Goal: Task Accomplishment & Management: Manage account settings

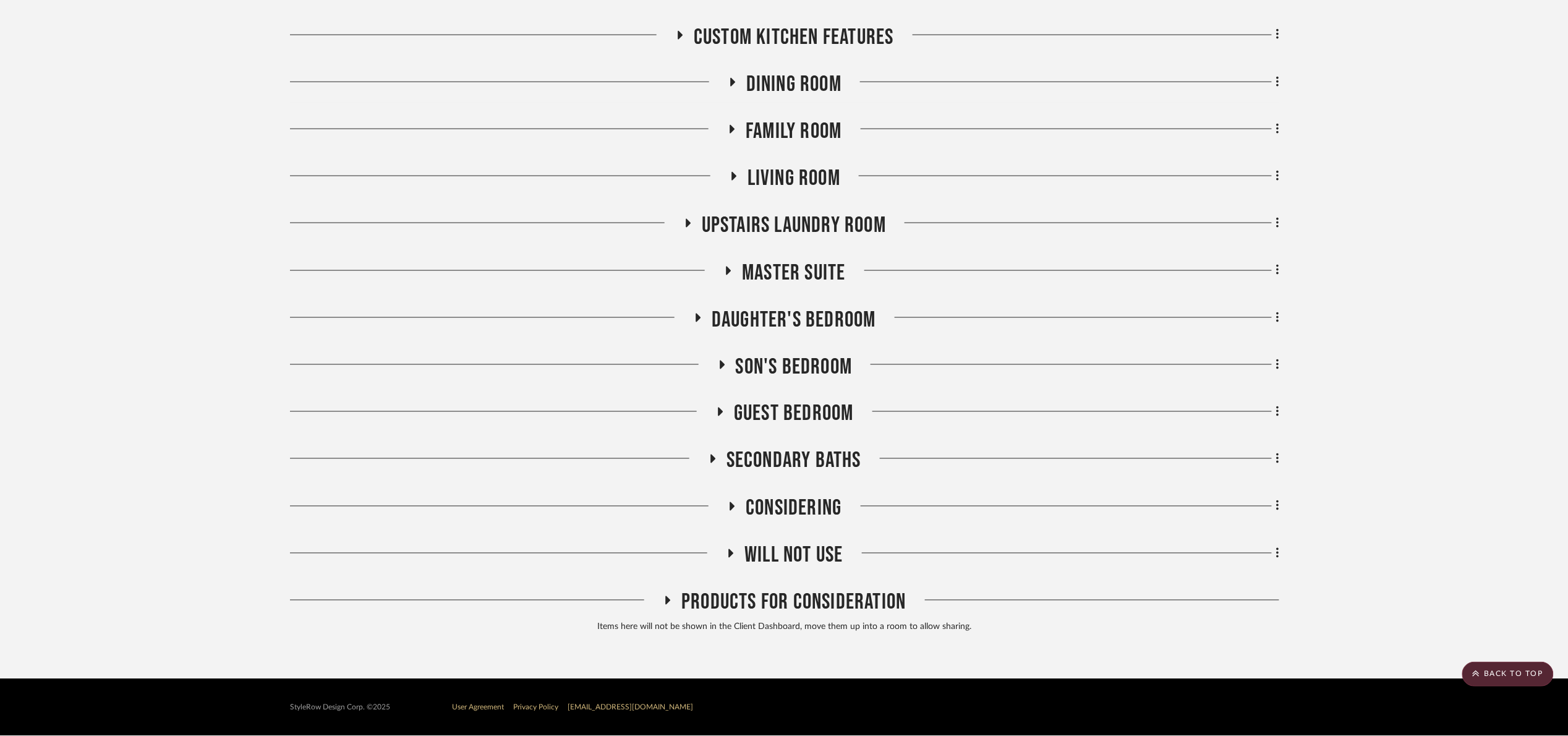
click at [788, 371] on span "Son's bedroom" at bounding box center [794, 367] width 117 height 26
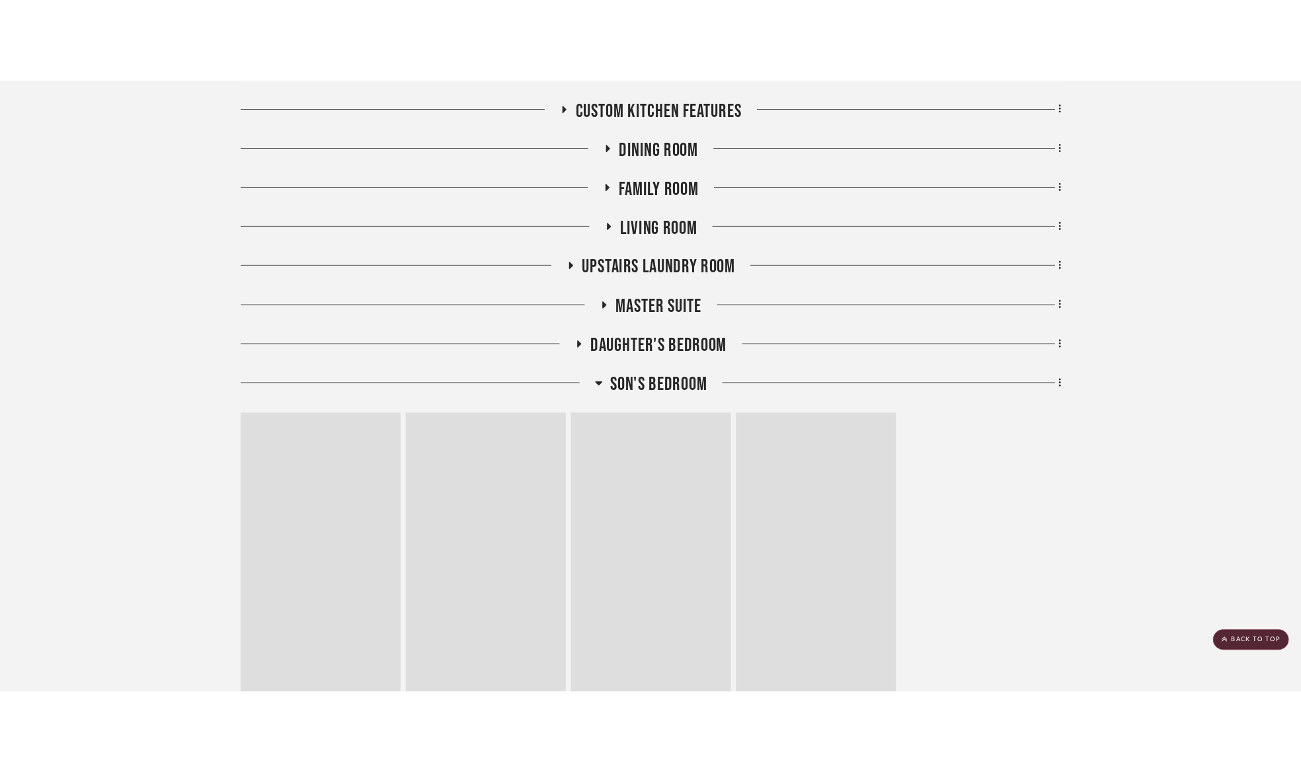
scroll to position [754, 0]
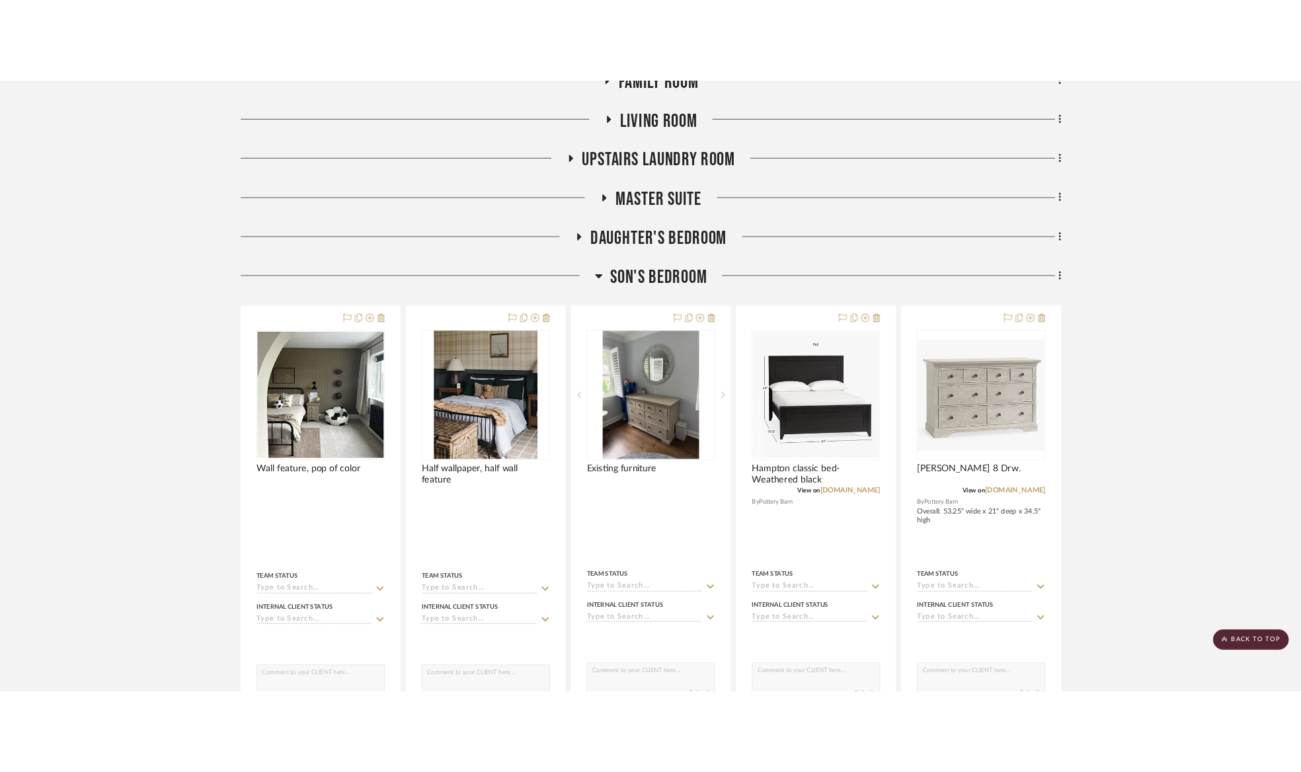
scroll to position [853, 0]
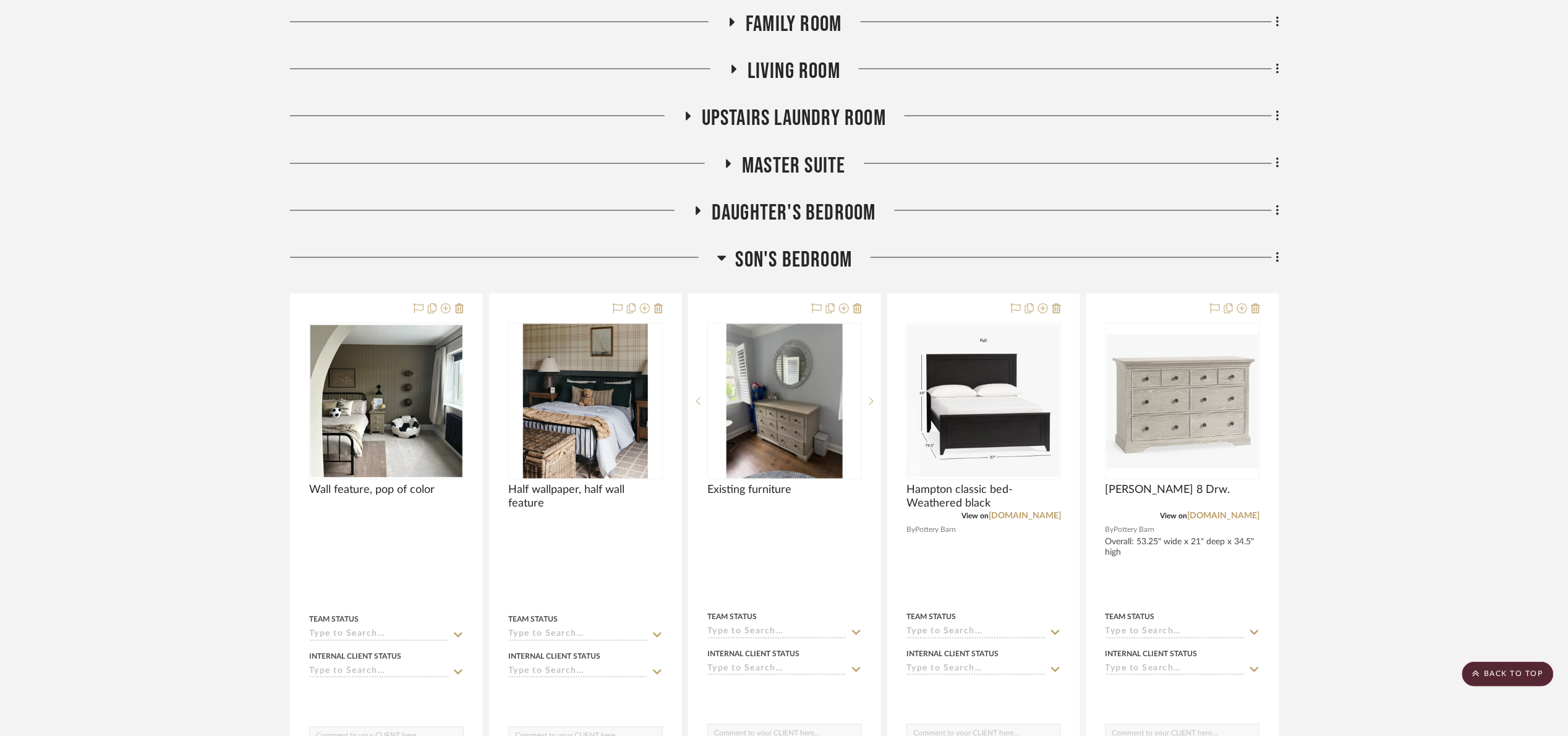
drag, startPoint x: 738, startPoint y: 215, endPoint x: 746, endPoint y: 223, distance: 11.3
click at [744, 222] on span "Daughter's bedroom" at bounding box center [794, 213] width 165 height 26
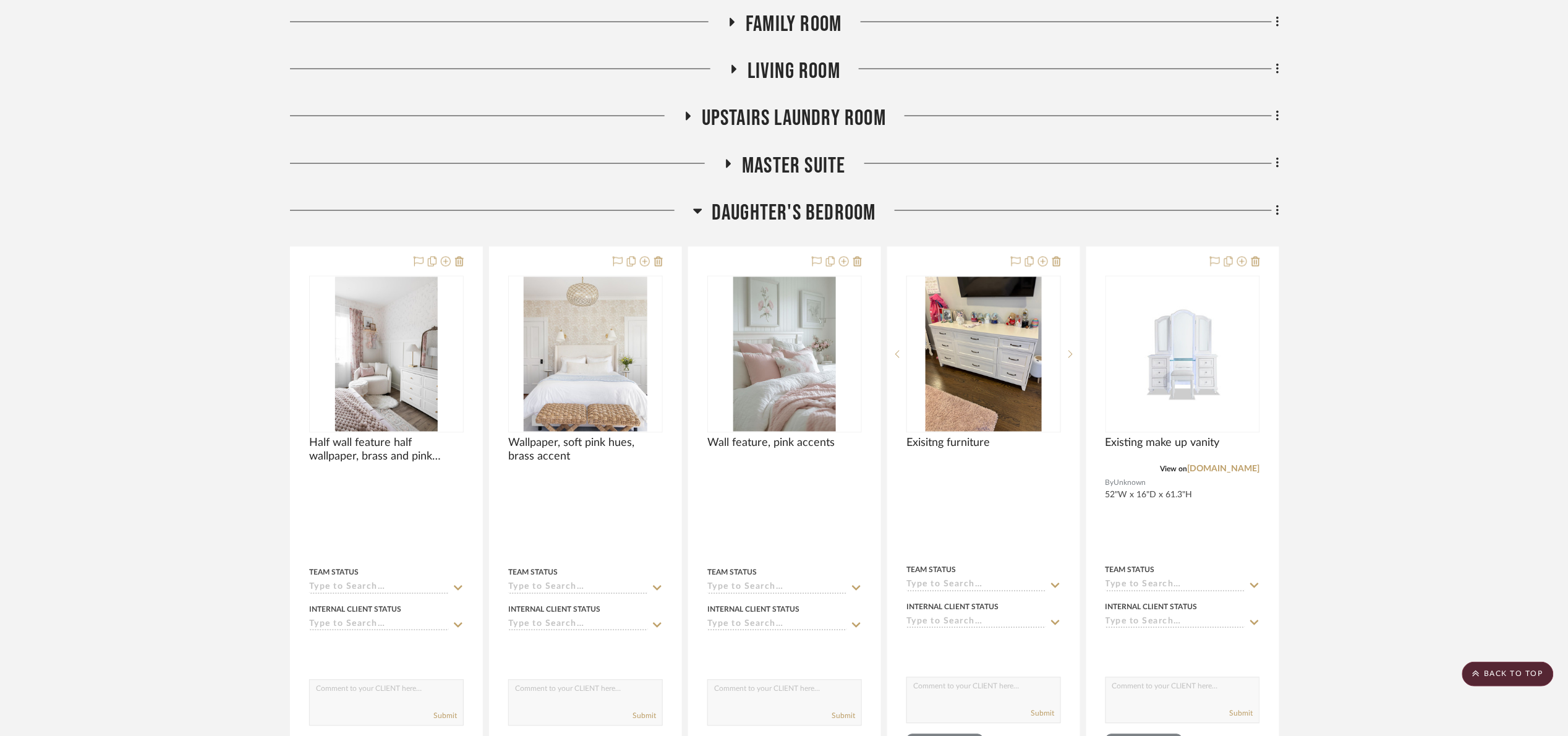
click at [787, 224] on span "Daughter's bedroom" at bounding box center [794, 213] width 165 height 26
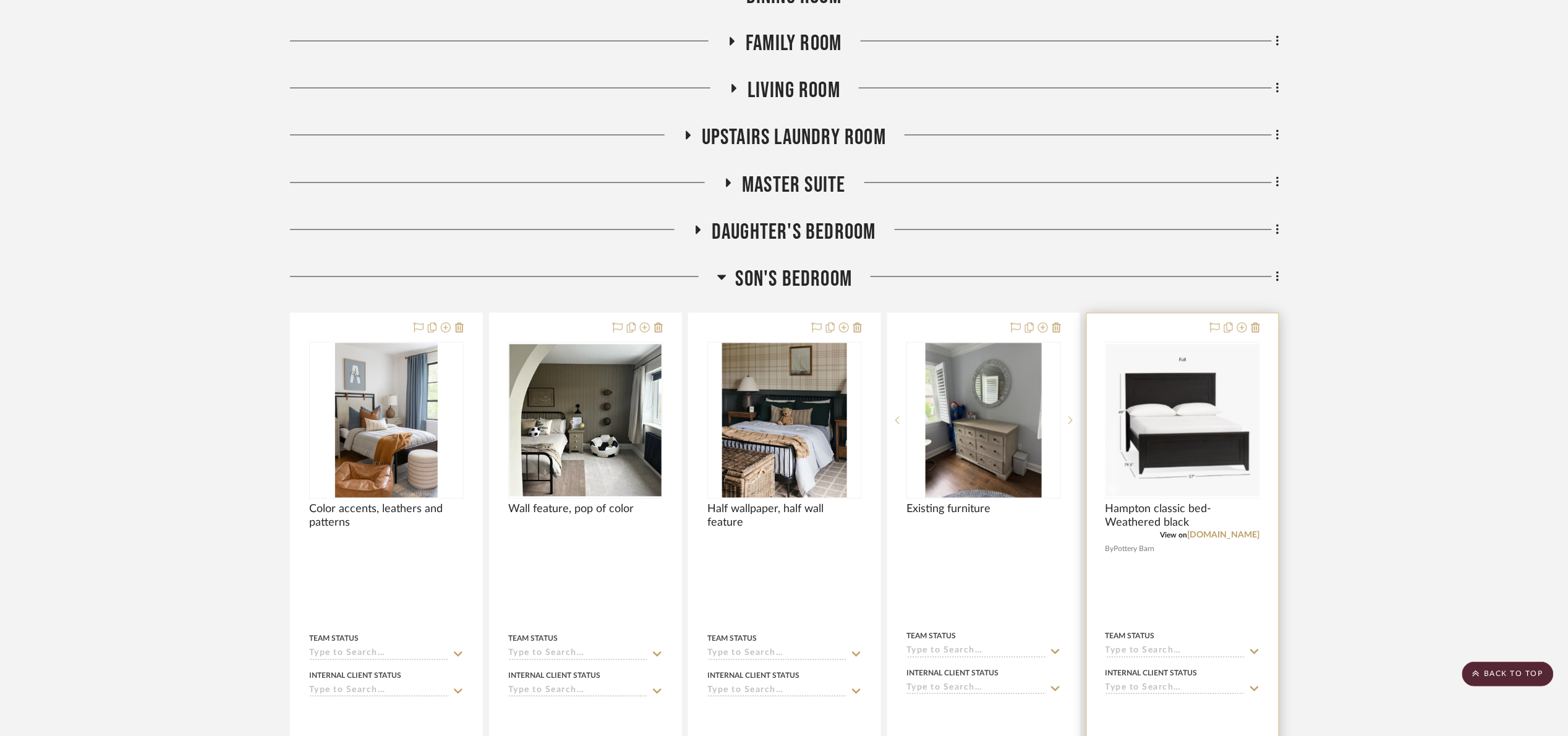
scroll to position [1206, 0]
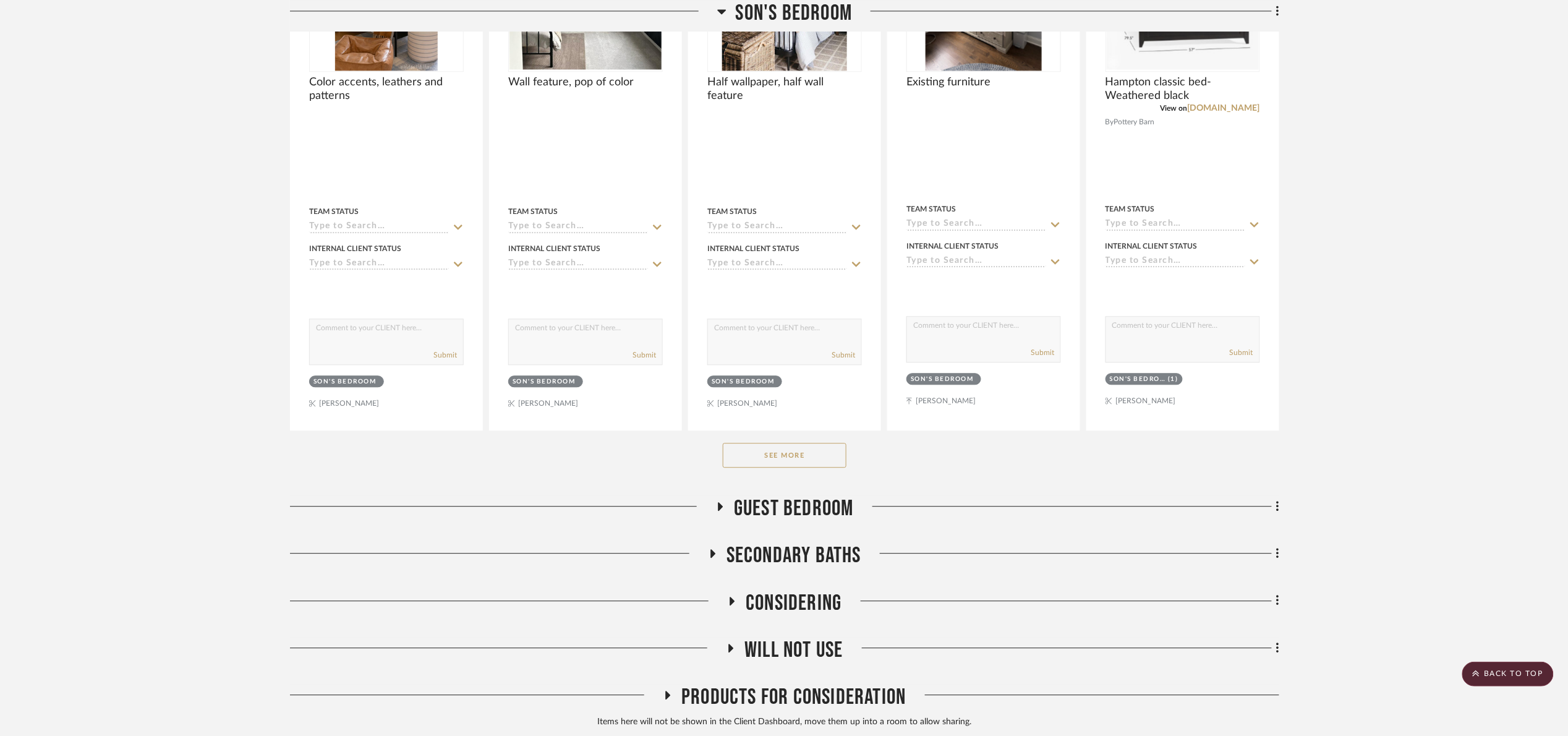
click at [798, 459] on button "See More" at bounding box center [784, 455] width 123 height 24
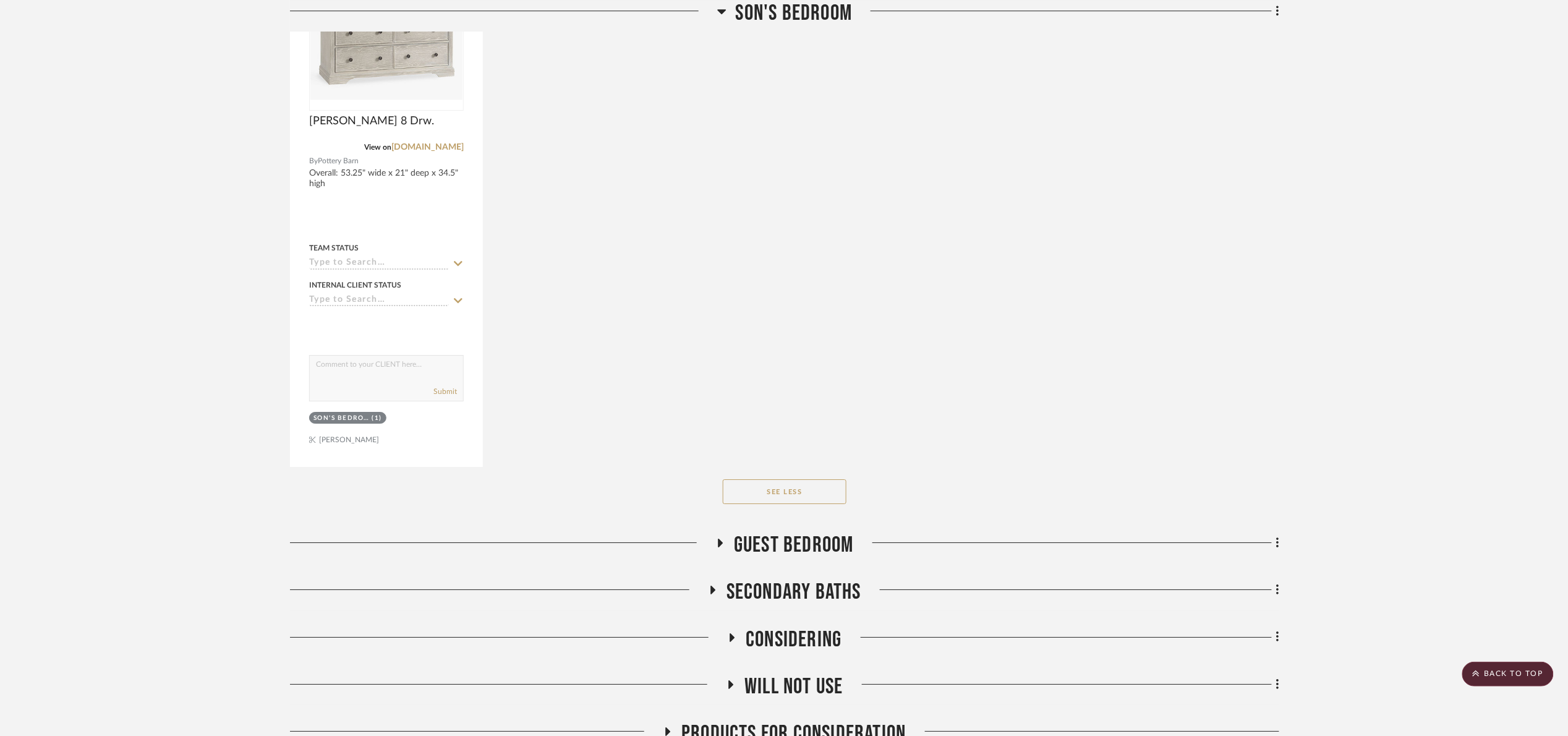
scroll to position [1852, 0]
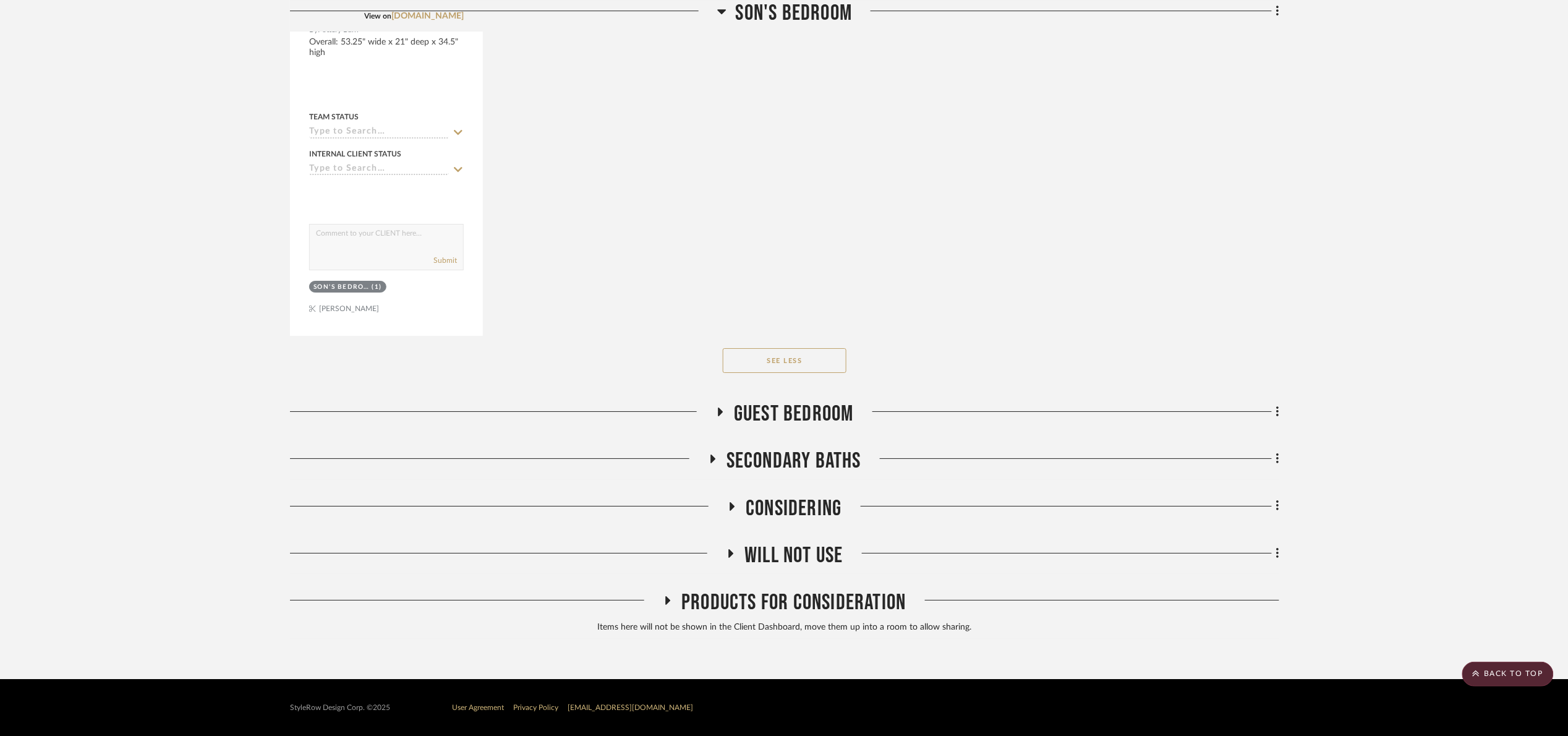
click at [815, 469] on span "Secondary Baths" at bounding box center [794, 461] width 135 height 26
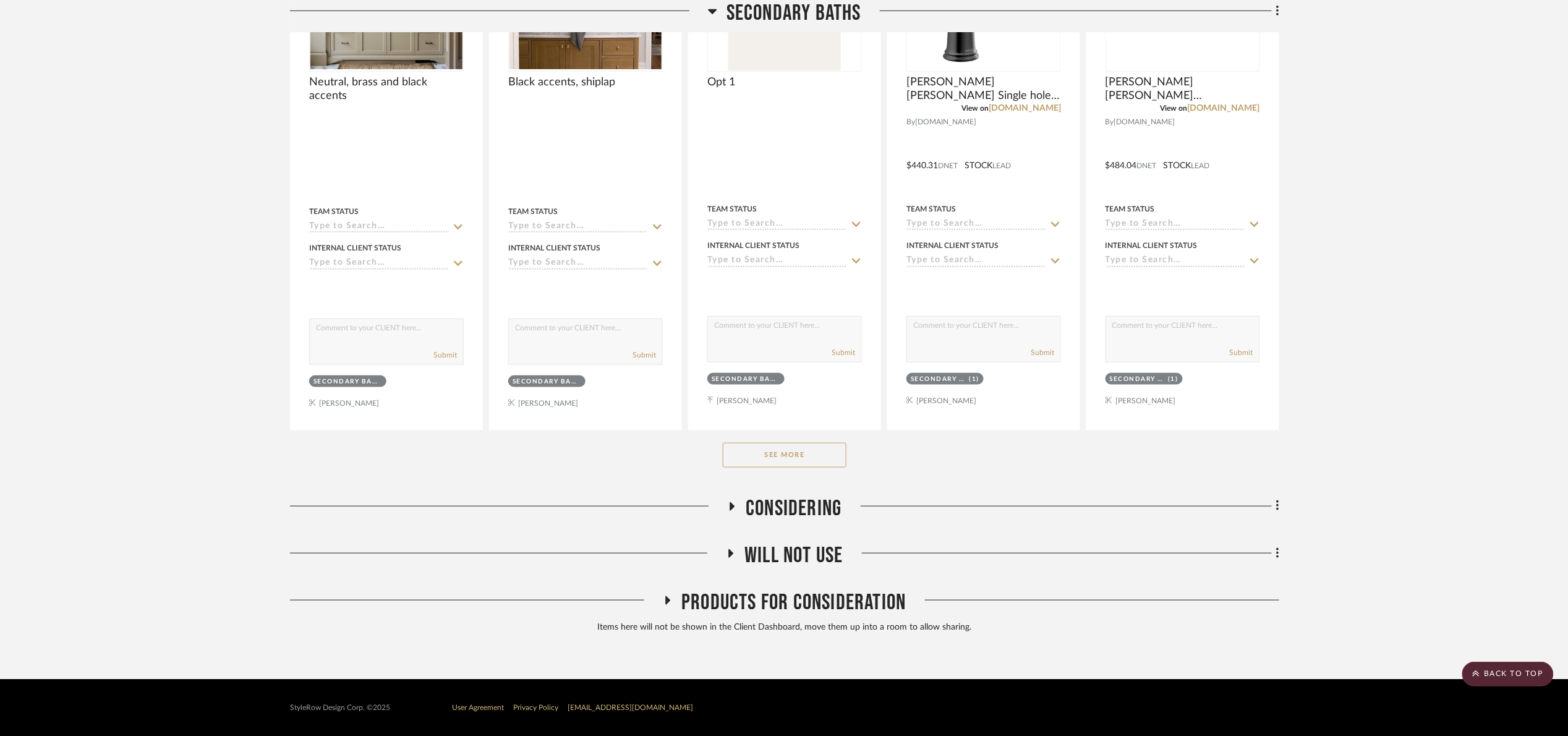
click at [781, 450] on button "See More" at bounding box center [784, 455] width 123 height 24
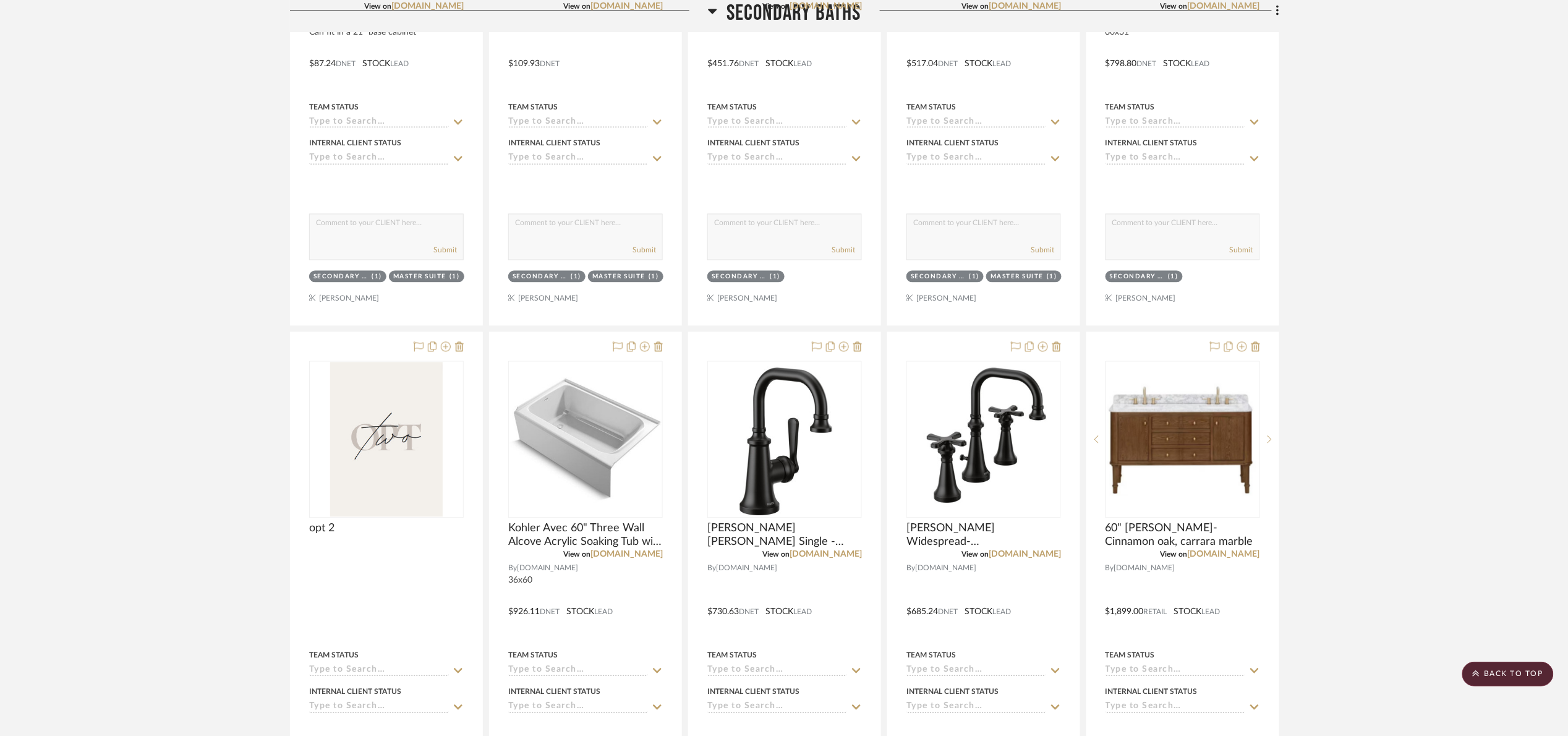
click at [743, 18] on span "Secondary Baths" at bounding box center [794, 13] width 135 height 26
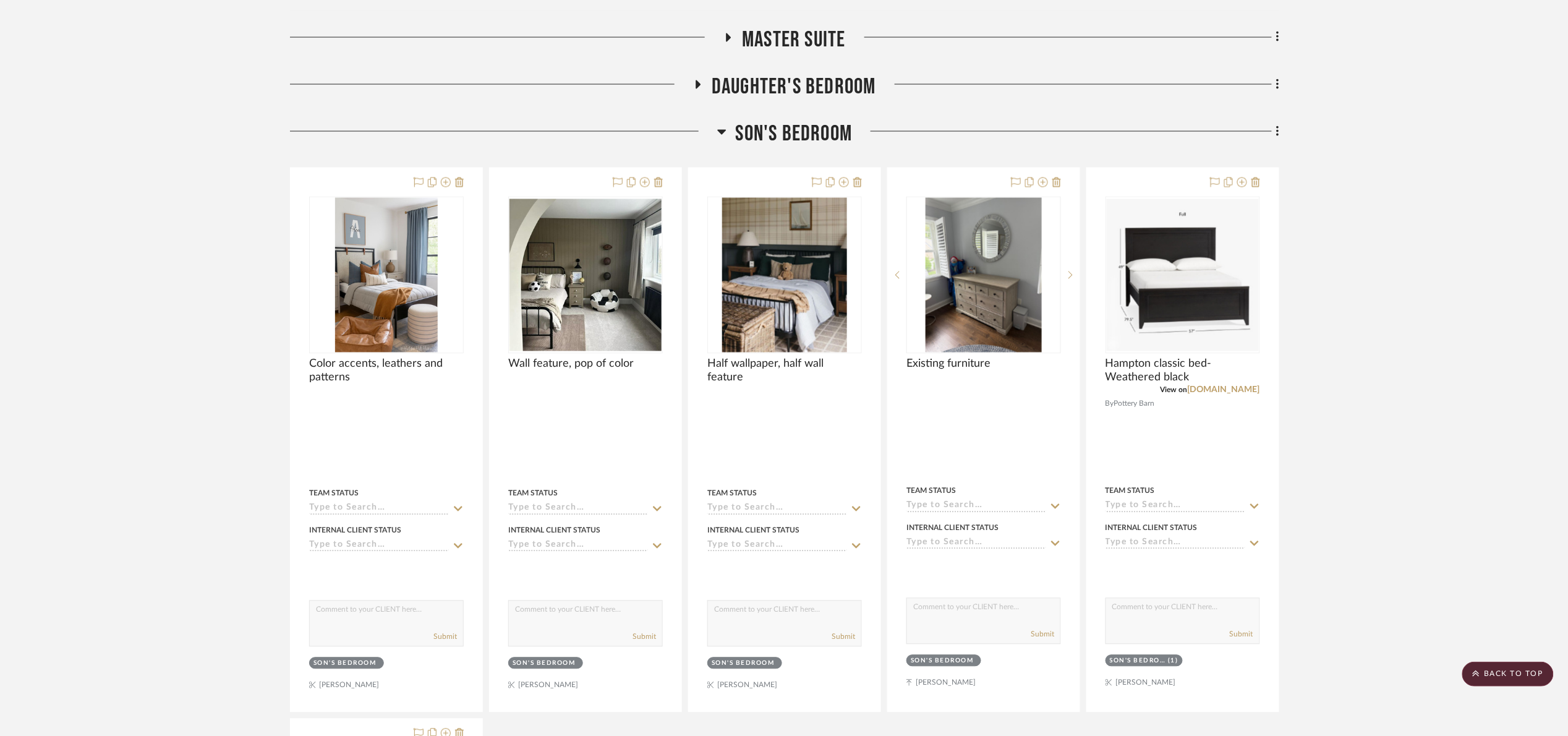
click at [781, 147] on h3 "Son's bedroom" at bounding box center [784, 134] width 136 height 26
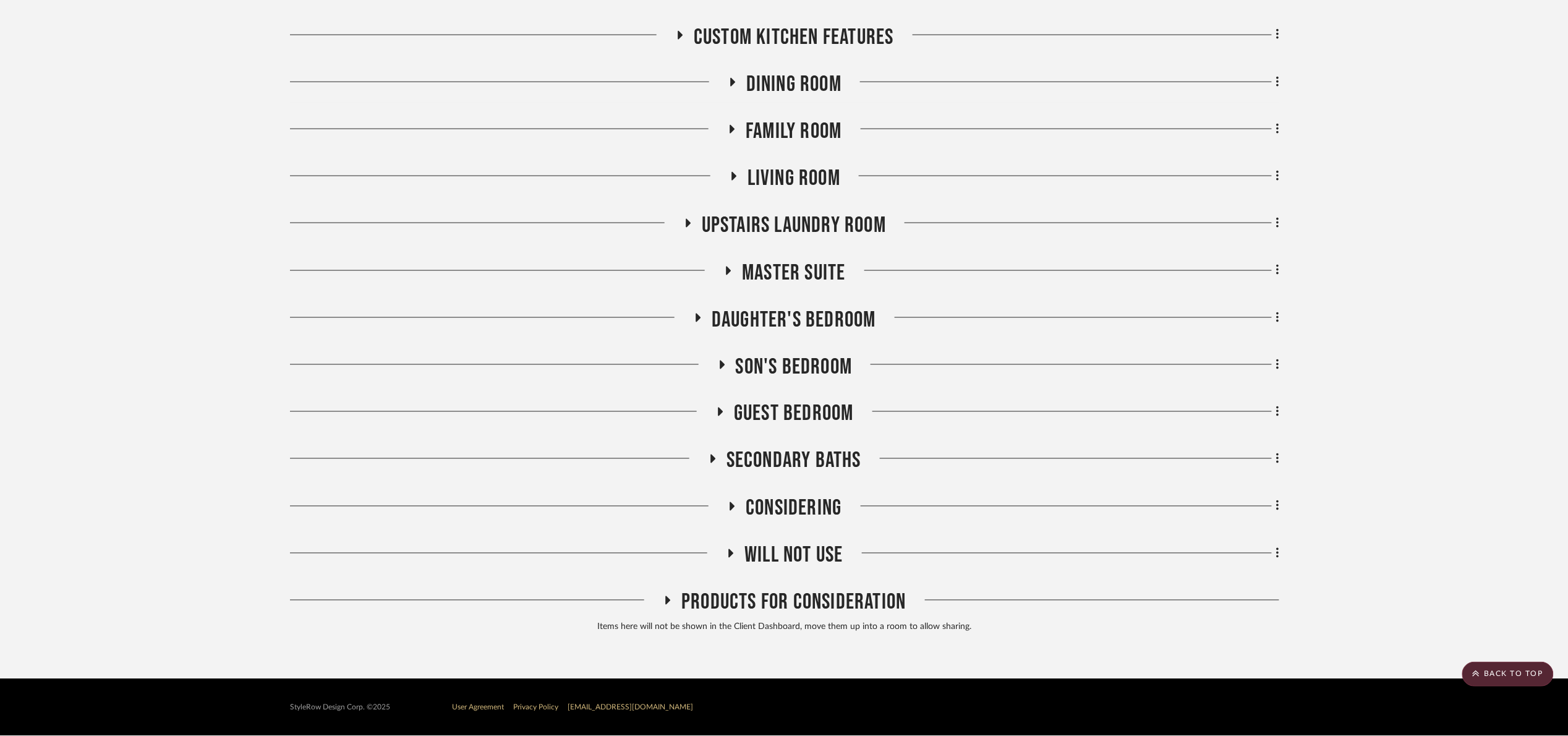
click at [795, 227] on span "Upstairs Laundry Room" at bounding box center [794, 225] width 184 height 26
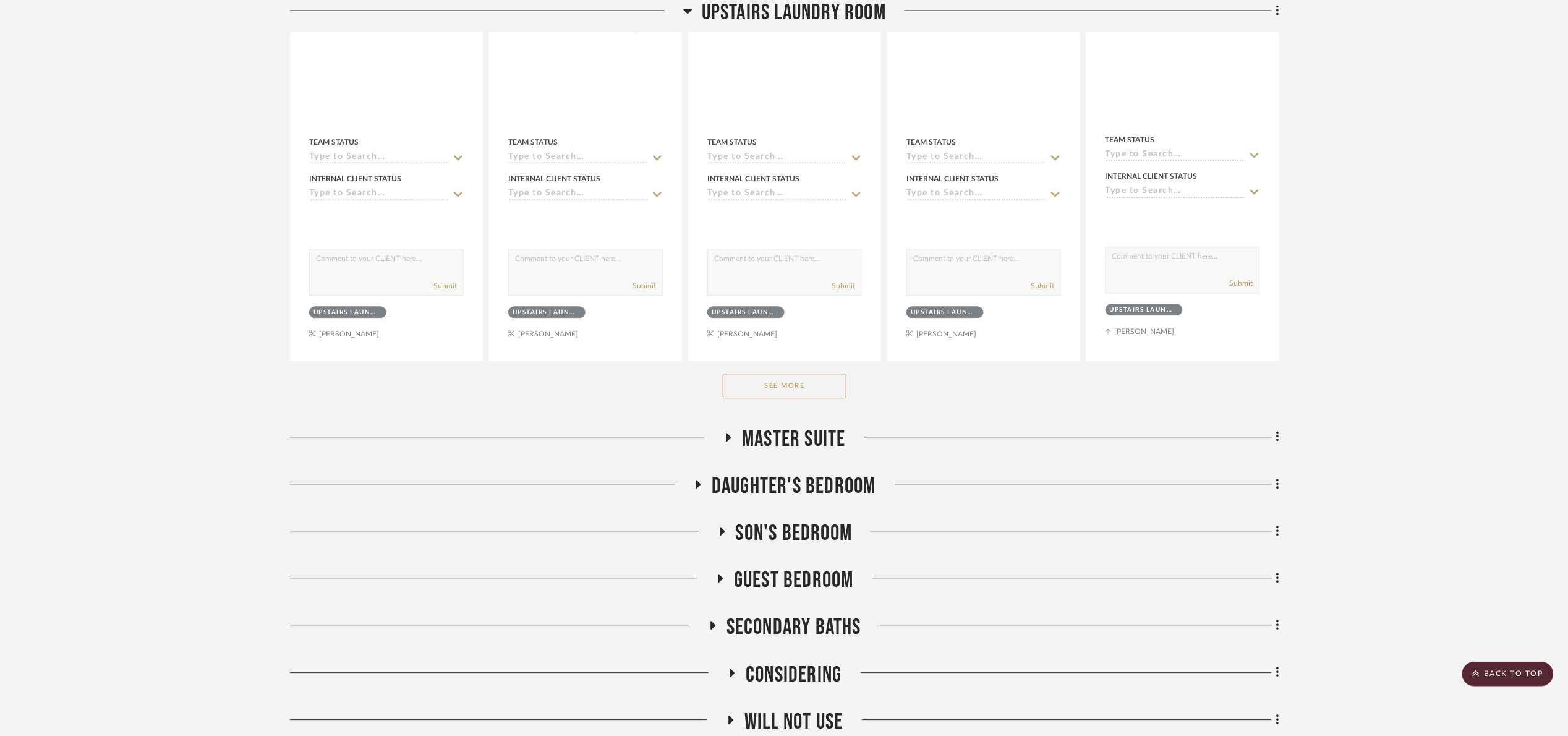
scroll to position [1155, 0]
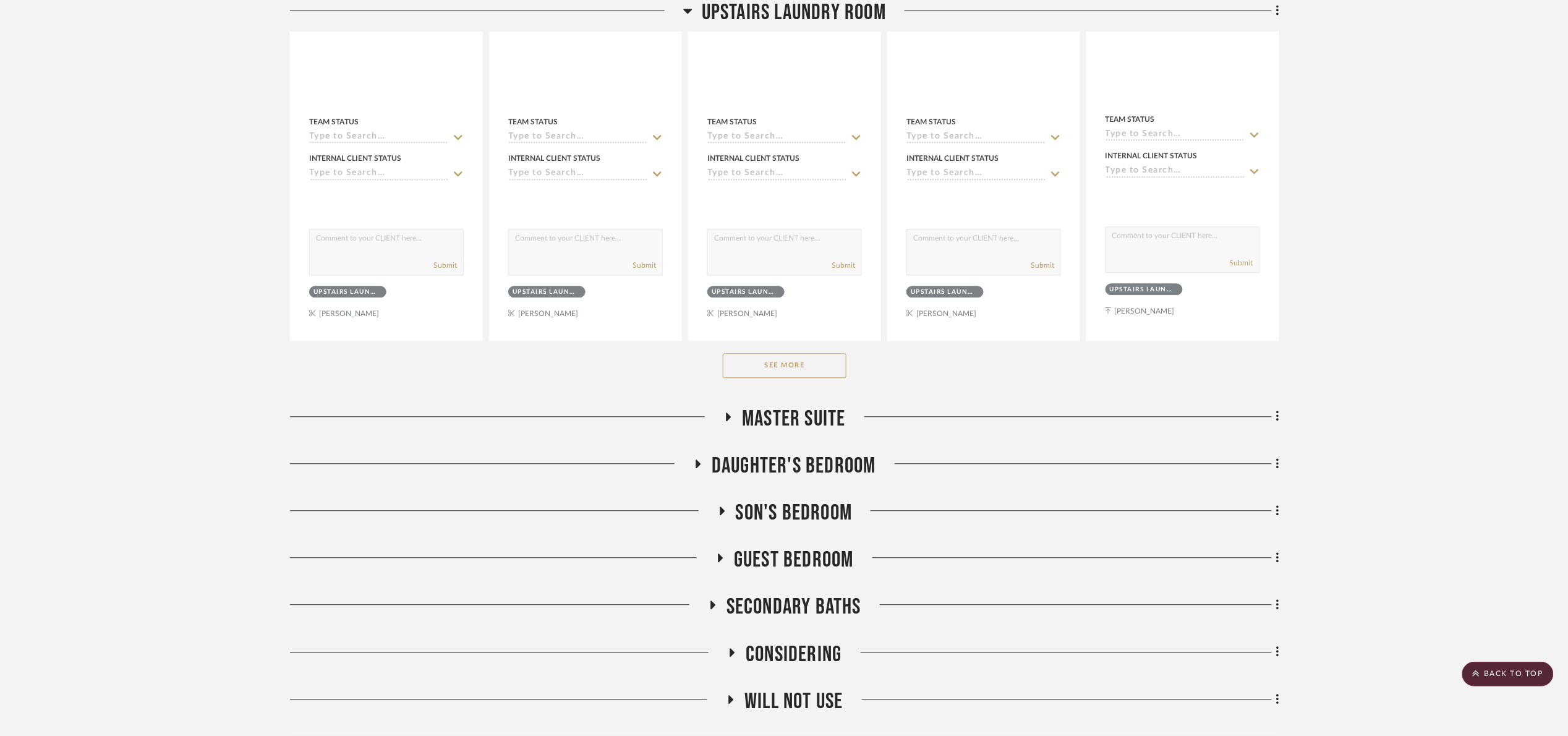
click at [784, 364] on button "See More" at bounding box center [784, 366] width 123 height 24
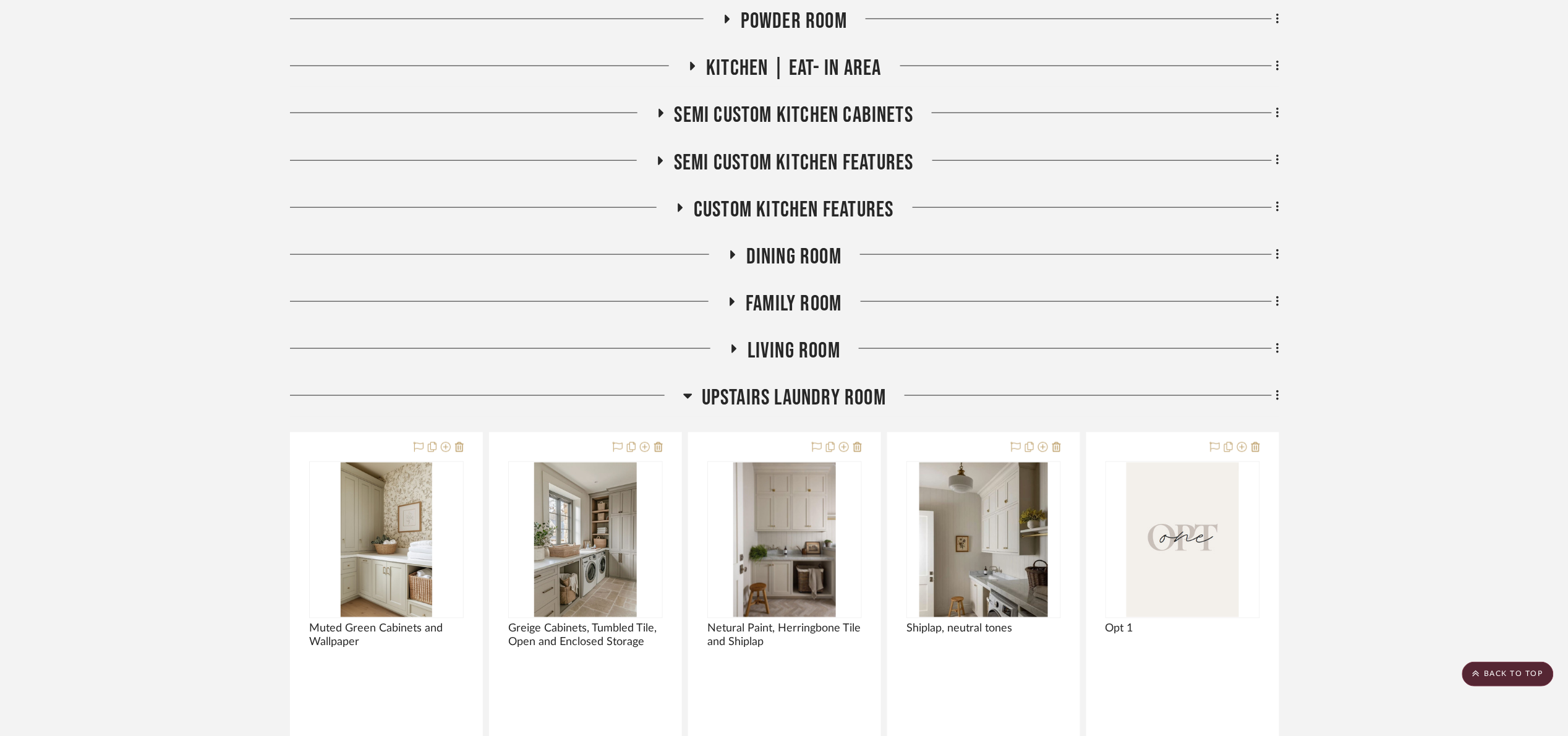
scroll to position [505, 0]
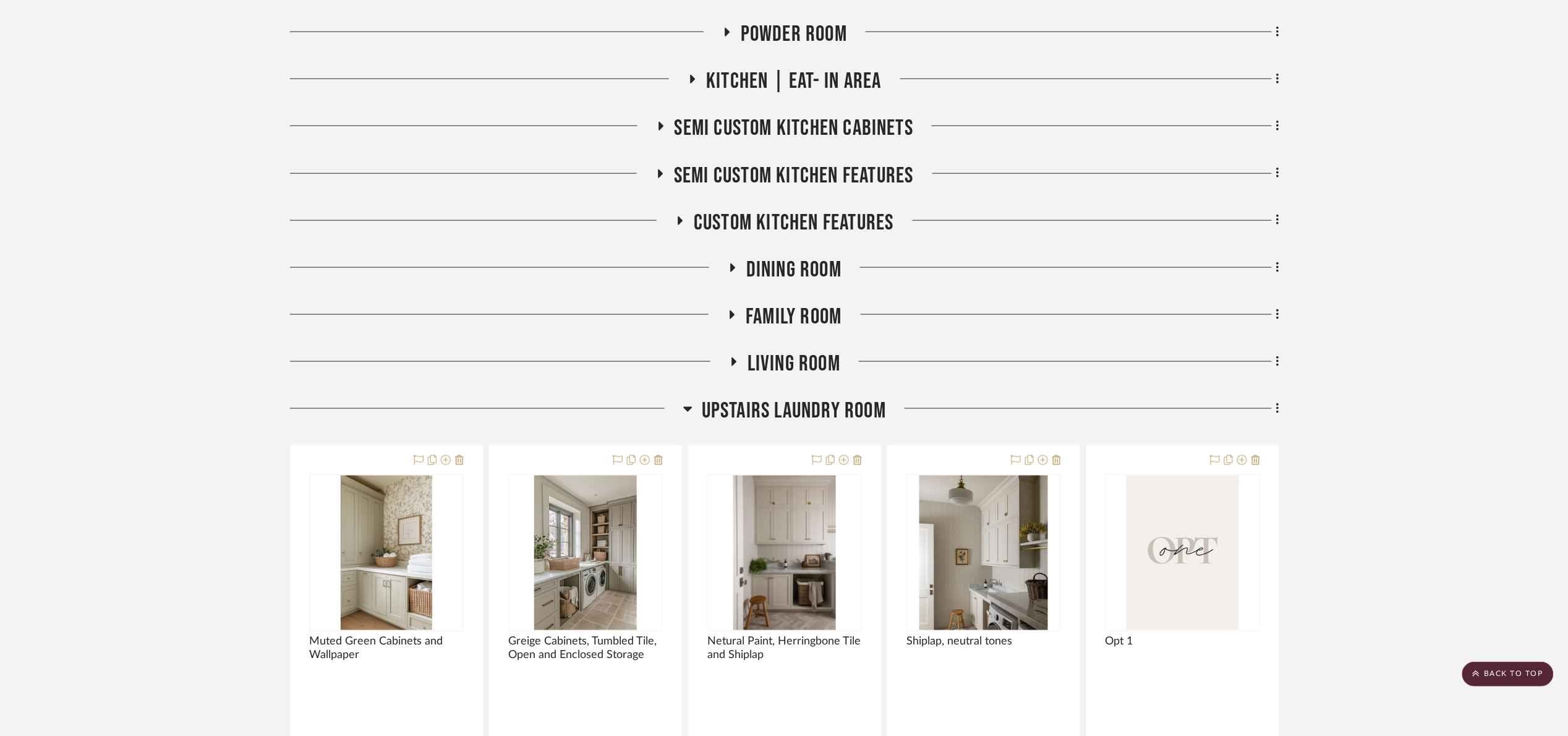
click at [808, 406] on span "Upstairs Laundry Room" at bounding box center [794, 411] width 184 height 26
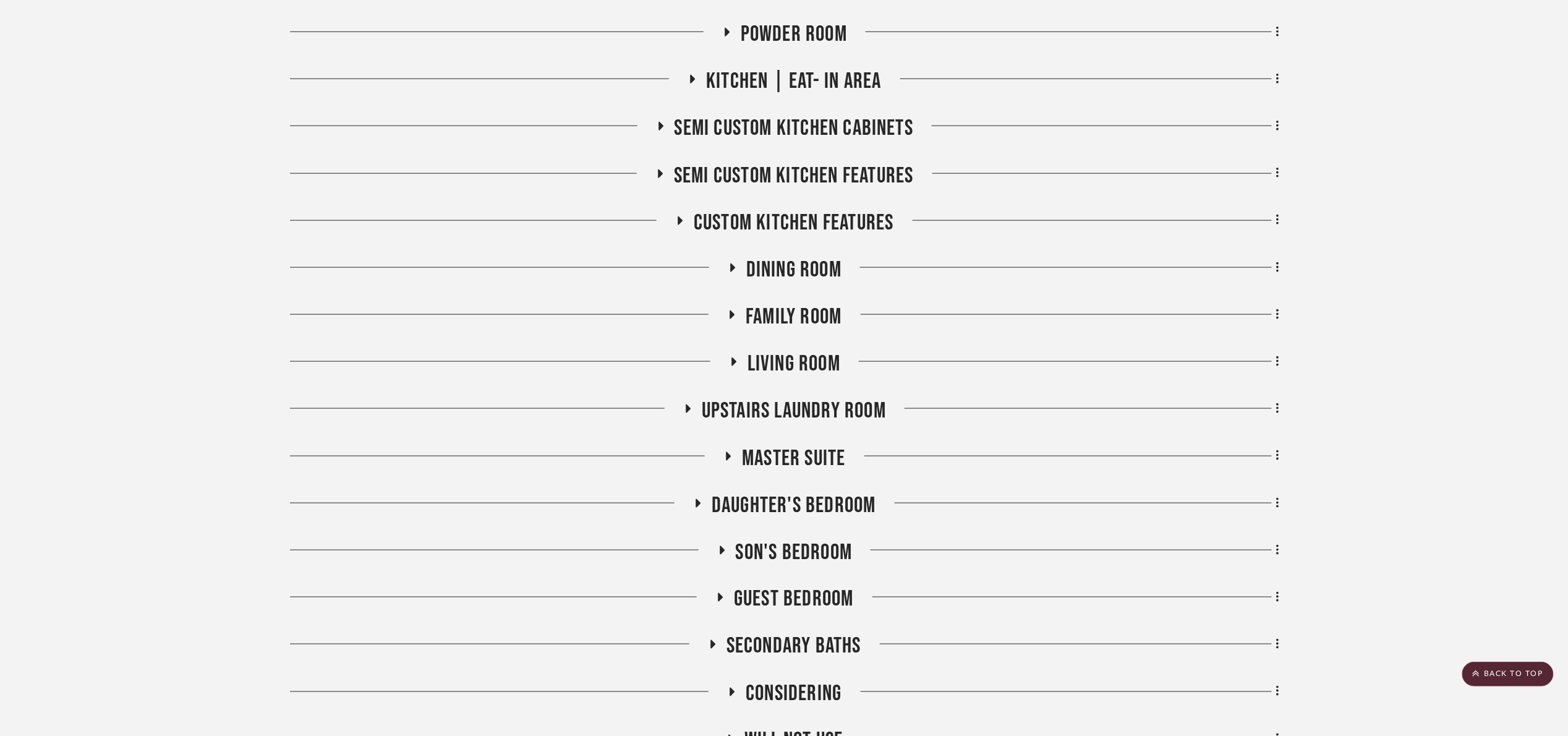
click at [797, 319] on span "Family room" at bounding box center [794, 317] width 96 height 26
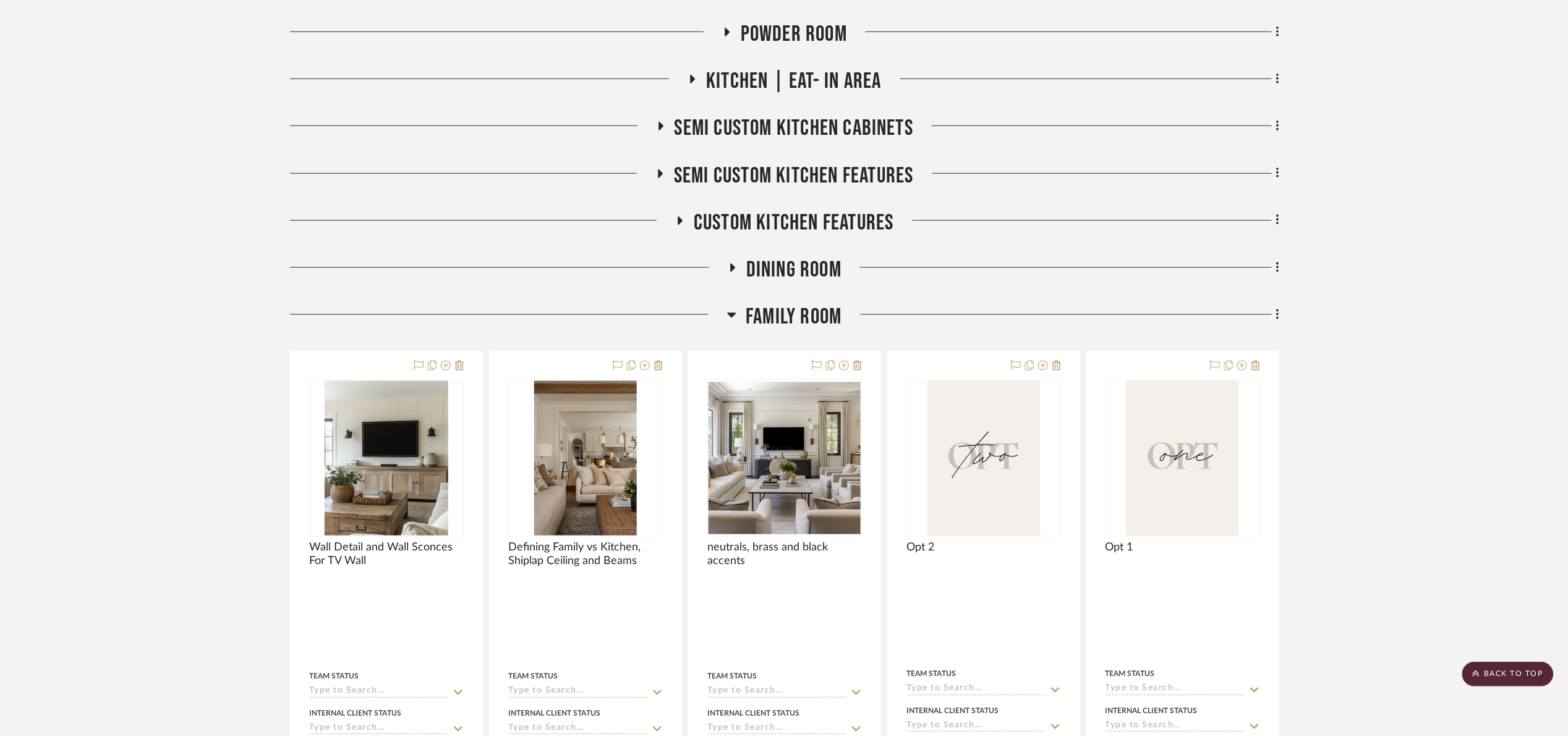
click at [797, 321] on span "Family room" at bounding box center [794, 317] width 96 height 26
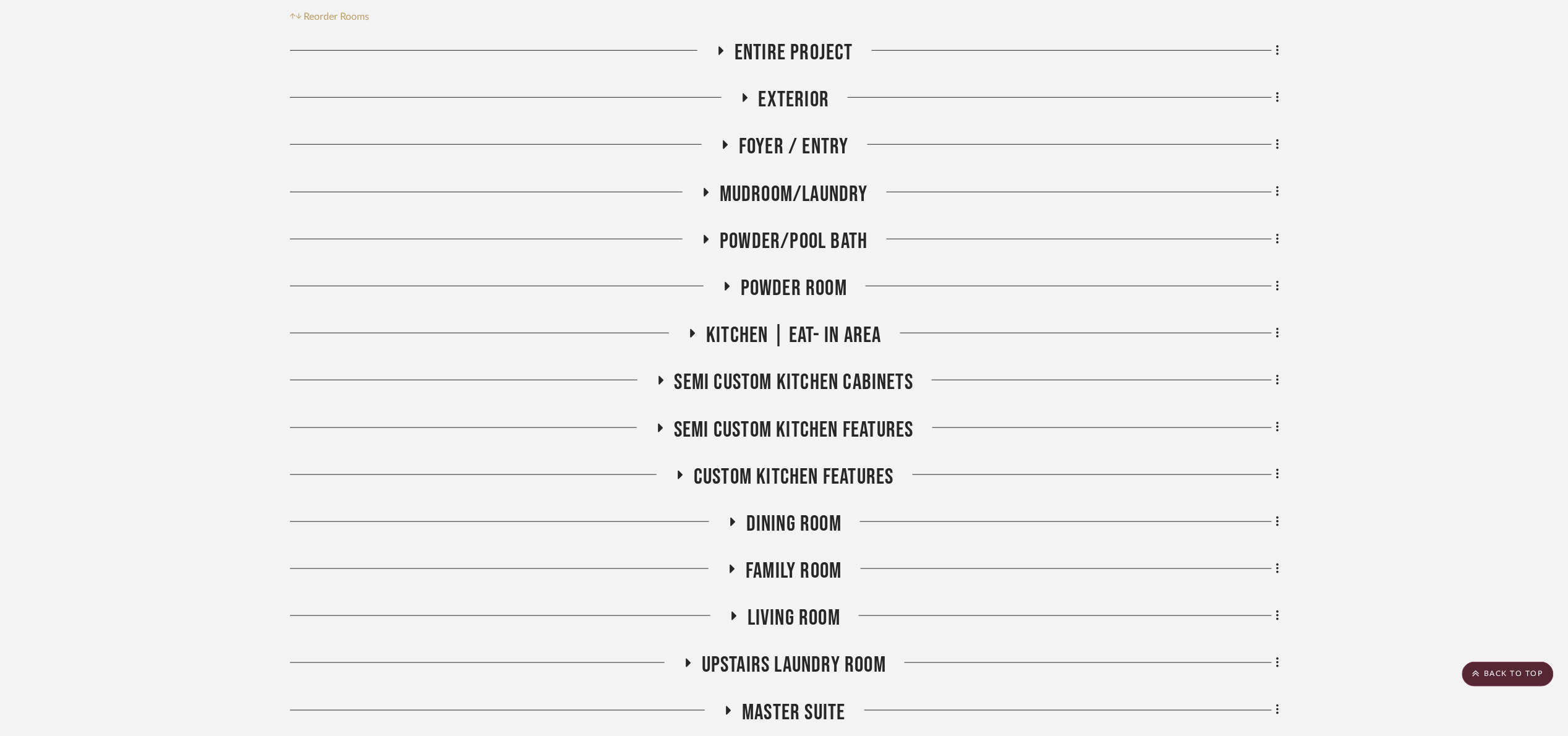
scroll to position [227, 0]
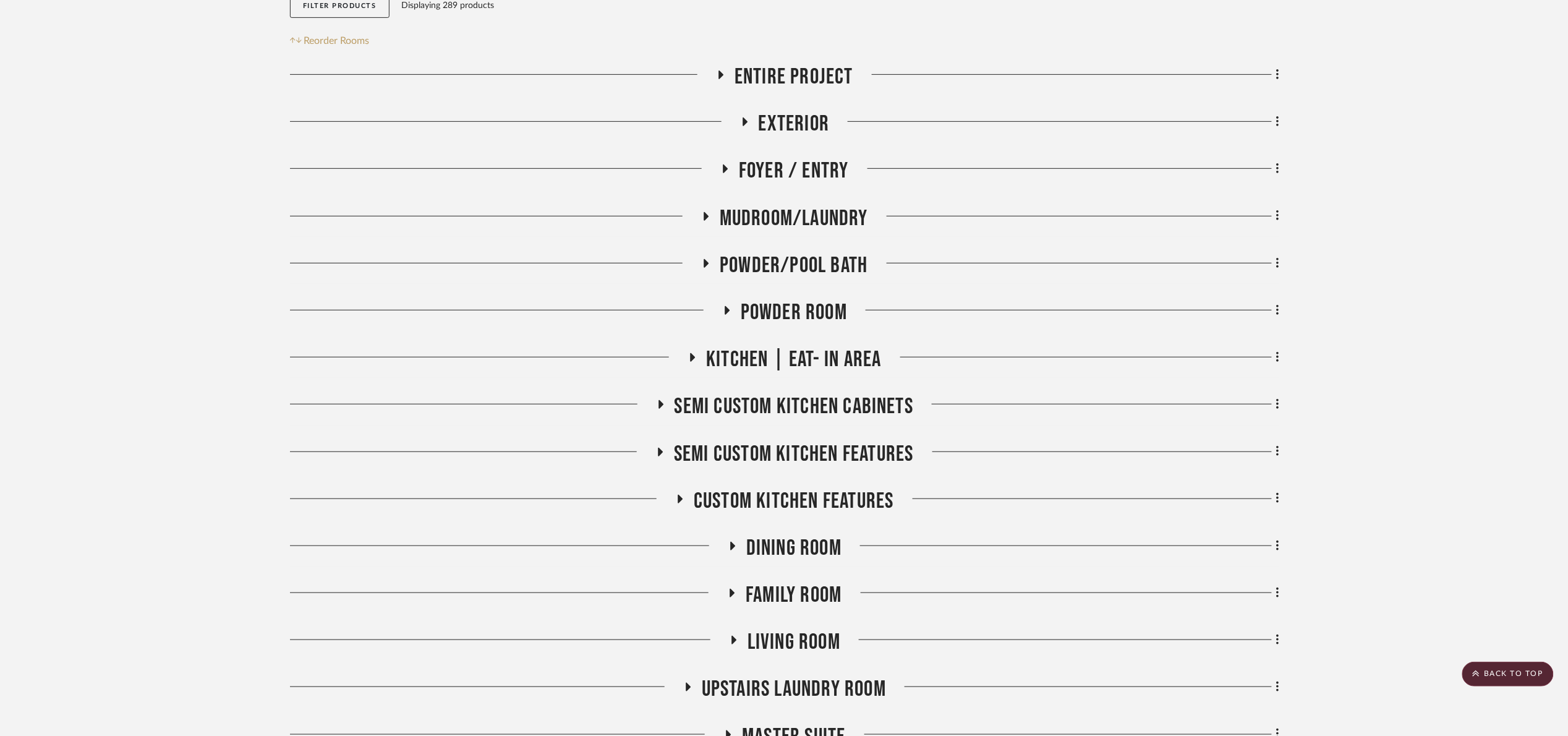
click at [813, 267] on span "Powder/Pool Bath" at bounding box center [794, 266] width 148 height 26
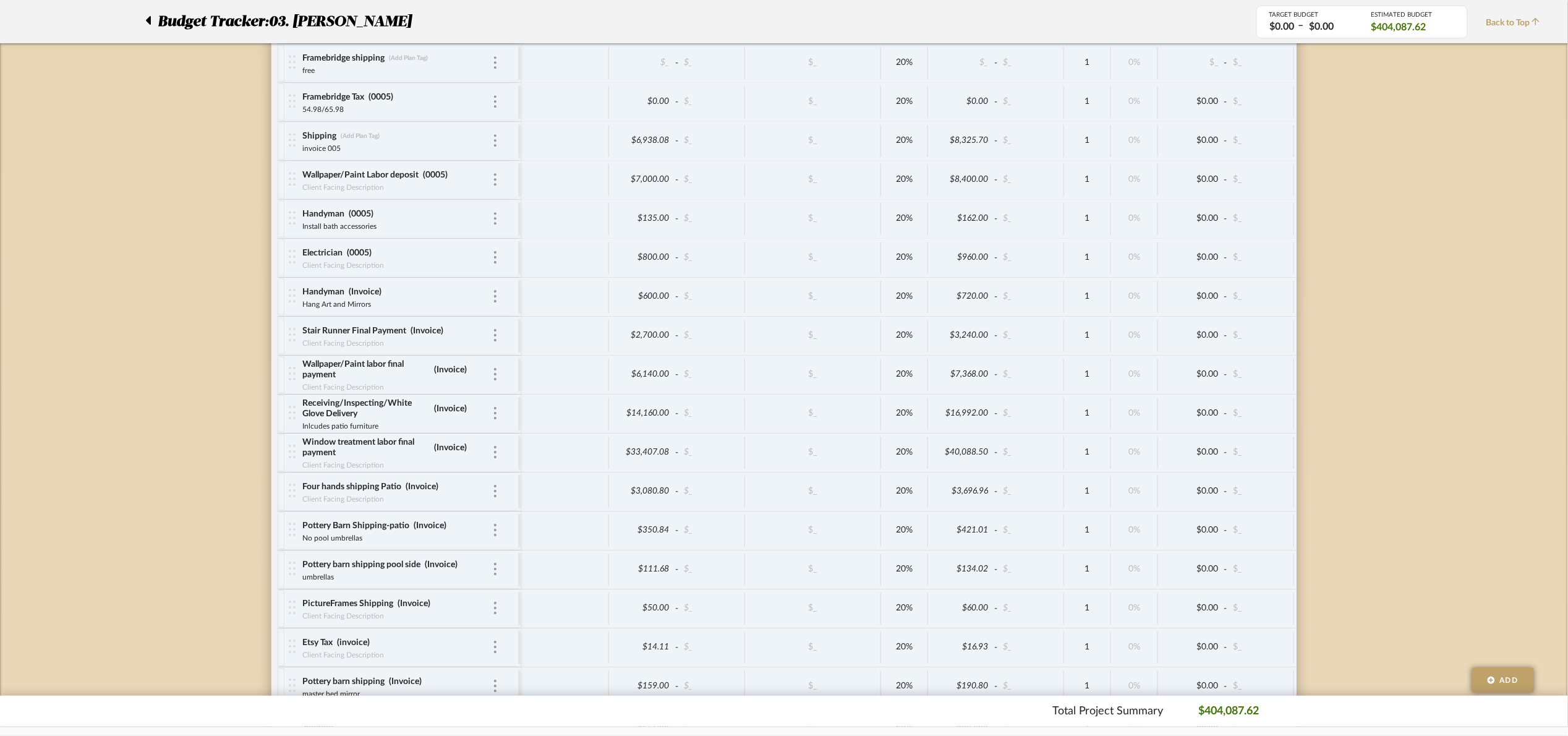
scroll to position [5269, 0]
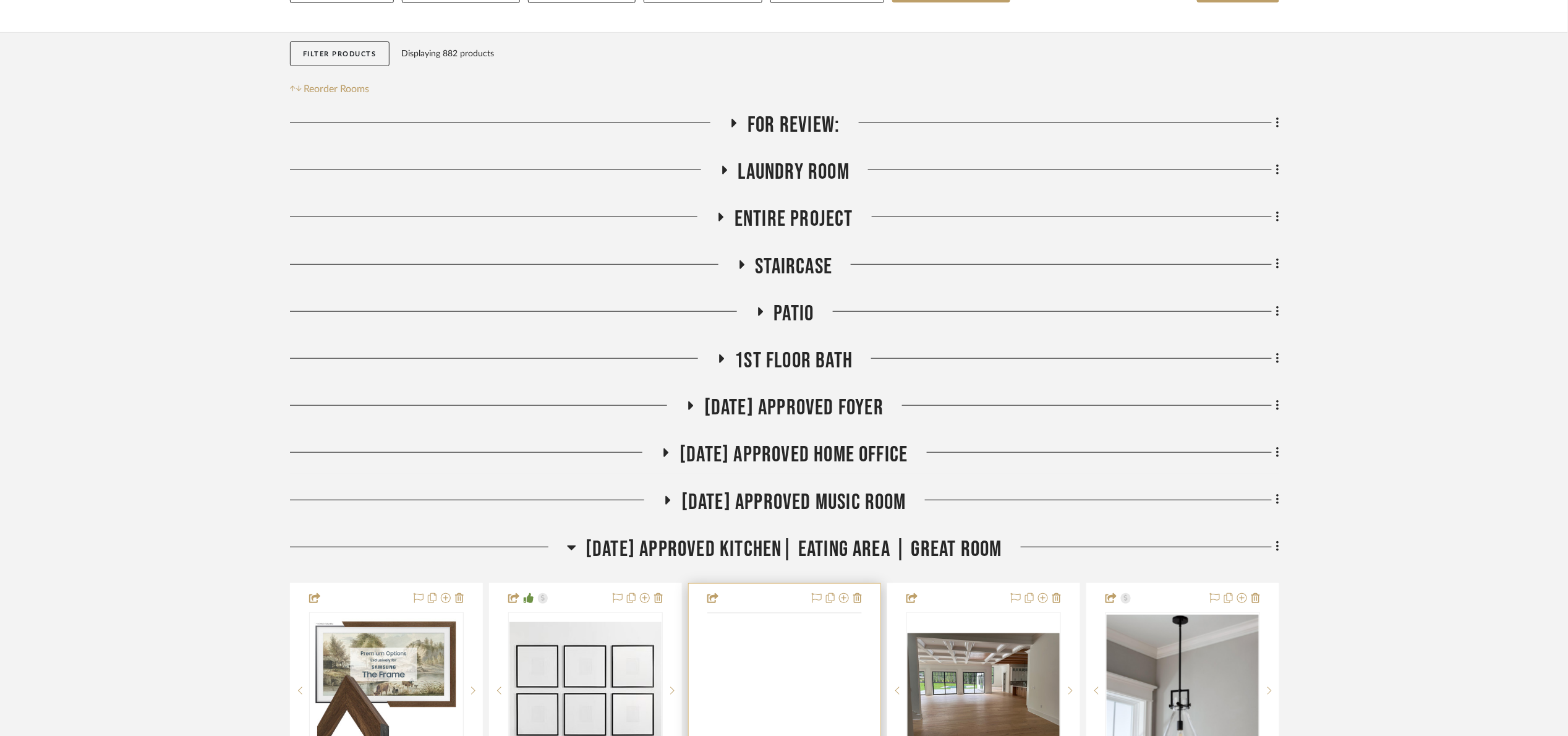
scroll to position [464, 0]
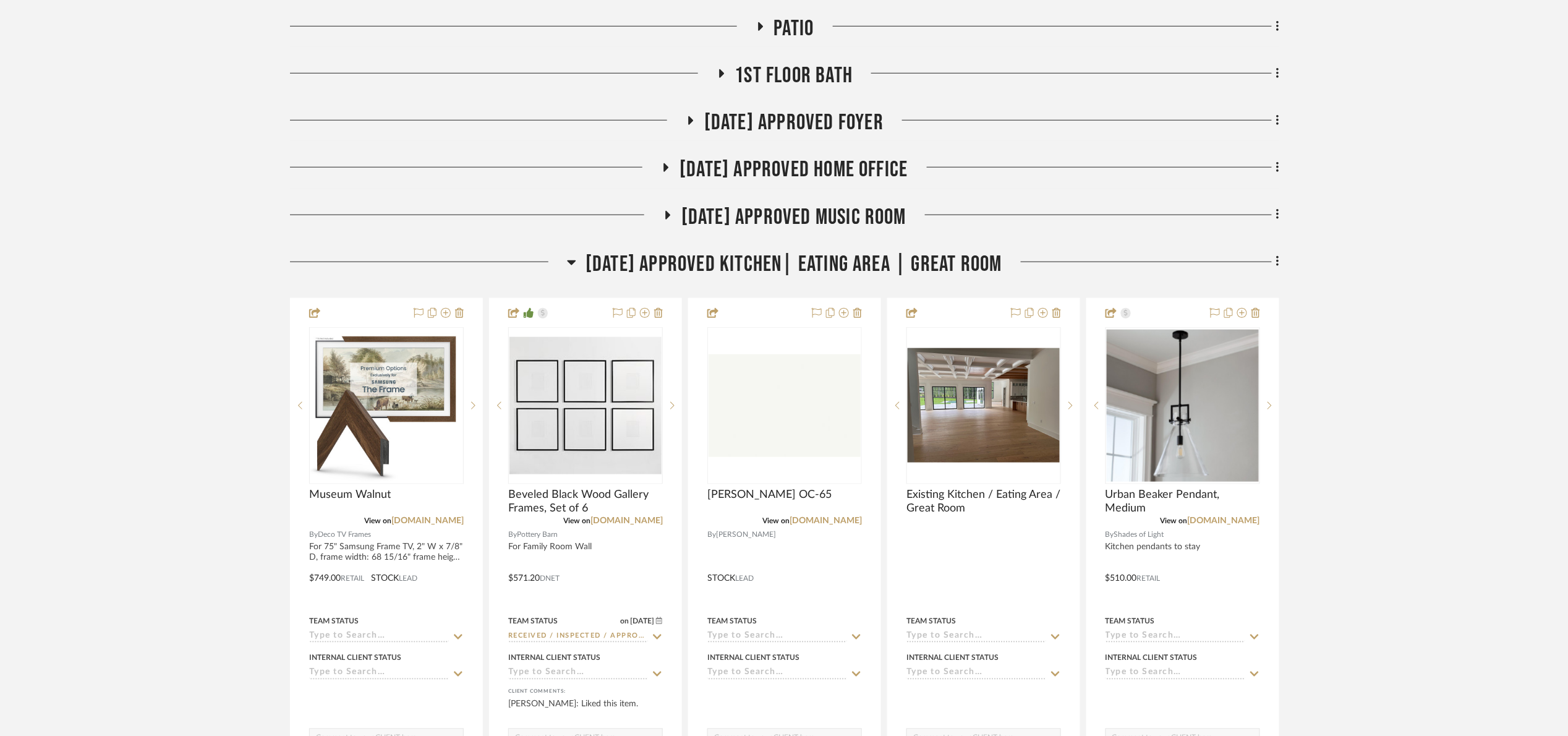
click at [821, 264] on span "[DATE] Approved Kitchen| Eating Area | Great Room" at bounding box center [794, 264] width 417 height 26
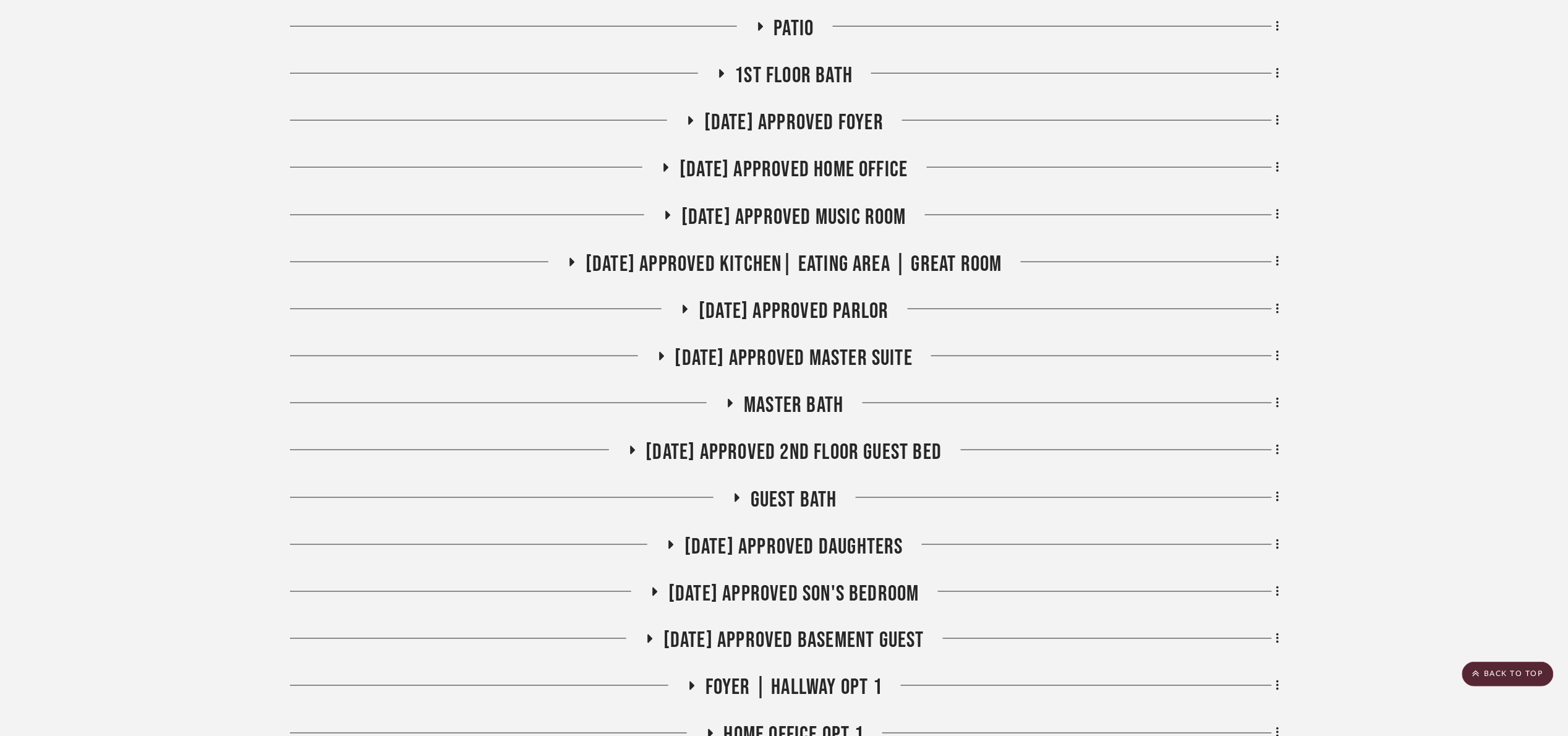
drag, startPoint x: 841, startPoint y: 550, endPoint x: 859, endPoint y: 543, distance: 19.3
click at [839, 550] on span "[DATE] Approved Daughters" at bounding box center [794, 547] width 219 height 26
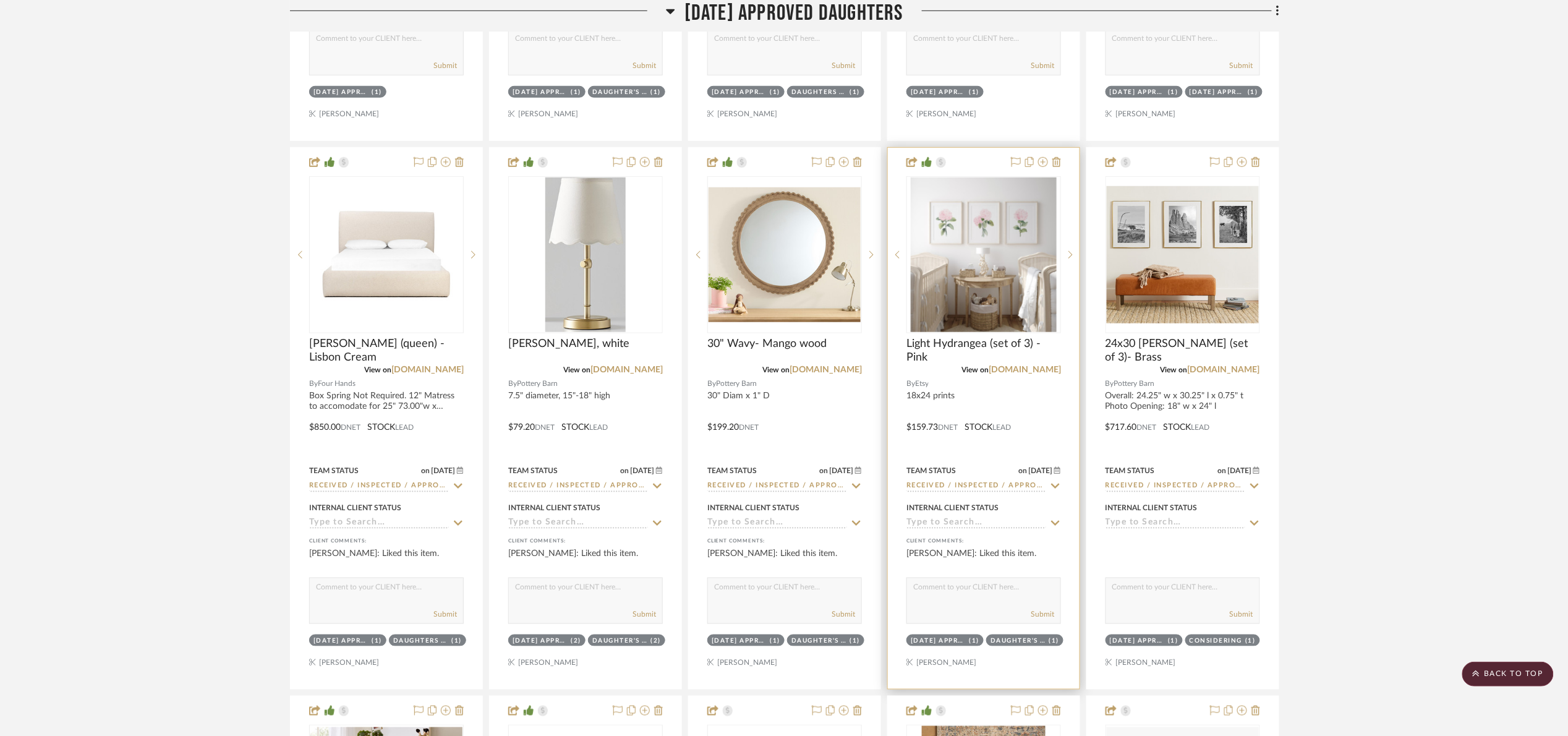
scroll to position [2598, 0]
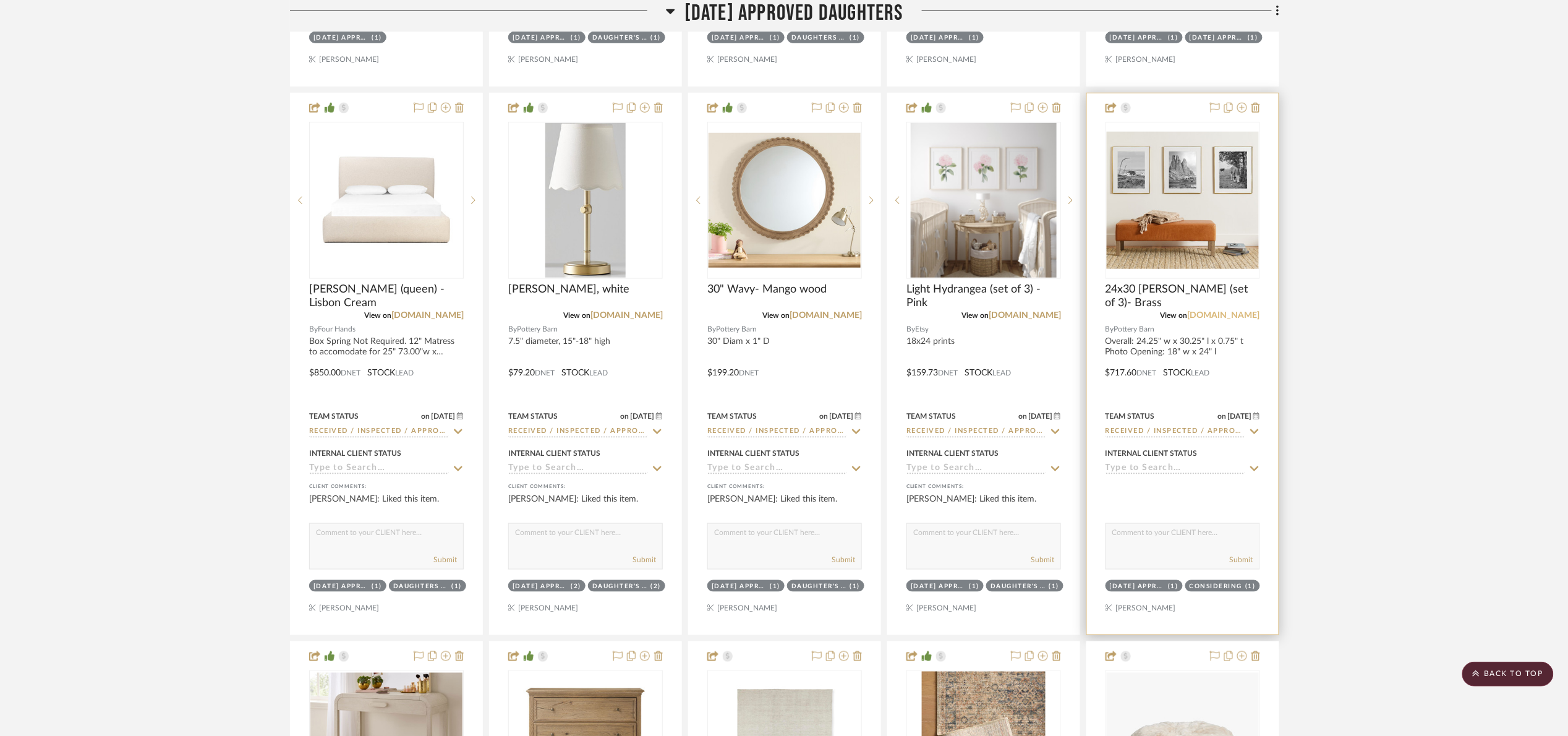
click at [1233, 318] on link "[DOMAIN_NAME]" at bounding box center [1223, 315] width 72 height 8
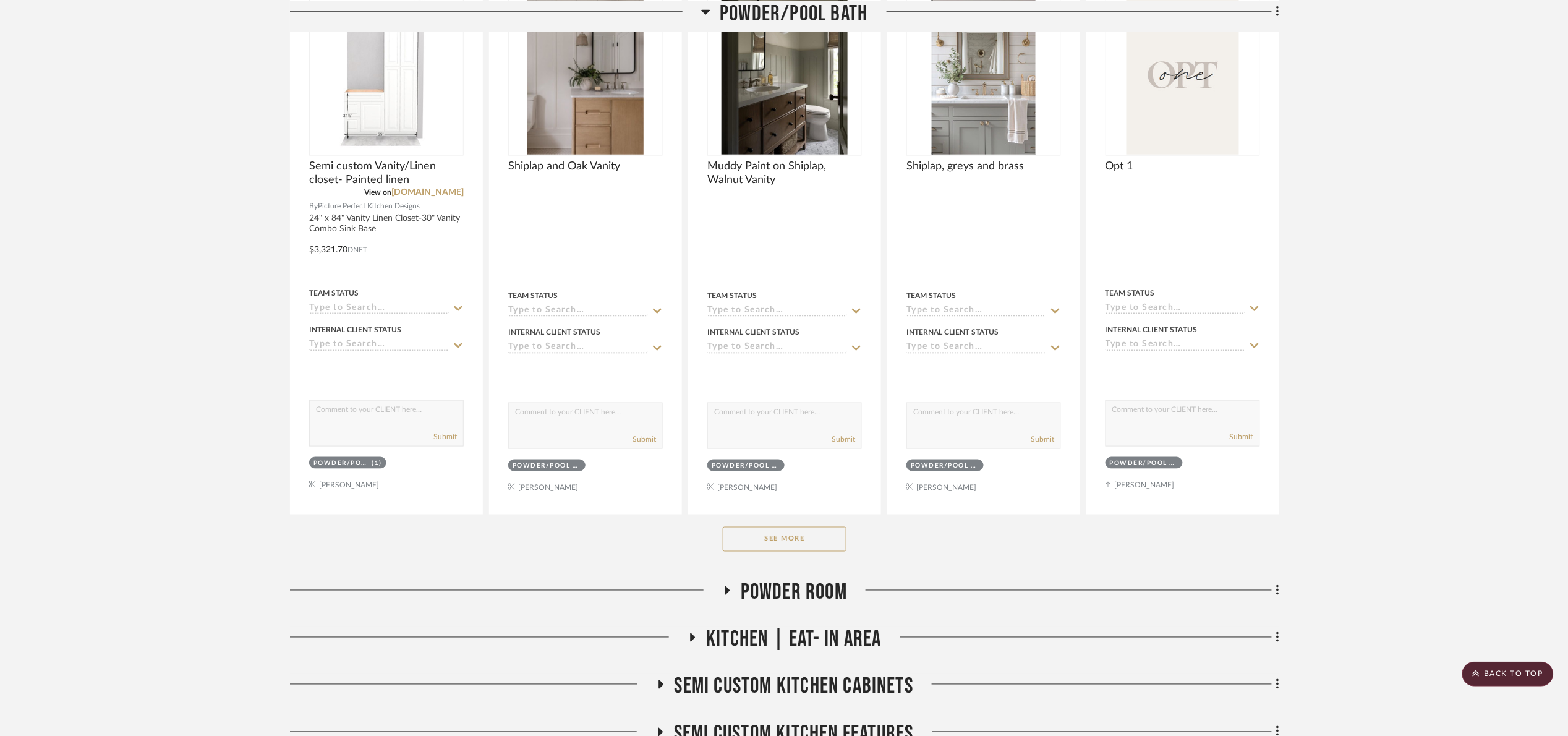
click at [784, 544] on button "See More" at bounding box center [784, 539] width 123 height 24
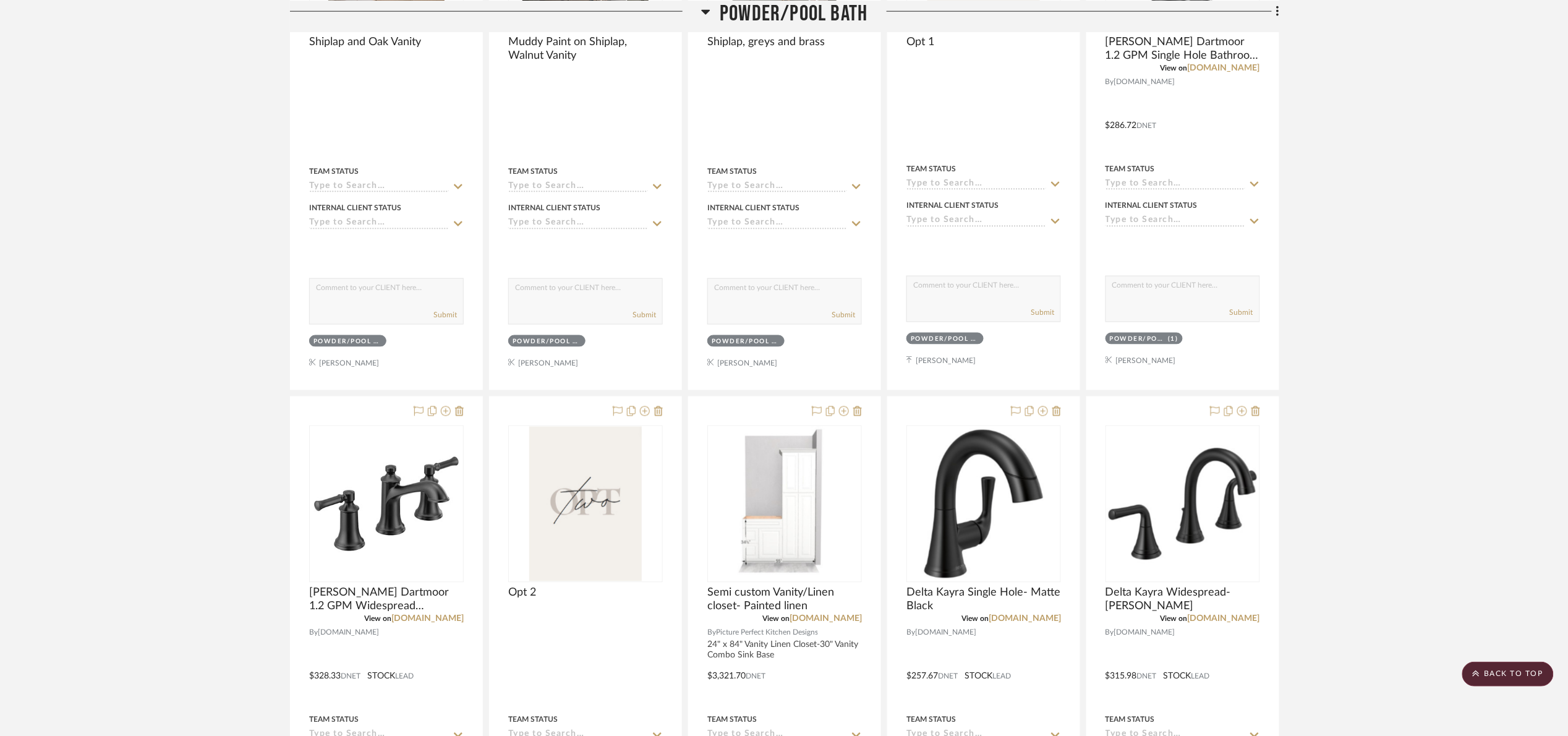
scroll to position [464, 0]
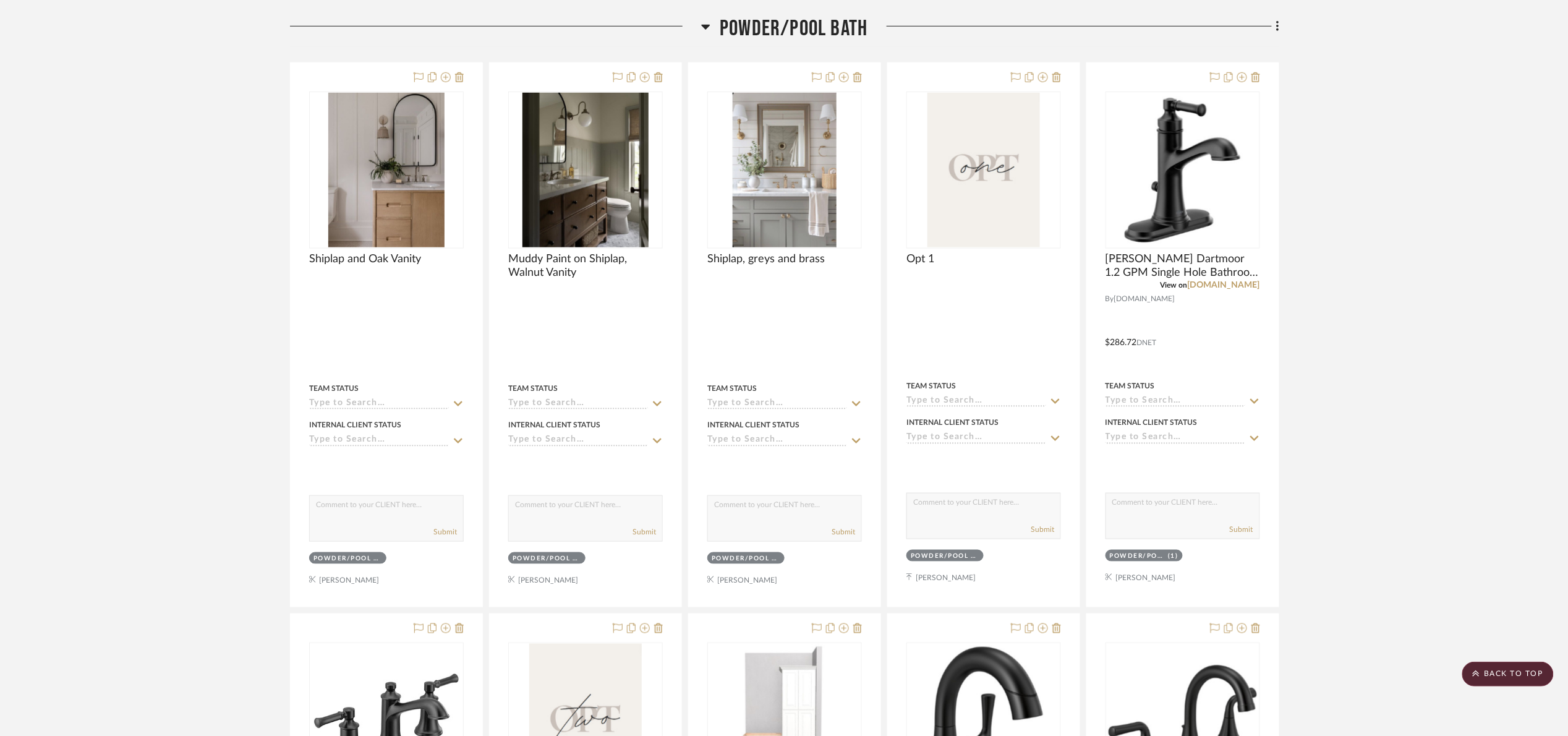
click at [785, 18] on span "Powder/Pool Bath" at bounding box center [794, 29] width 148 height 26
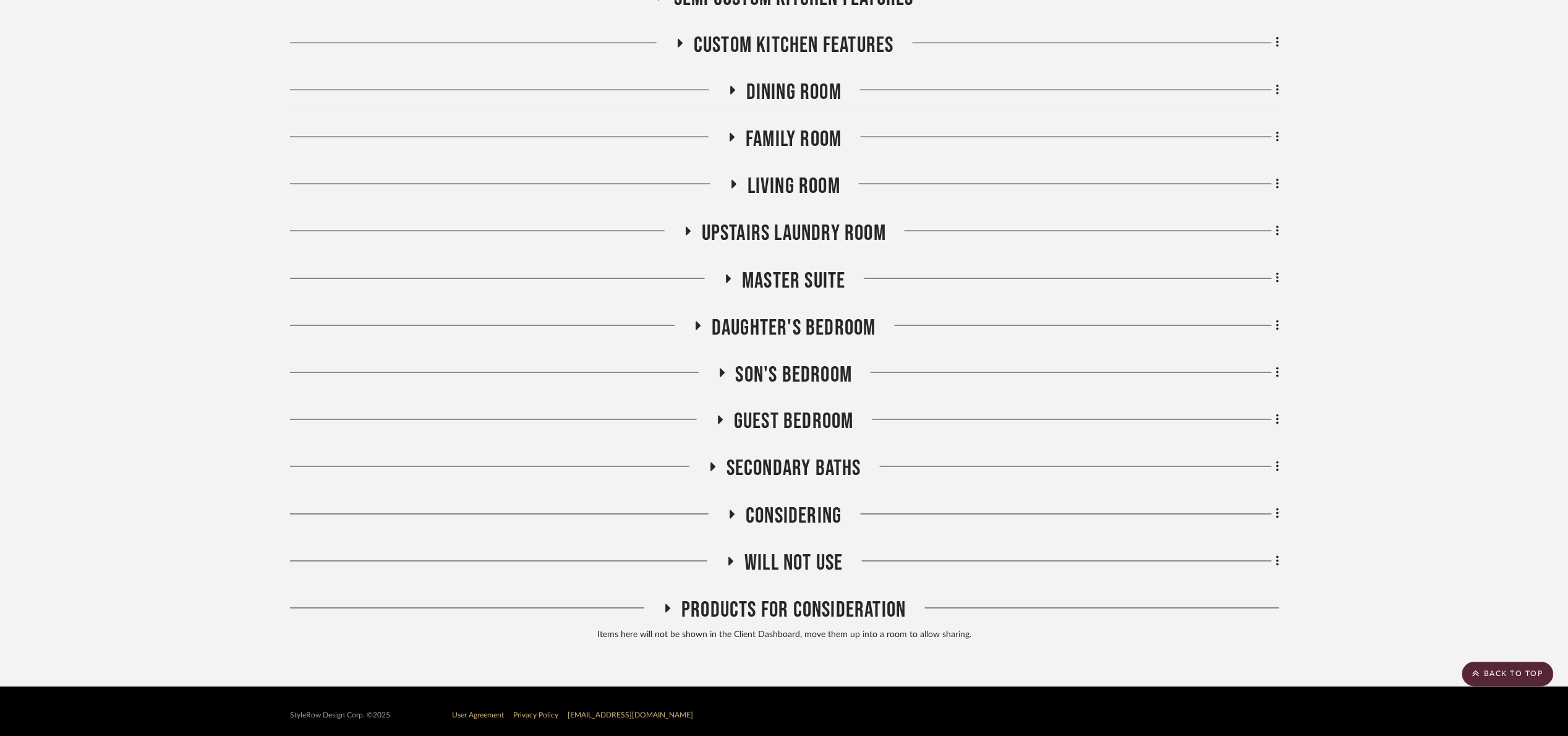
scroll to position [691, 0]
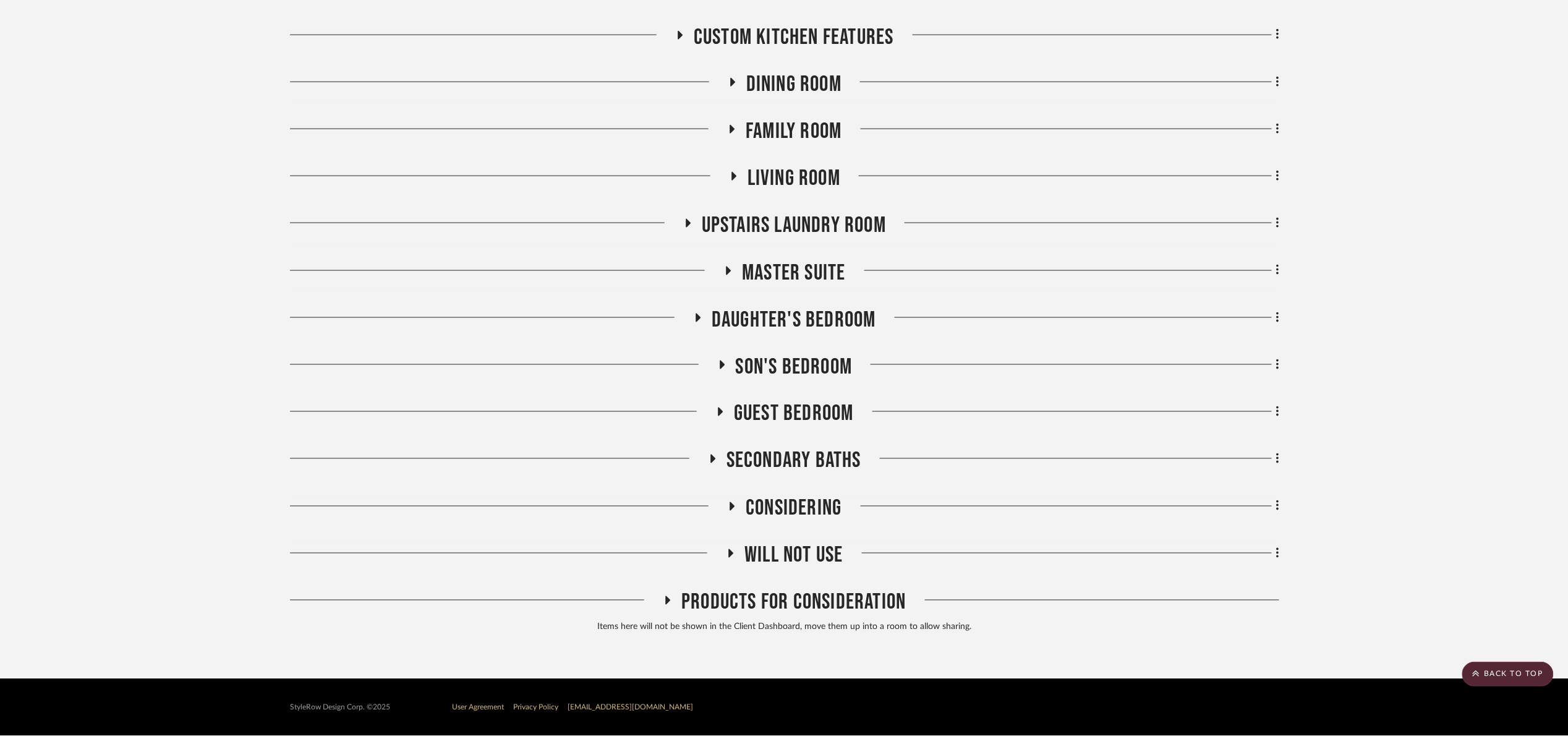
click at [787, 456] on span "Secondary Baths" at bounding box center [794, 461] width 135 height 26
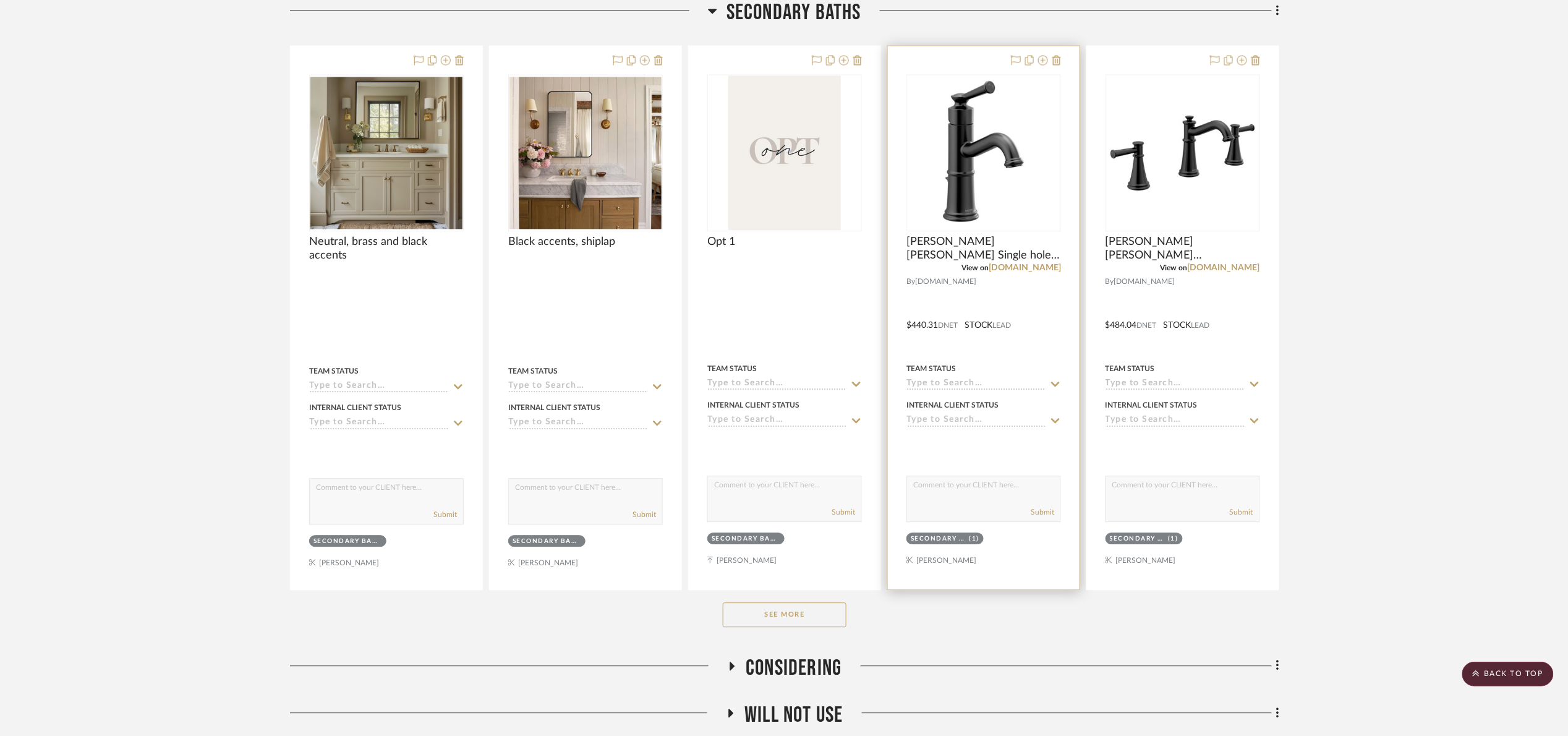
scroll to position [1302, 0]
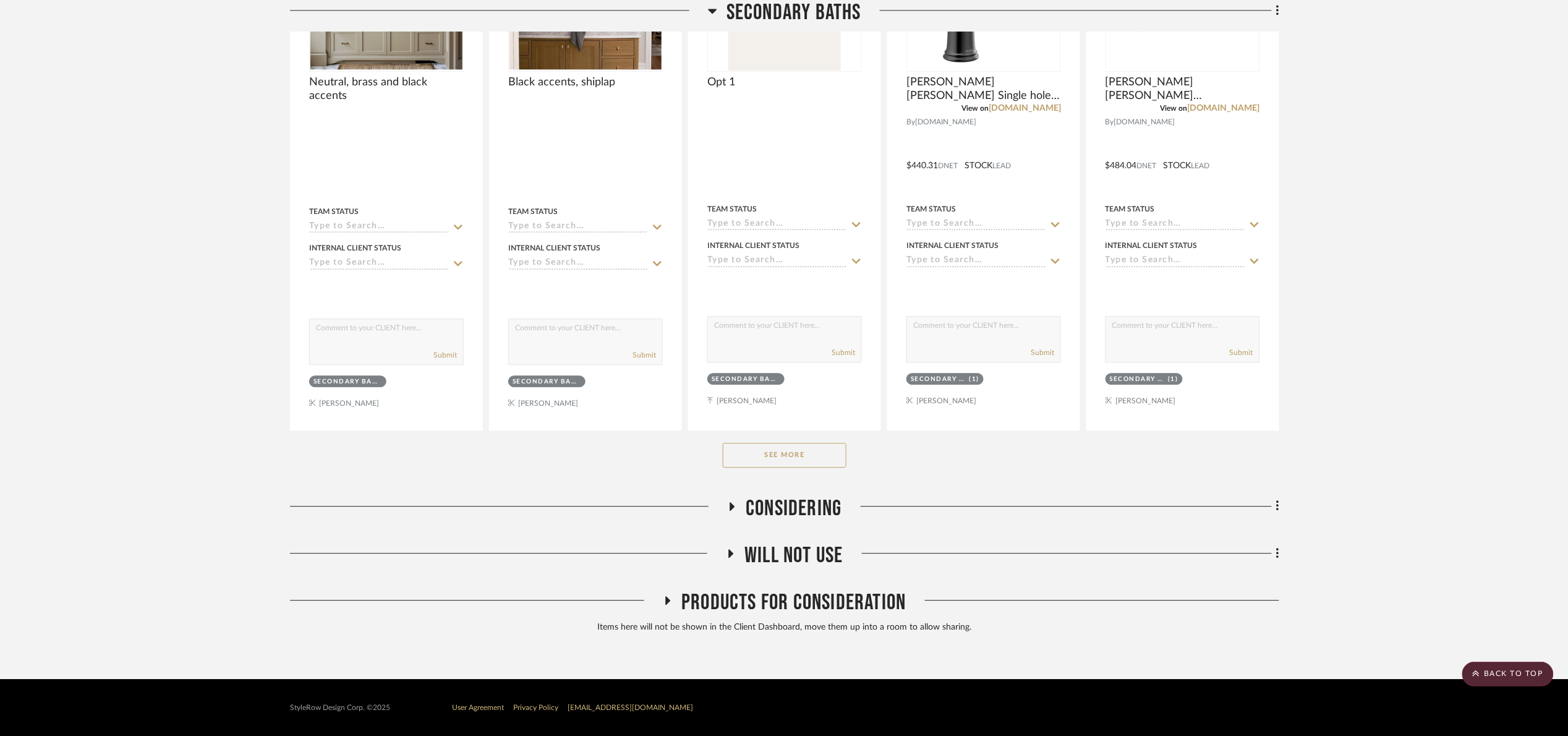
click at [813, 454] on button "See More" at bounding box center [784, 455] width 123 height 24
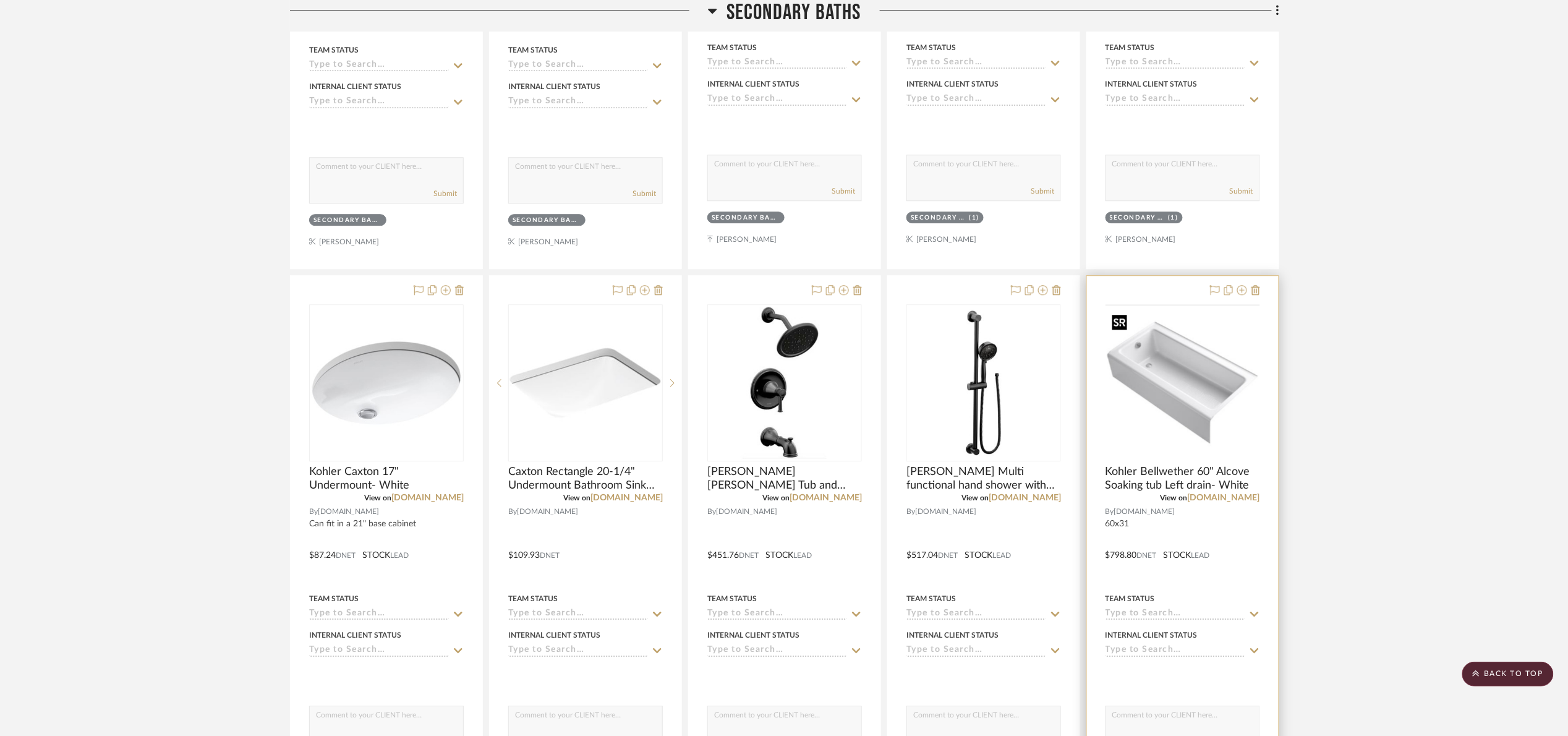
scroll to position [1487, 0]
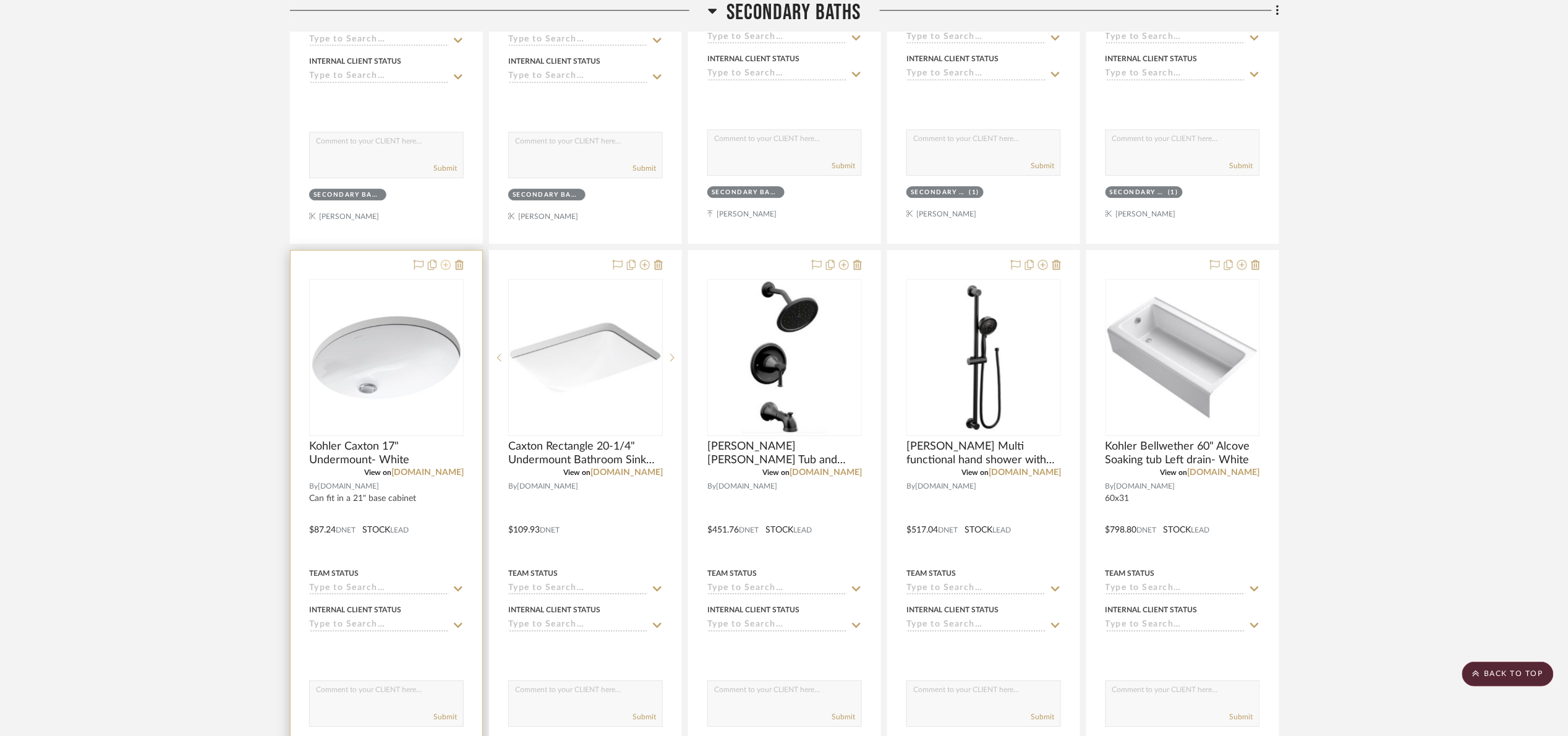
click at [448, 267] on icon at bounding box center [446, 265] width 10 height 10
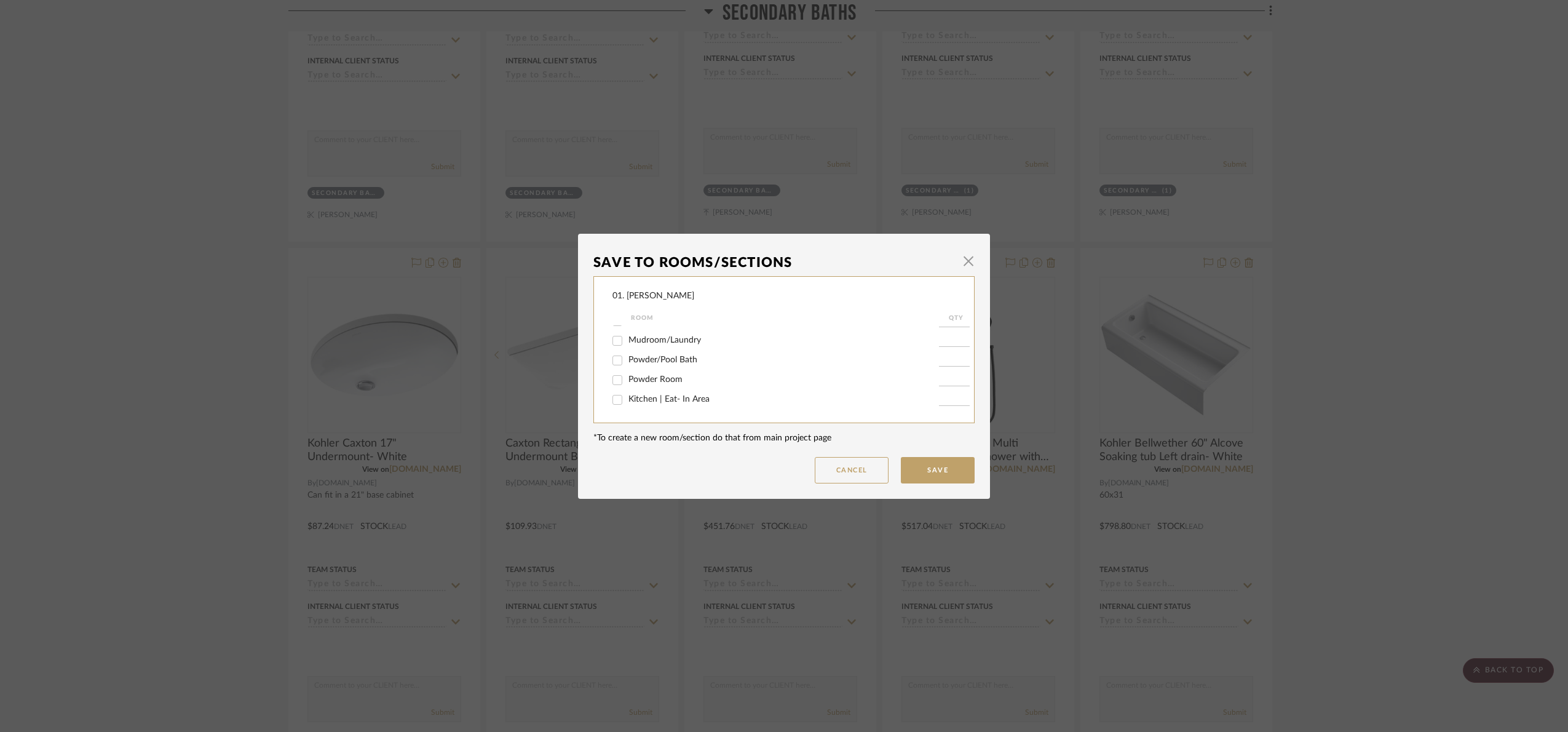
scroll to position [0, 0]
click at [658, 411] on span "Powder/Pool Bath" at bounding box center [663, 413] width 69 height 8
click at [628, 411] on input "Powder/Pool Bath" at bounding box center [617, 413] width 20 height 20
checkbox input "true"
type input "1"
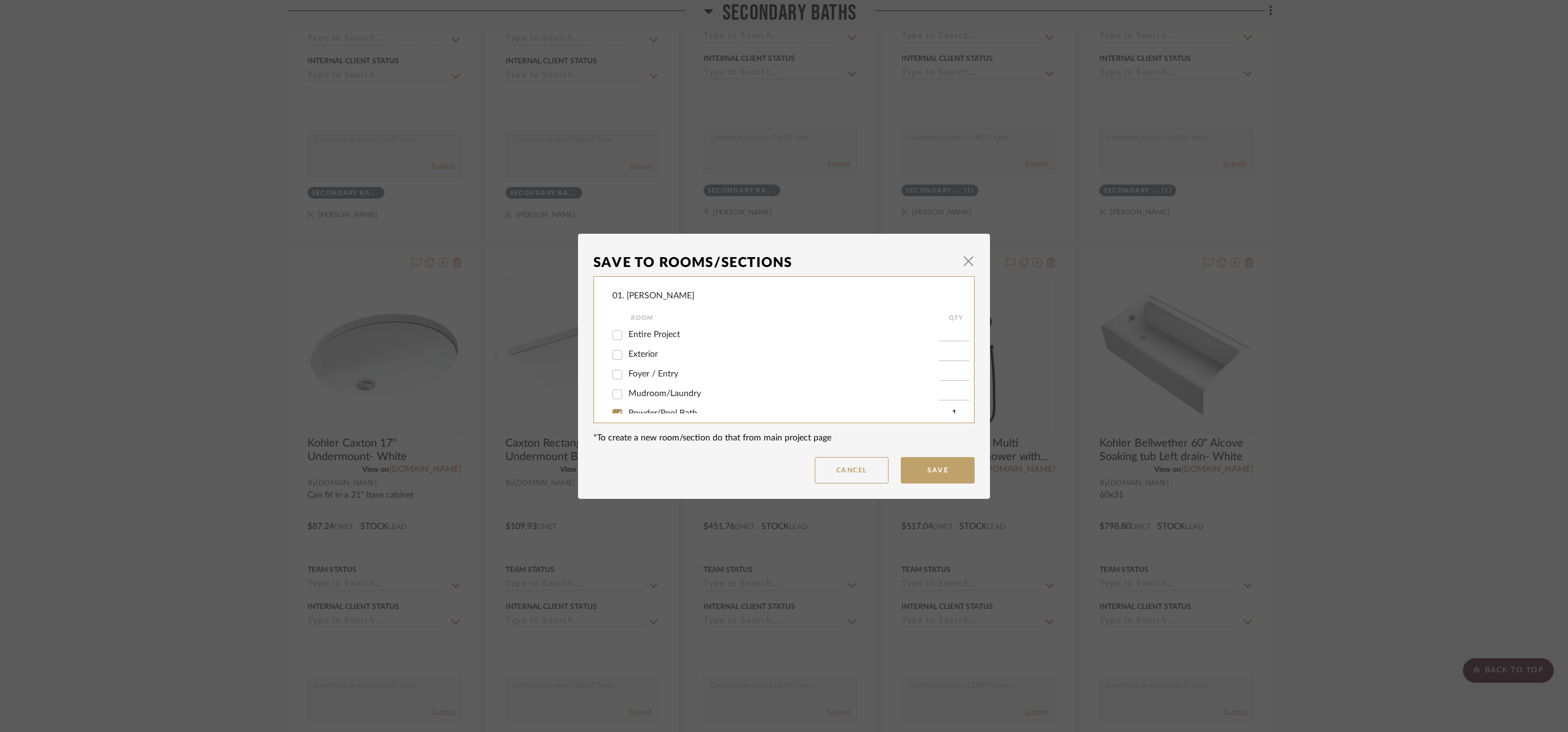
scroll to position [10, 0]
click at [945, 467] on button "Save" at bounding box center [937, 470] width 73 height 26
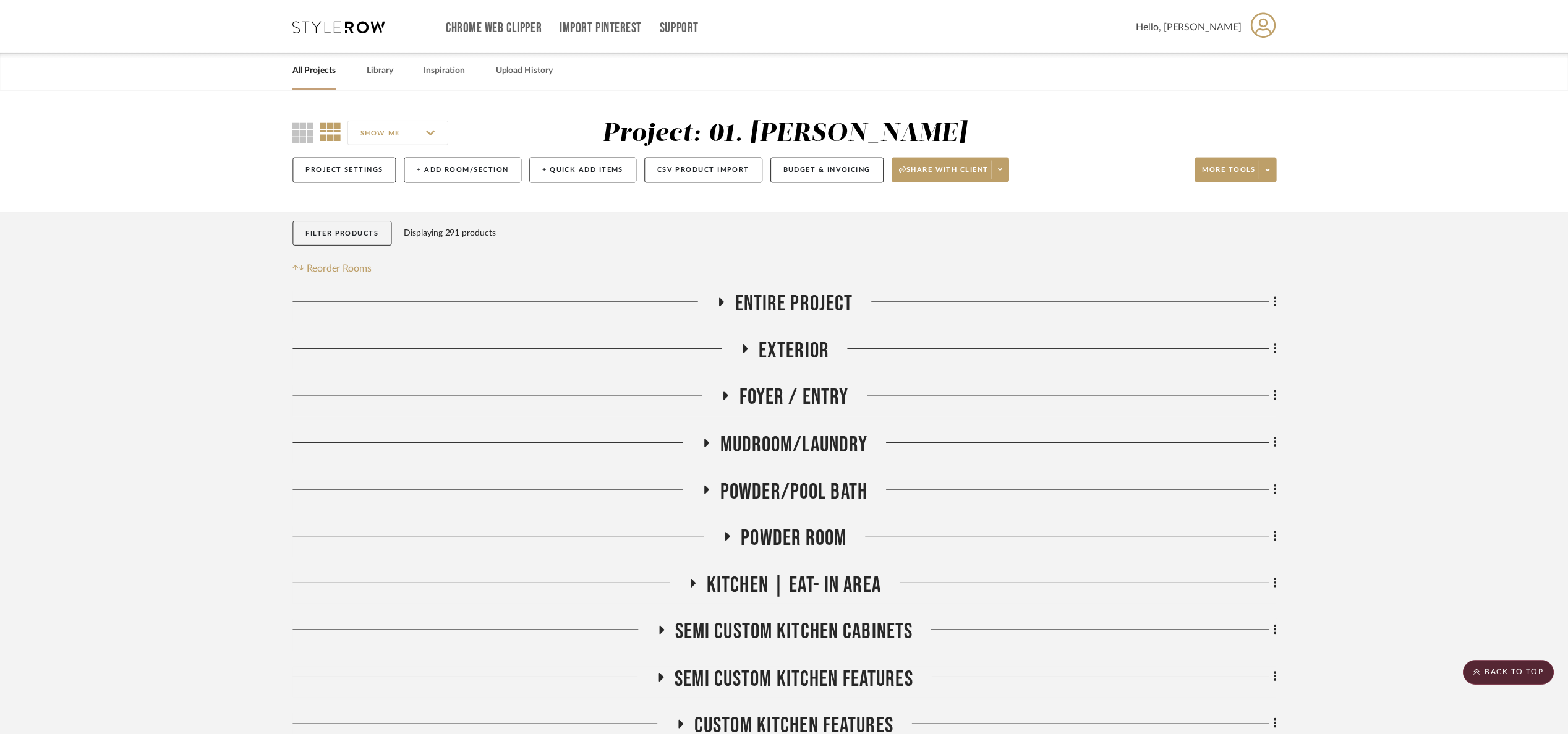
scroll to position [1487, 0]
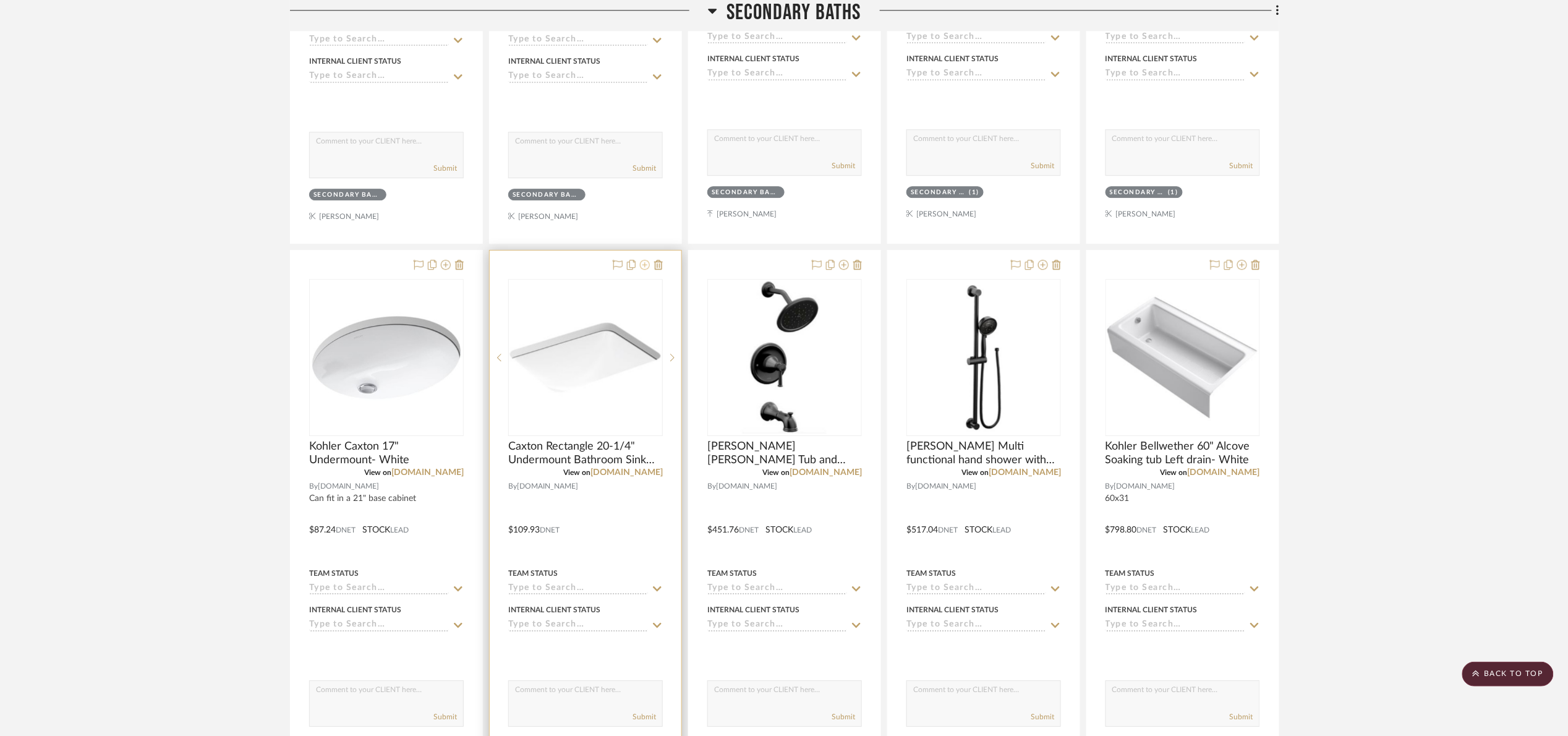
click at [645, 267] on icon at bounding box center [644, 265] width 10 height 10
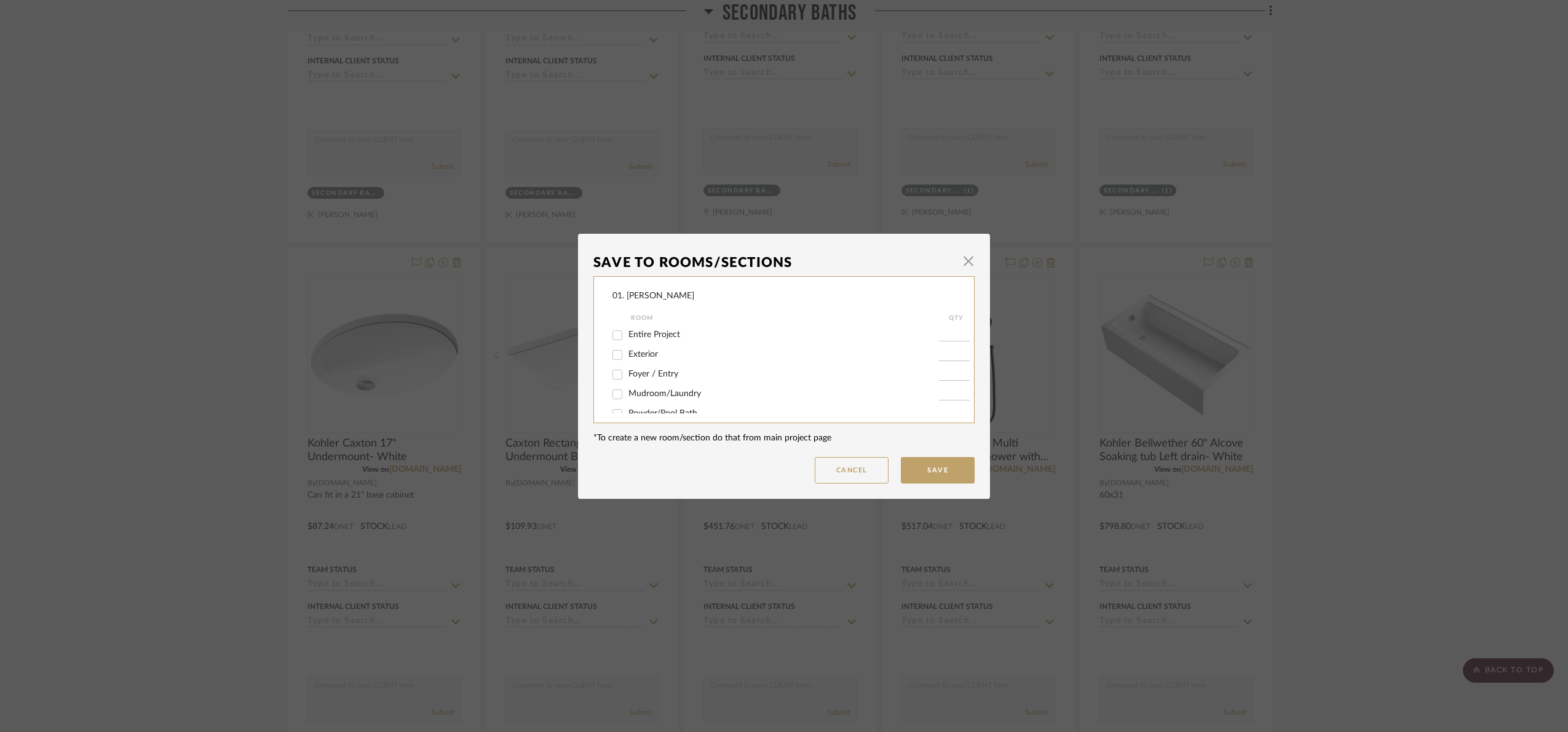
click at [665, 409] on span "Powder/Pool Bath" at bounding box center [663, 413] width 69 height 8
click at [628, 409] on input "Powder/Pool Bath" at bounding box center [617, 413] width 20 height 20
checkbox input "true"
type input "1"
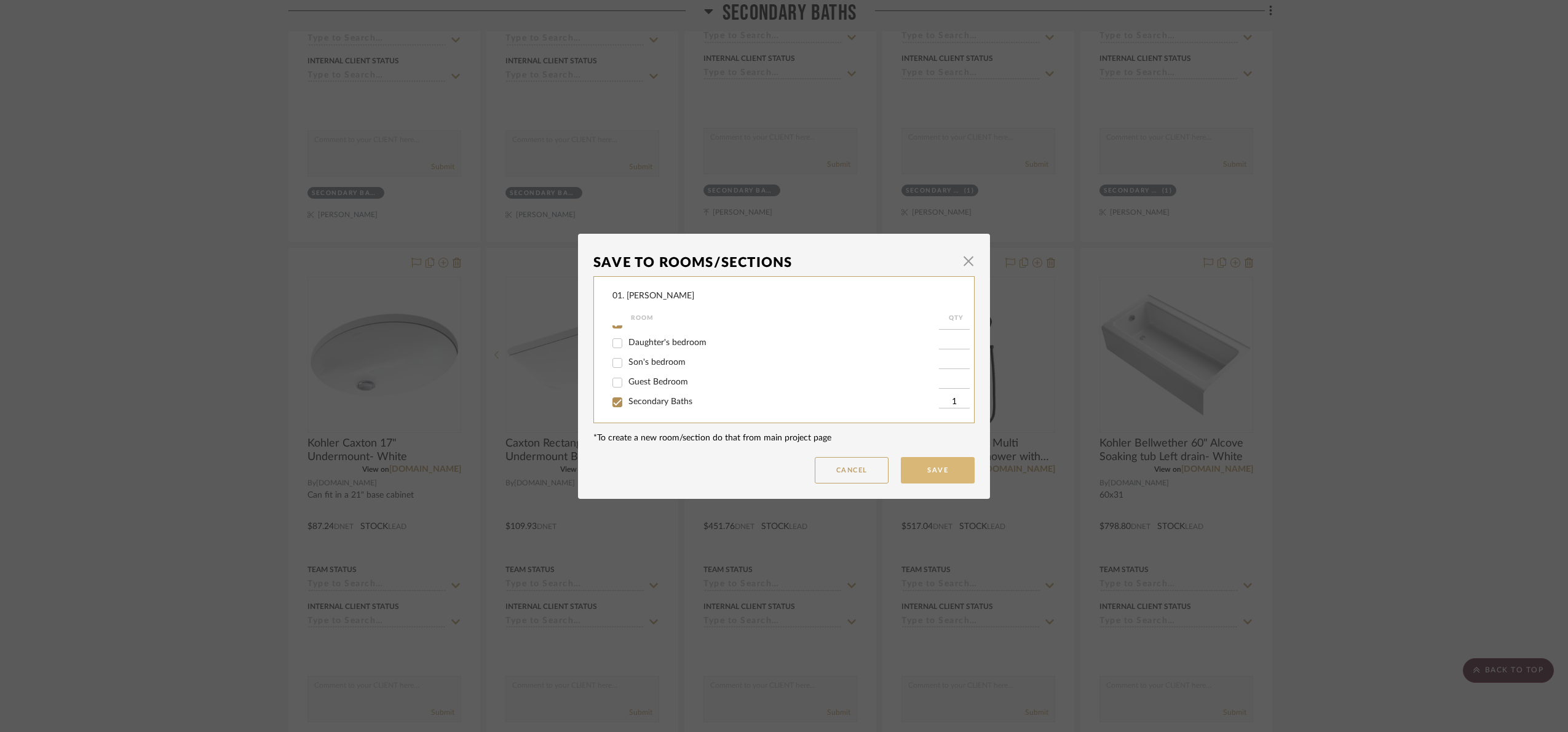
click at [910, 465] on button "Save" at bounding box center [937, 470] width 73 height 26
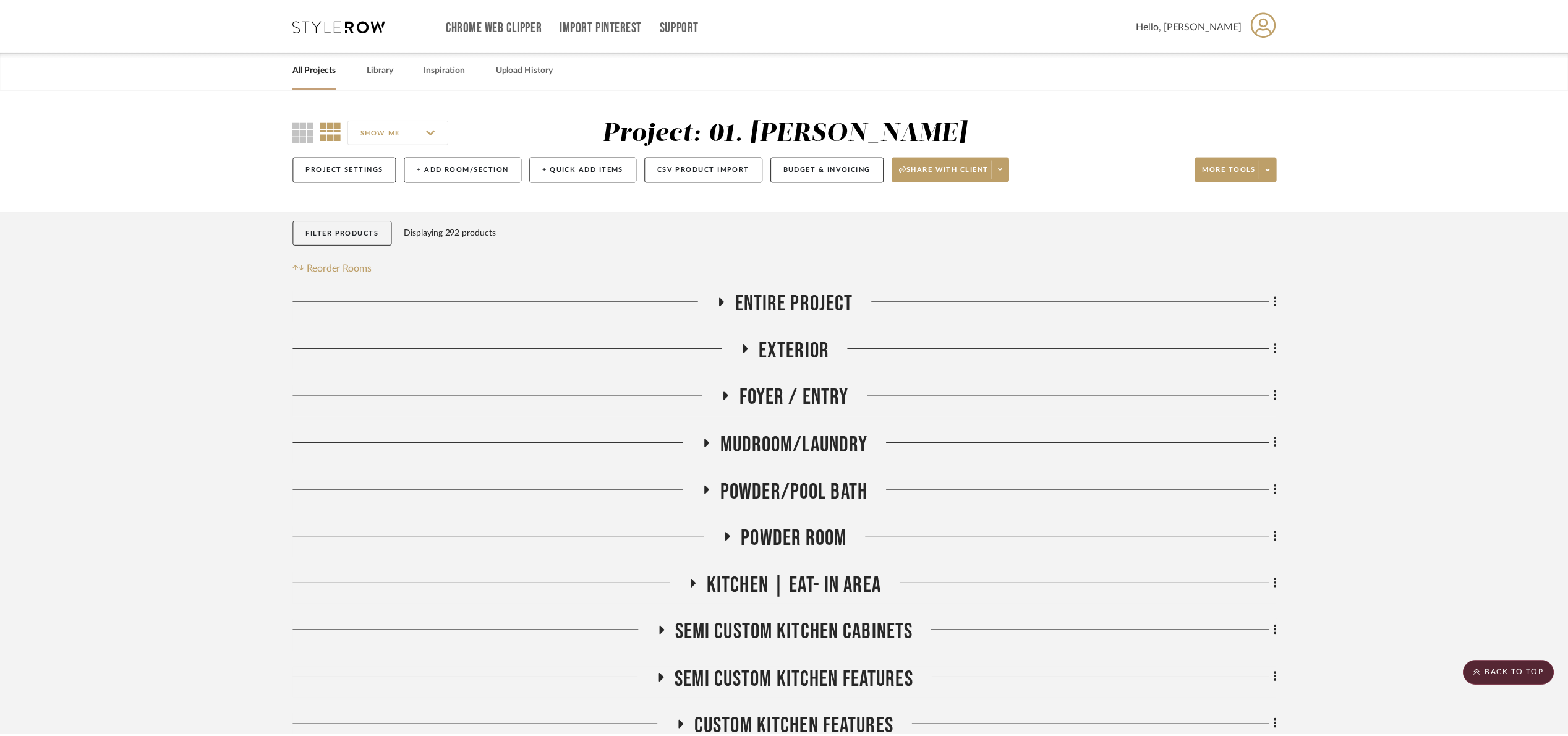
scroll to position [1487, 0]
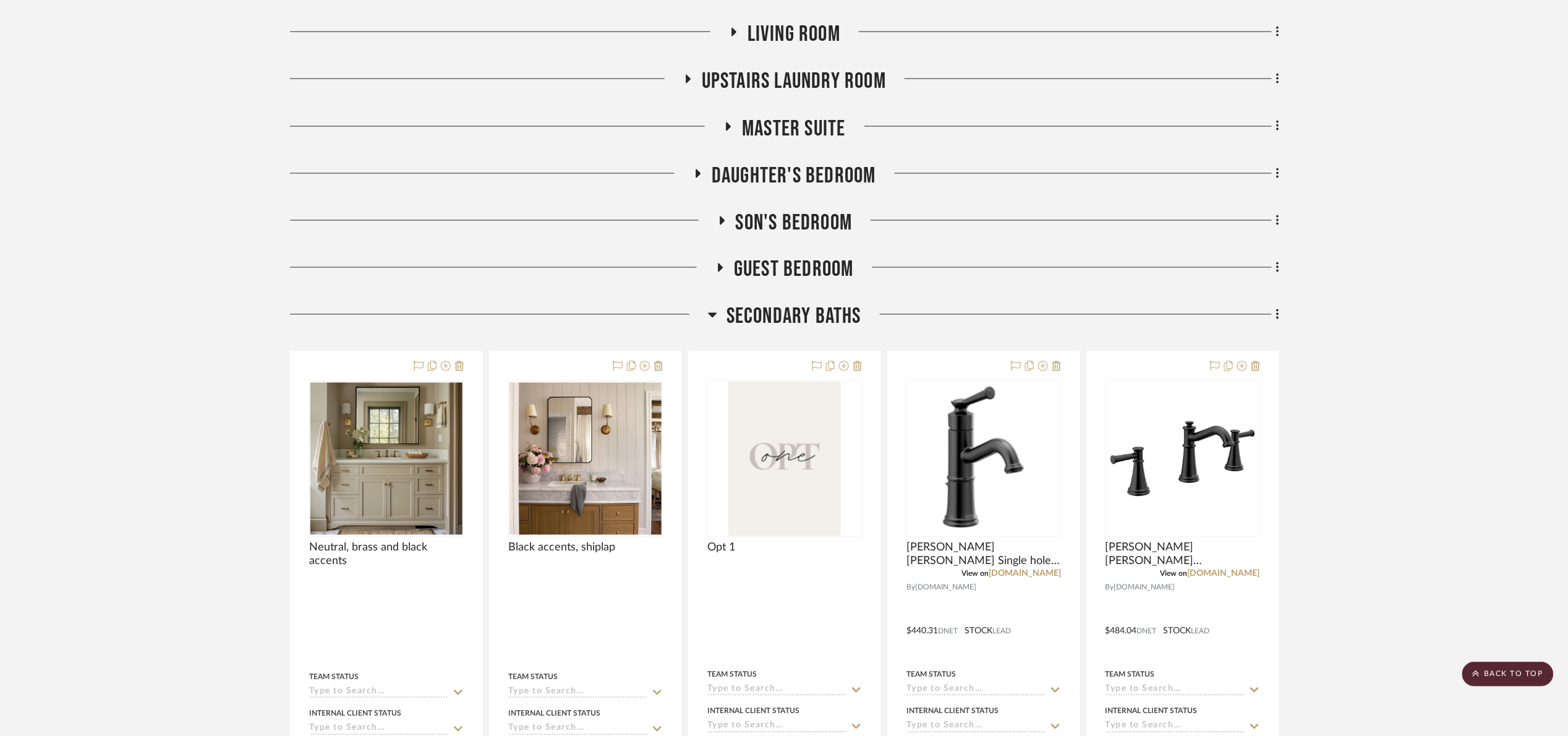
click at [740, 322] on span "Secondary Baths" at bounding box center [794, 317] width 135 height 26
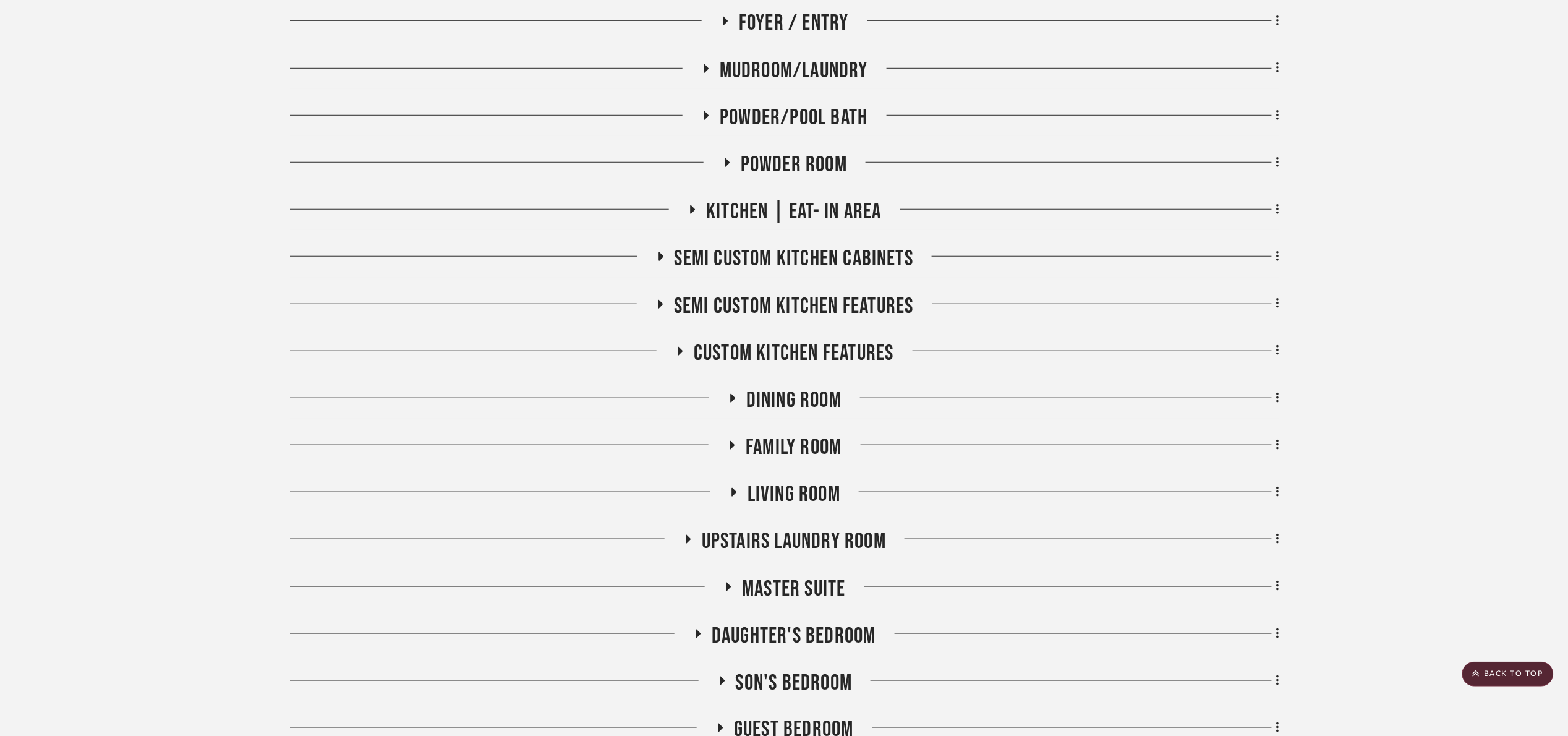
scroll to position [227, 0]
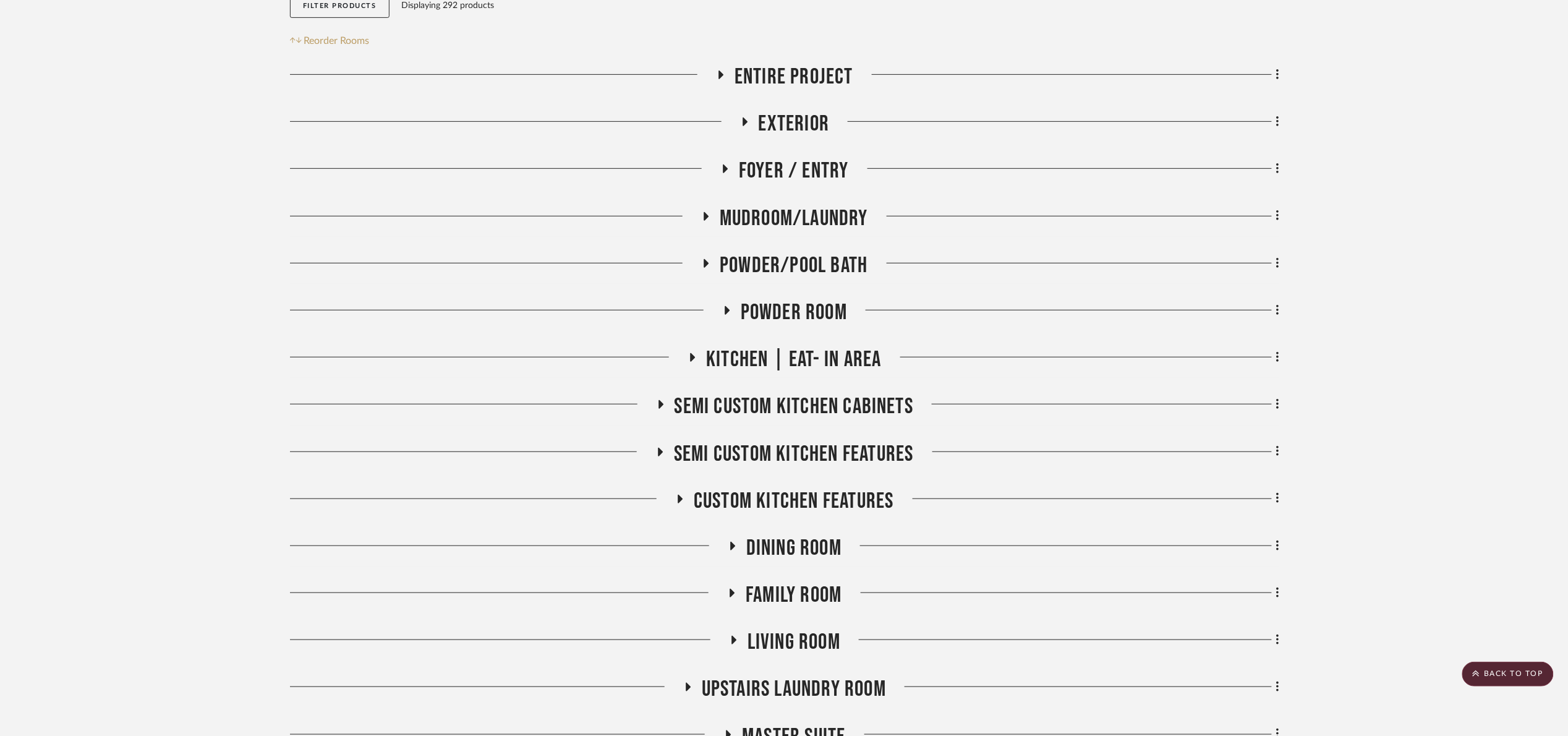
click at [791, 314] on span "Powder Room" at bounding box center [794, 312] width 107 height 26
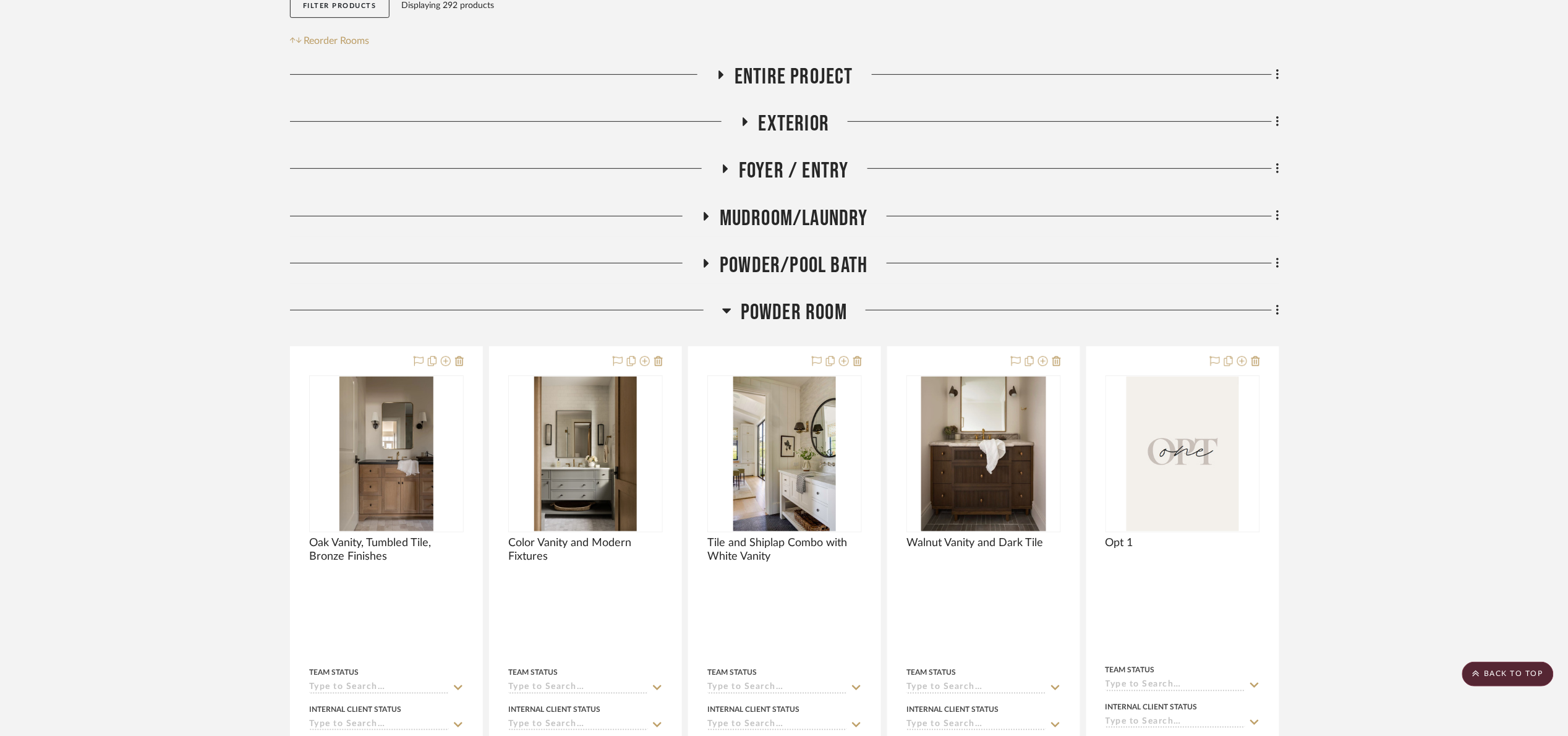
click at [790, 255] on span "Powder/Pool Bath" at bounding box center [794, 266] width 148 height 26
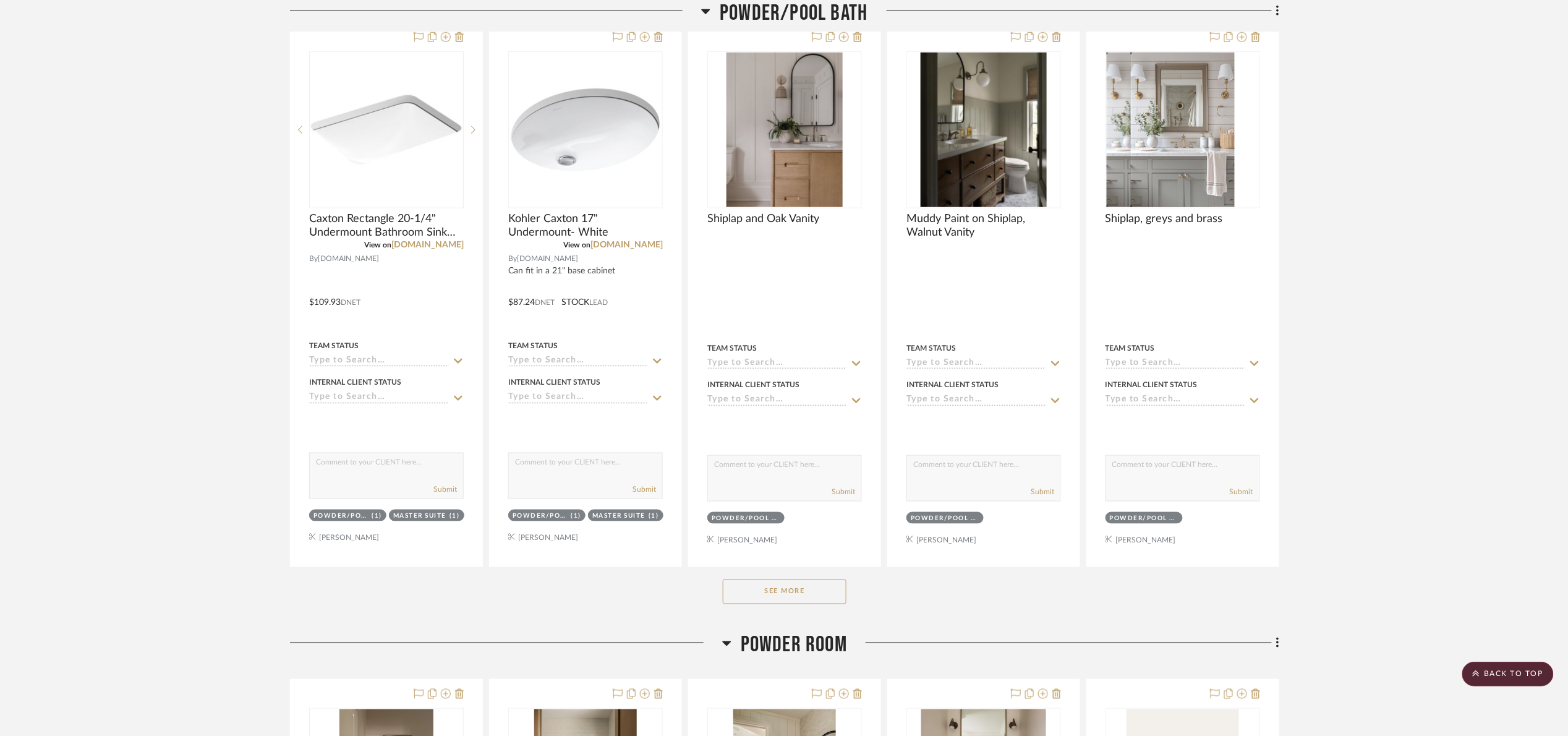
scroll to position [505, 0]
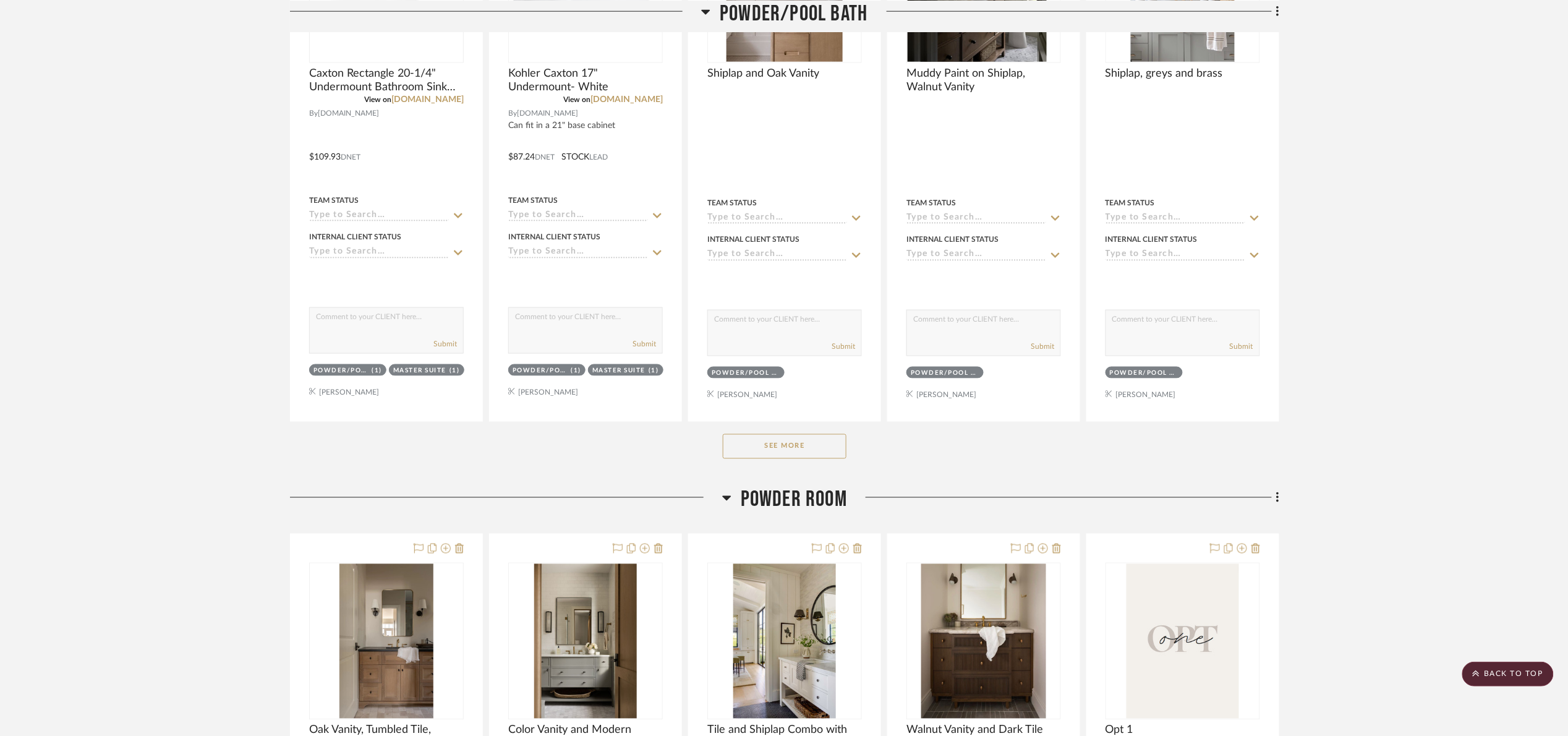
drag, startPoint x: 808, startPoint y: 440, endPoint x: 833, endPoint y: 434, distance: 25.7
click at [808, 440] on button "See More" at bounding box center [784, 446] width 123 height 24
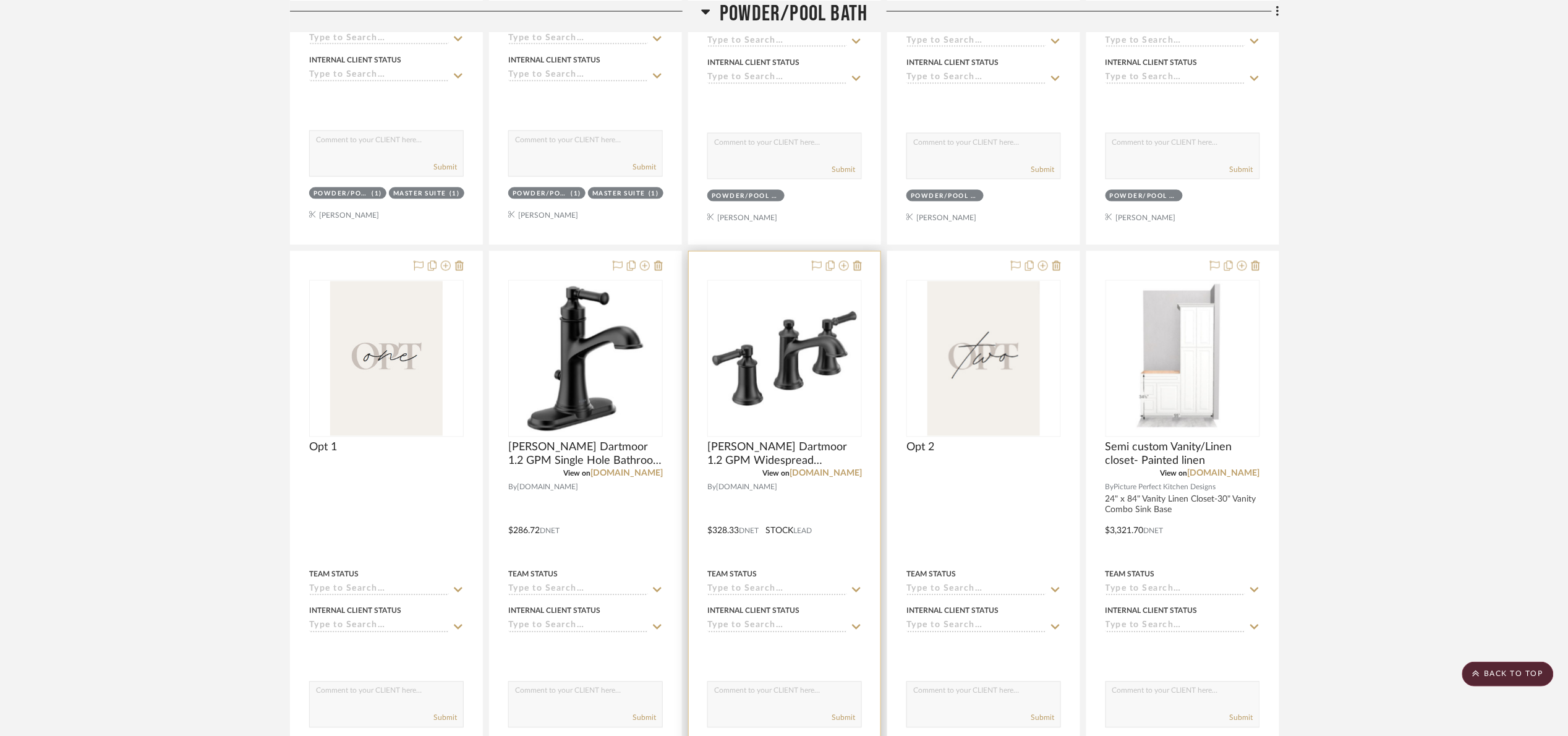
scroll to position [835, 0]
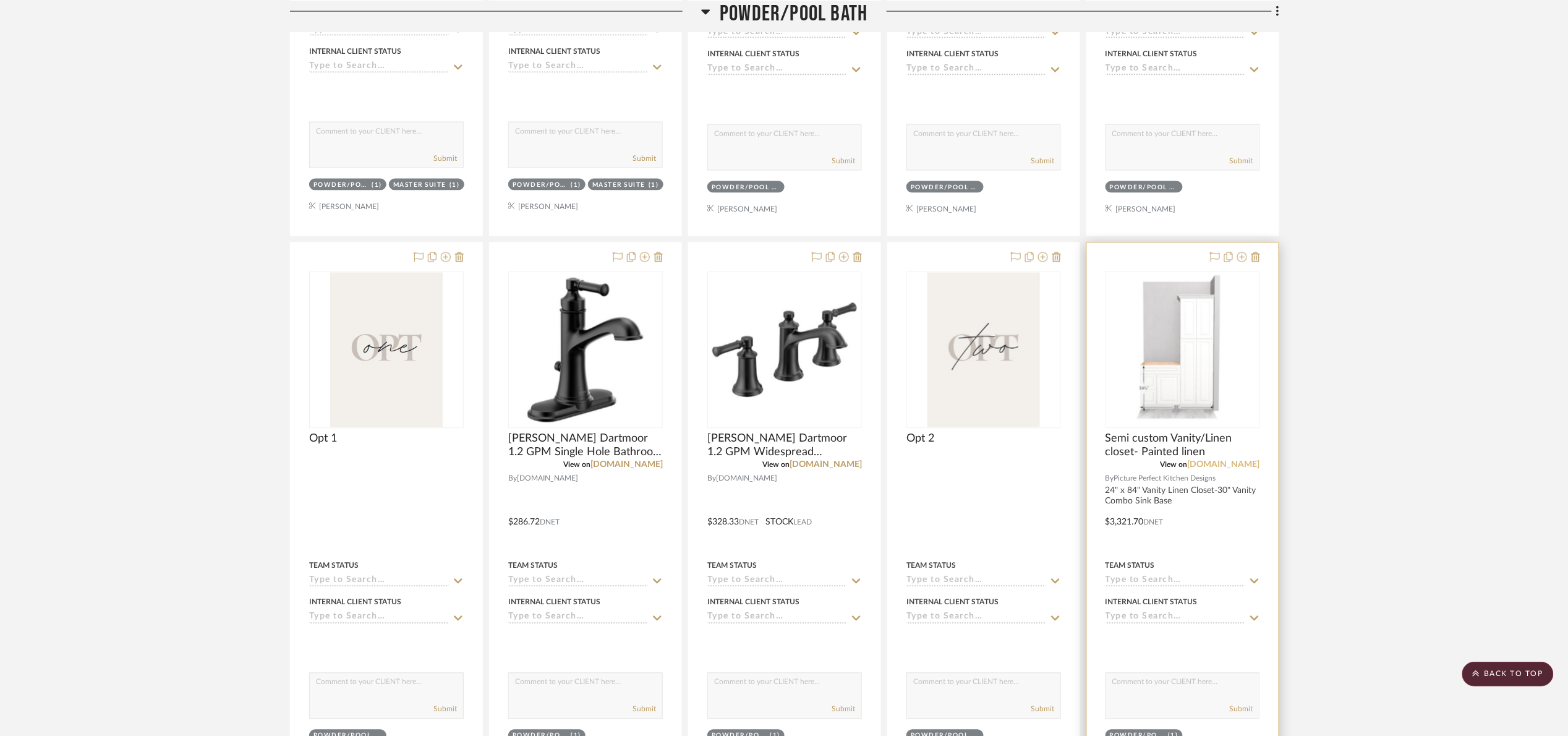
click at [1221, 469] on link "pictureperfectkitchendesigns.com" at bounding box center [1223, 465] width 72 height 8
click at [771, 18] on span "Powder/Pool Bath" at bounding box center [794, 13] width 148 height 26
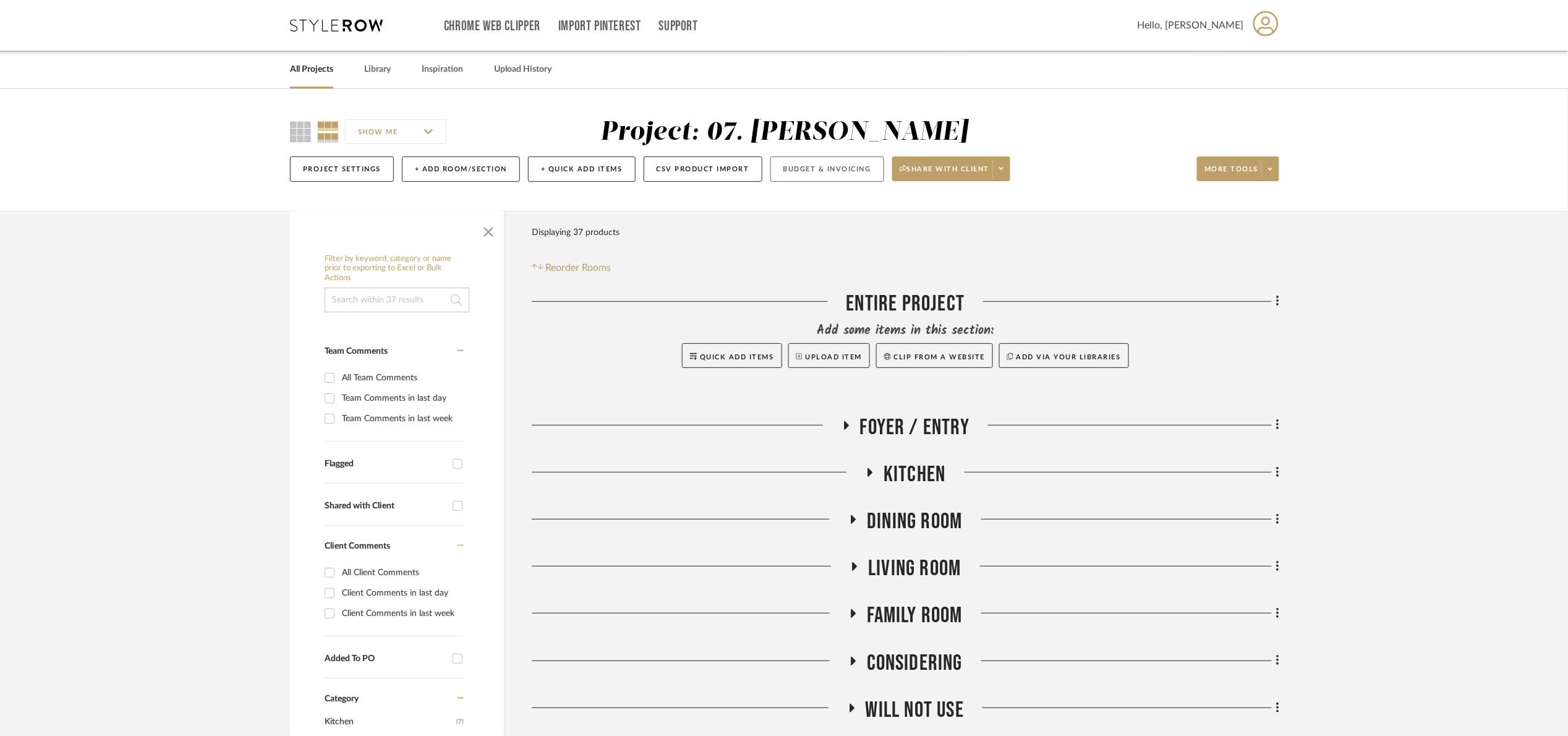
click at [827, 167] on button "Budget & Invoicing" at bounding box center [827, 168] width 114 height 25
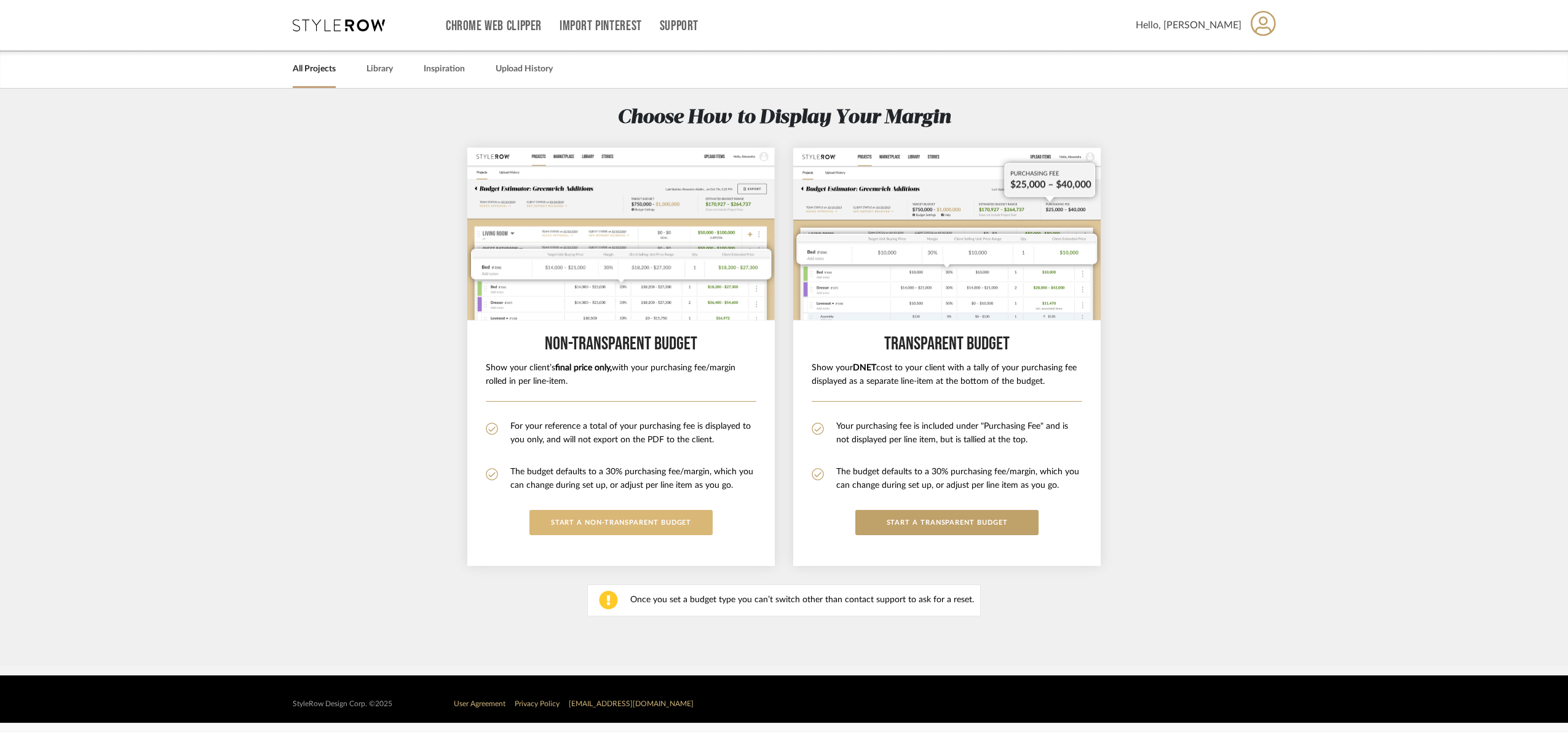
click at [637, 522] on button "START A Non-Transparent BUDGET" at bounding box center [620, 522] width 183 height 25
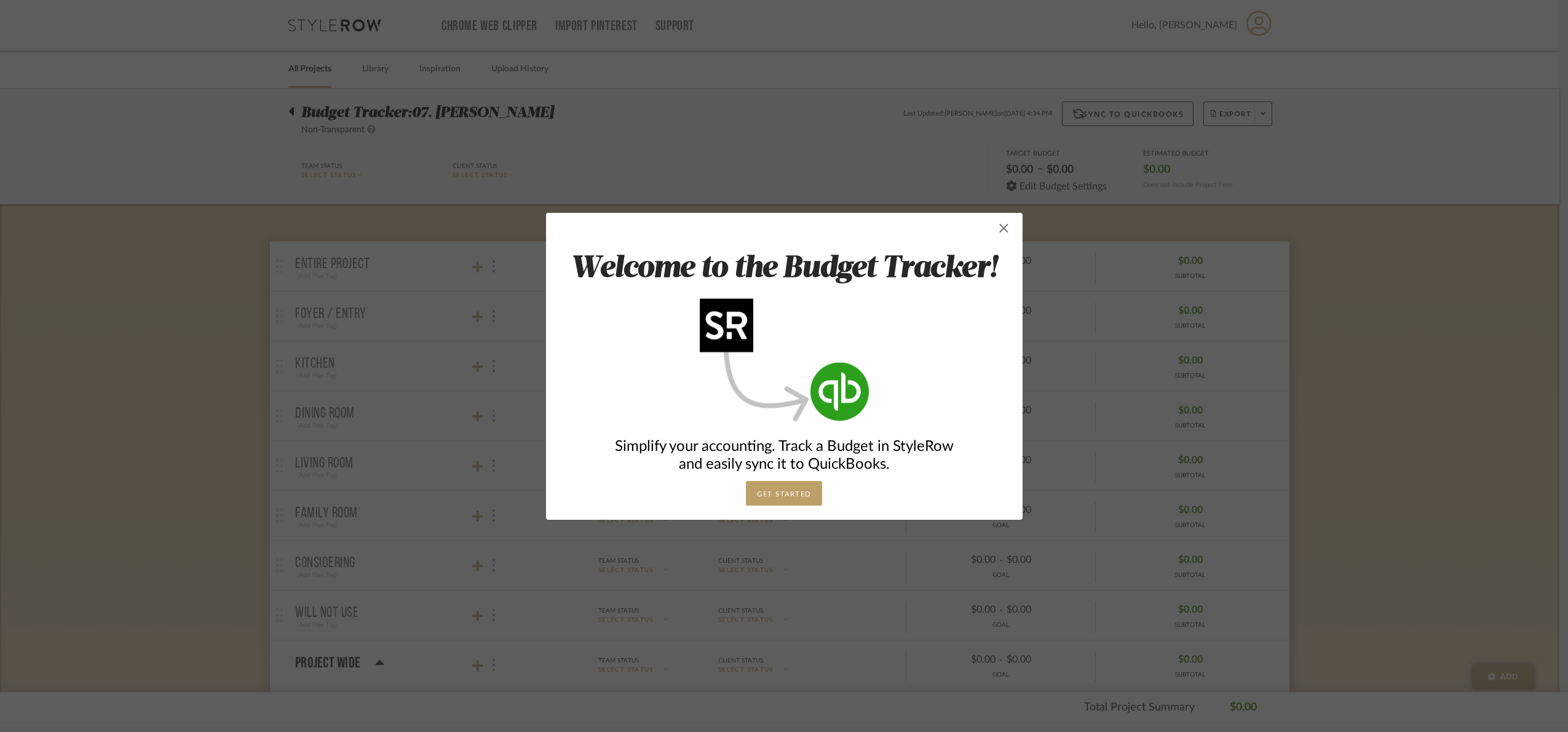
click at [1003, 220] on span "button" at bounding box center [1004, 228] width 24 height 24
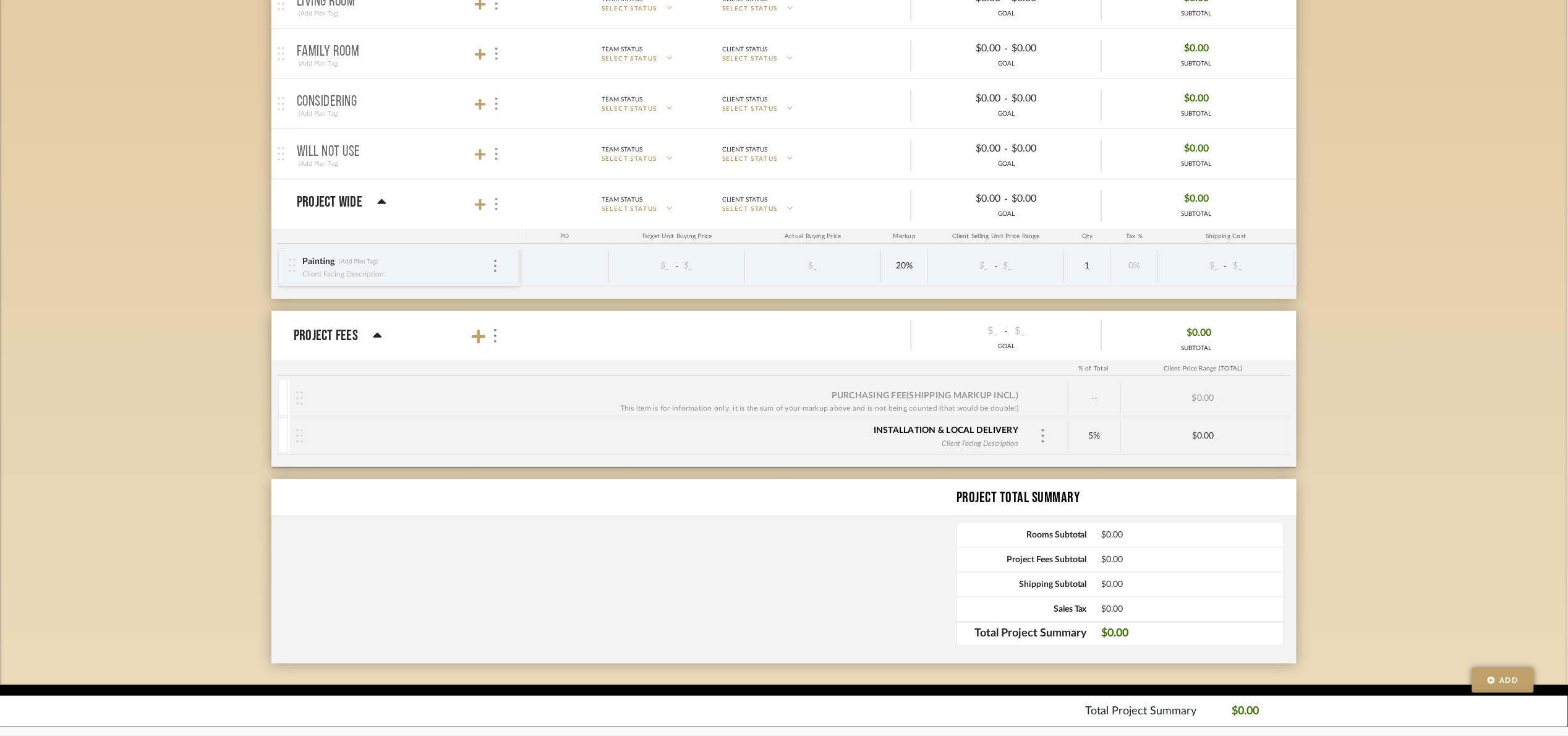
scroll to position [473, 0]
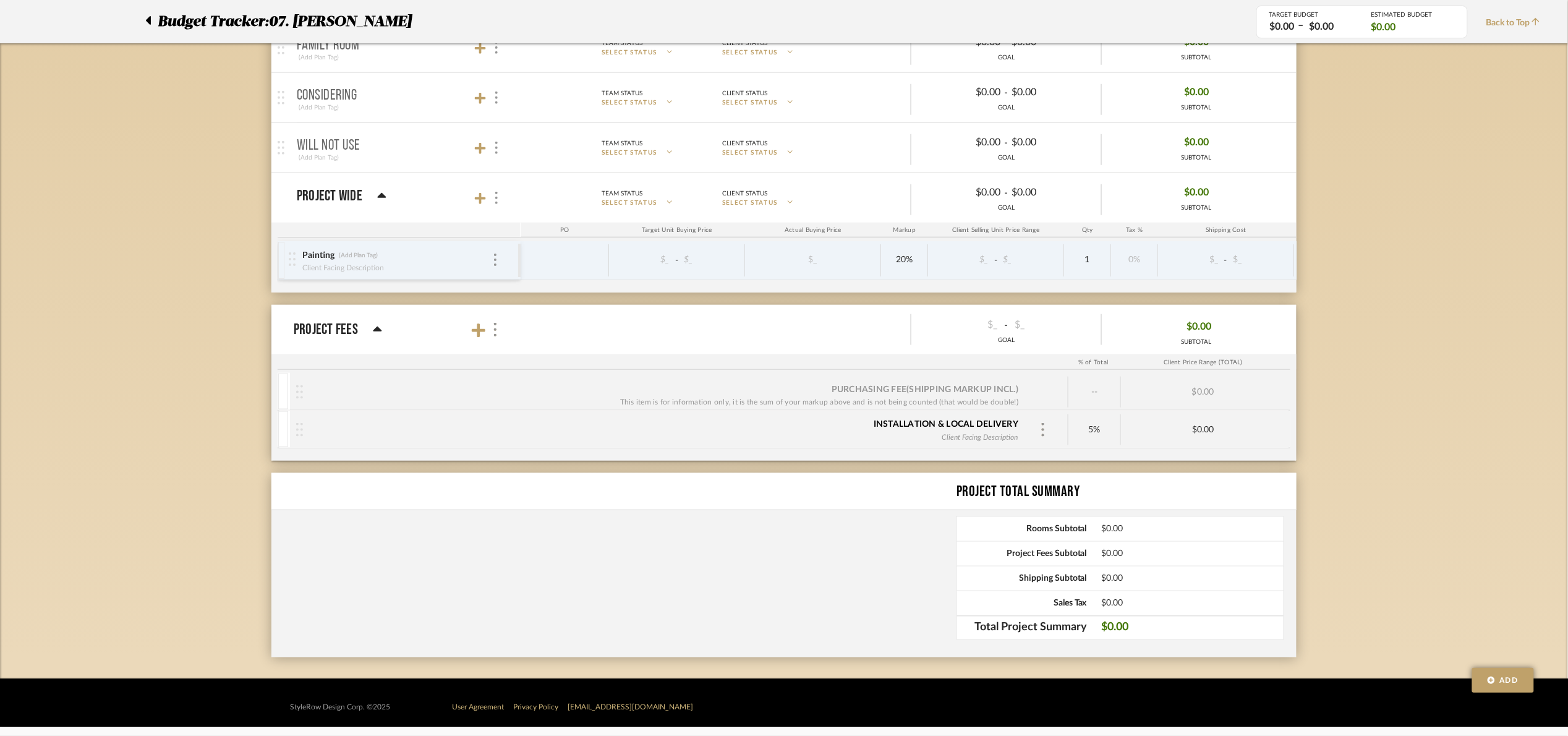
click at [373, 327] on icon at bounding box center [378, 330] width 9 height 15
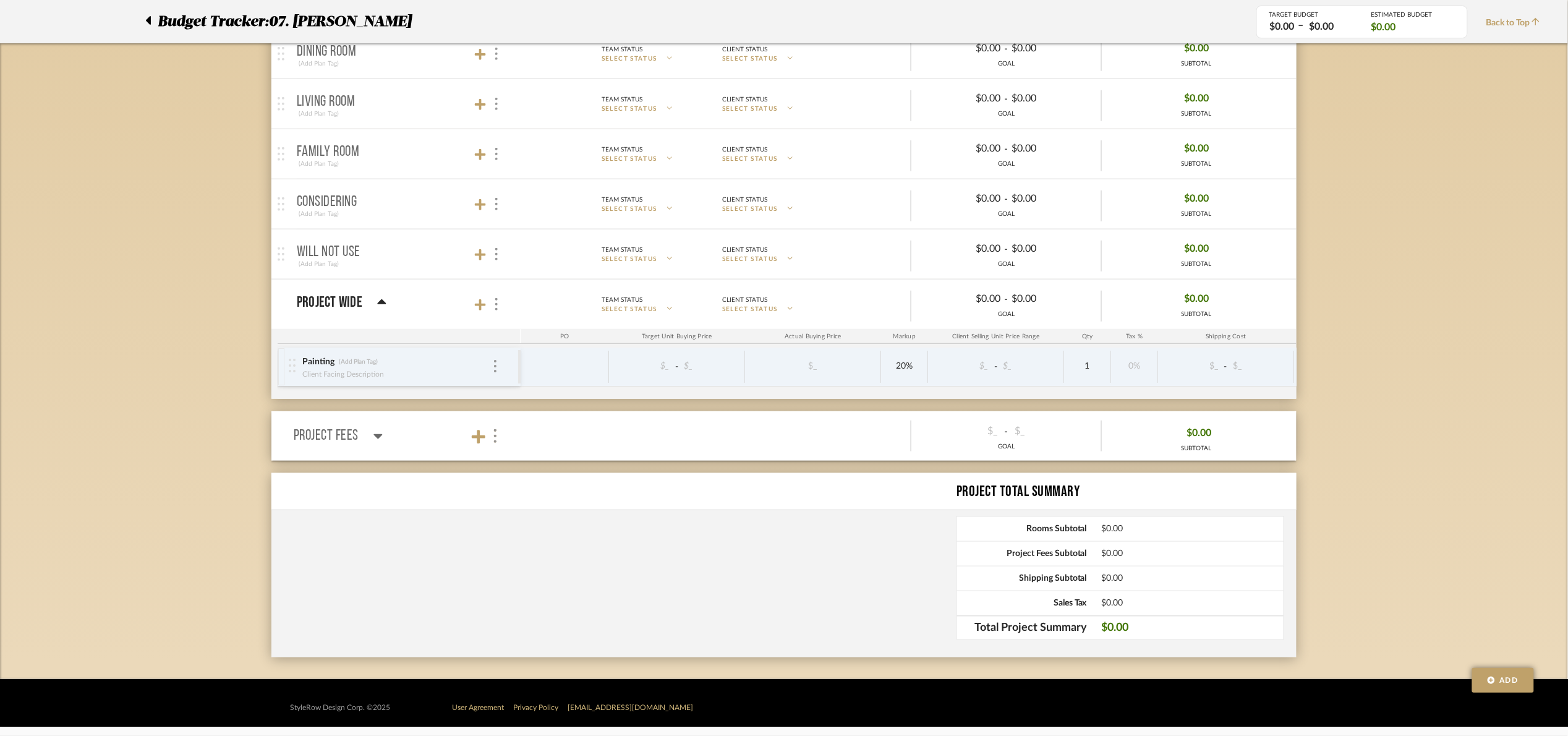
click at [367, 432] on div "Project Fees" at bounding box center [338, 436] width 89 height 22
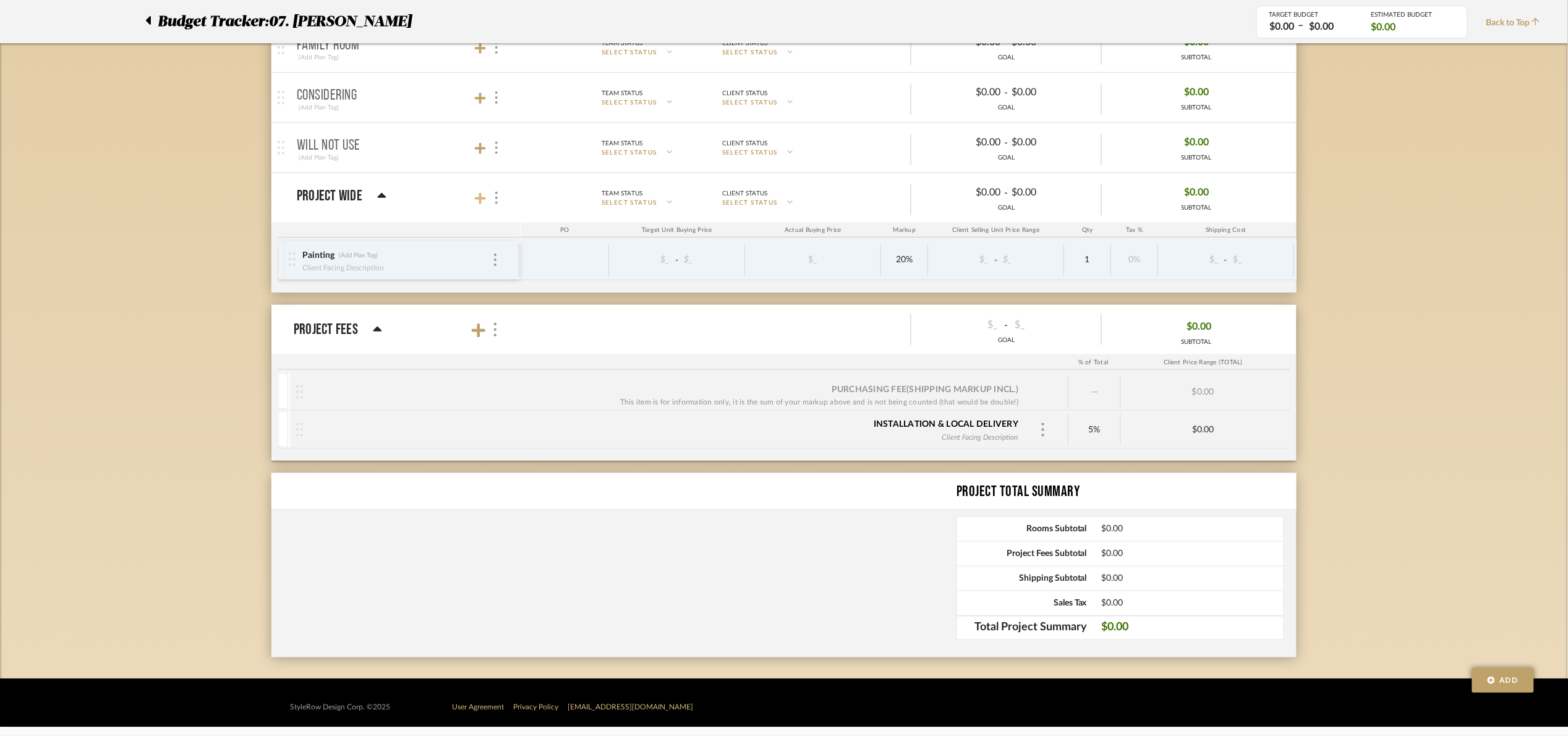
click at [477, 196] on icon at bounding box center [481, 198] width 11 height 11
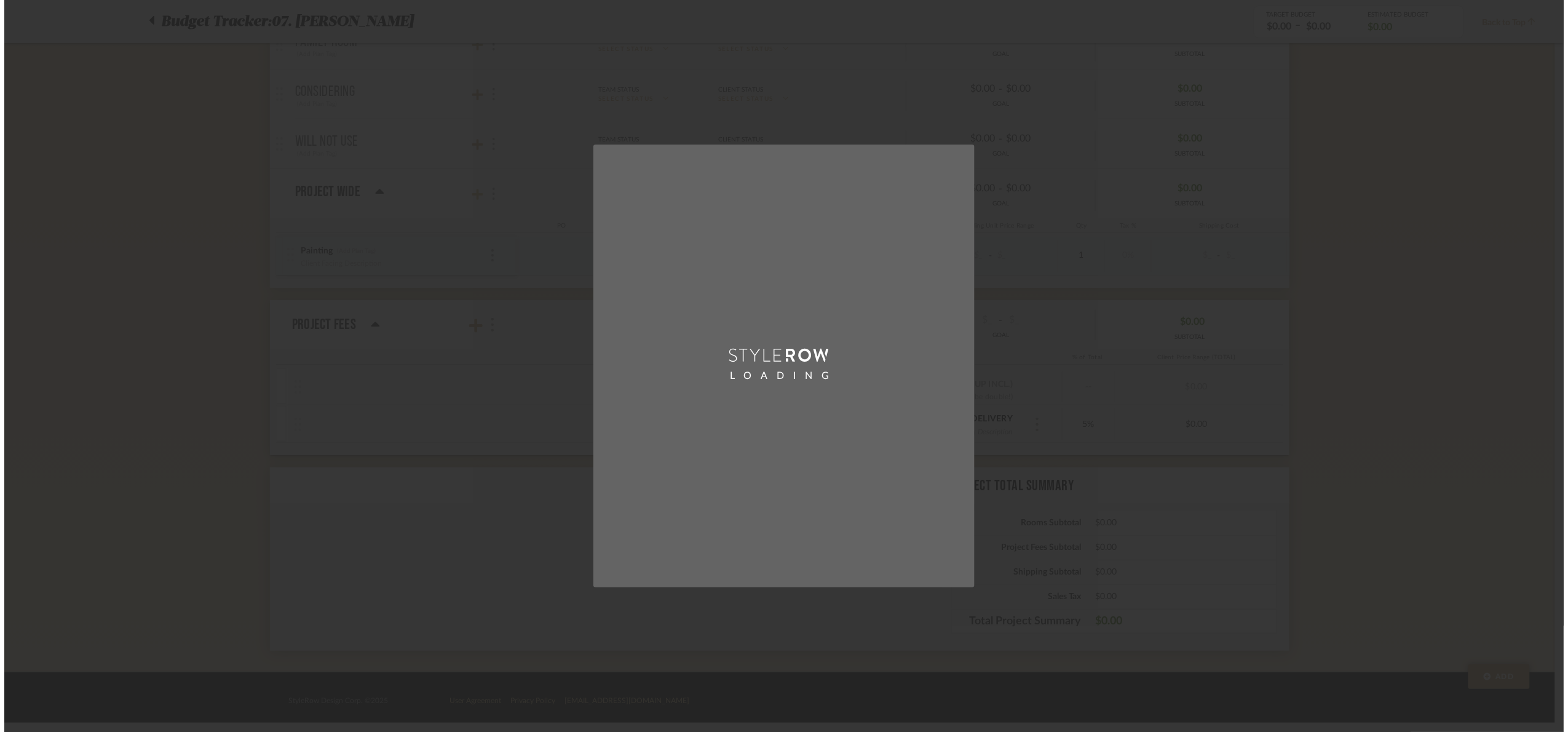
scroll to position [0, 0]
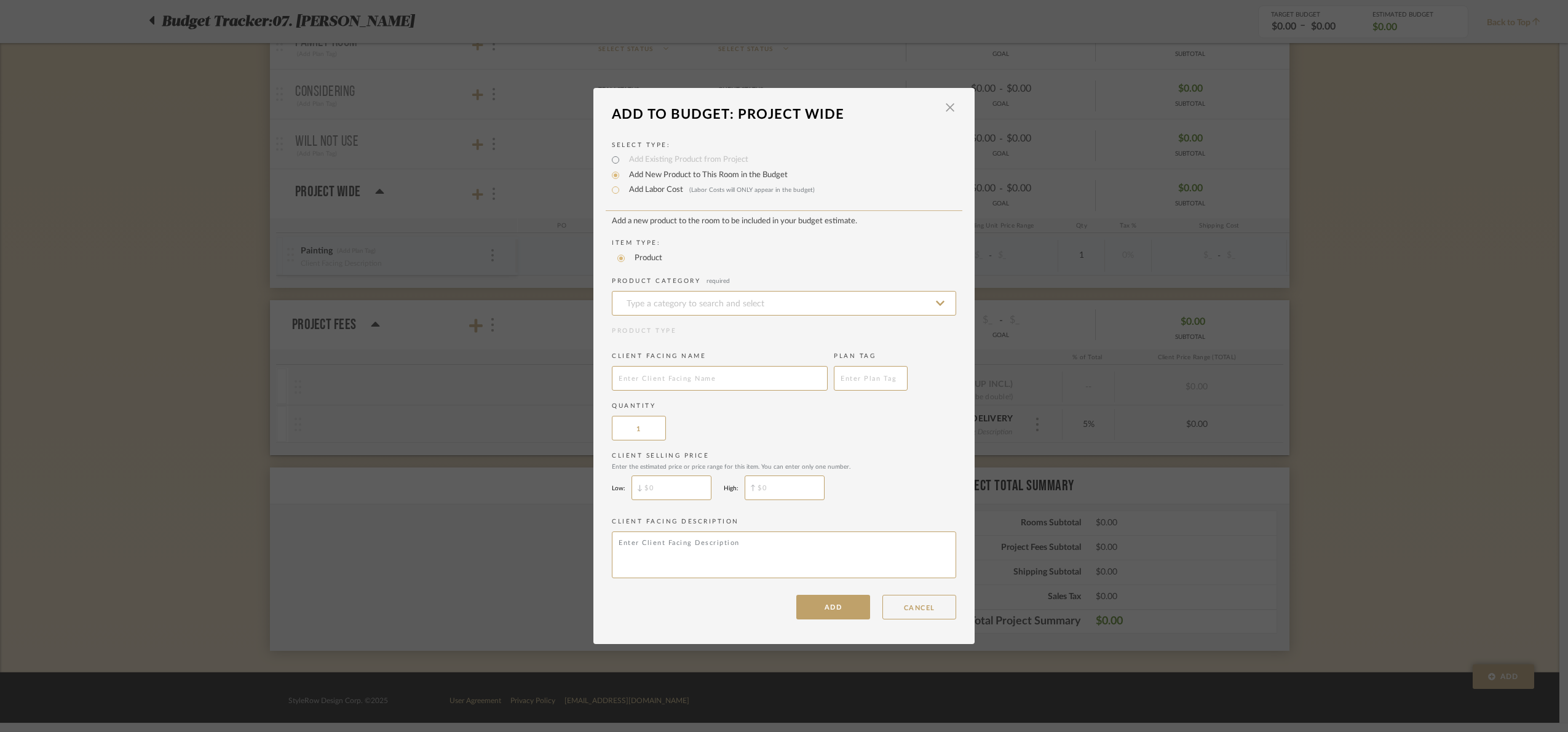
click at [662, 191] on label "Add Labor Cost (Labor Costs will ONLY appear in the budget)" at bounding box center [719, 190] width 192 height 12
click at [623, 191] on input "Add Labor Cost (Labor Costs will ONLY appear in the budget)" at bounding box center [616, 190] width 15 height 15
radio input "true"
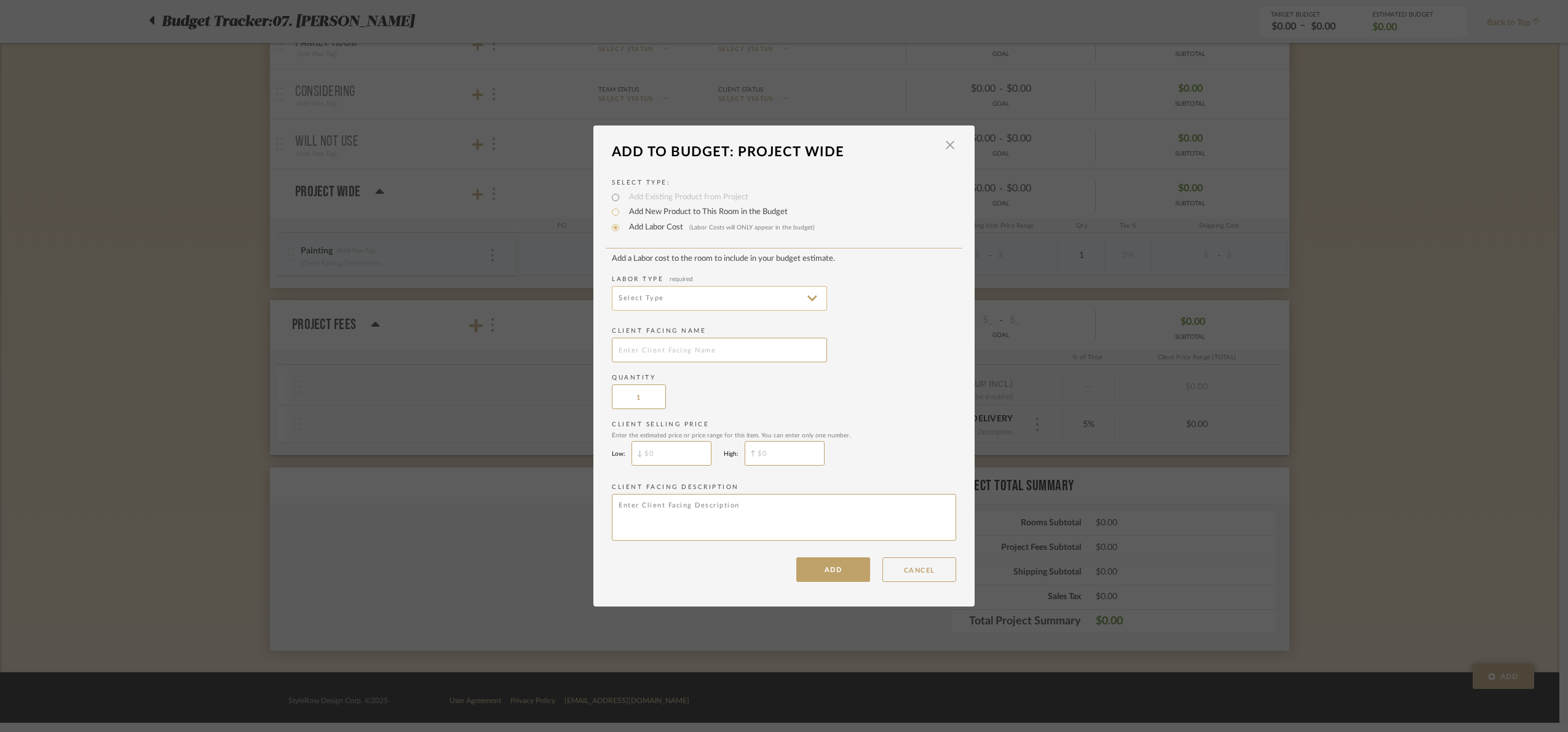
click at [668, 289] on input at bounding box center [719, 299] width 215 height 24
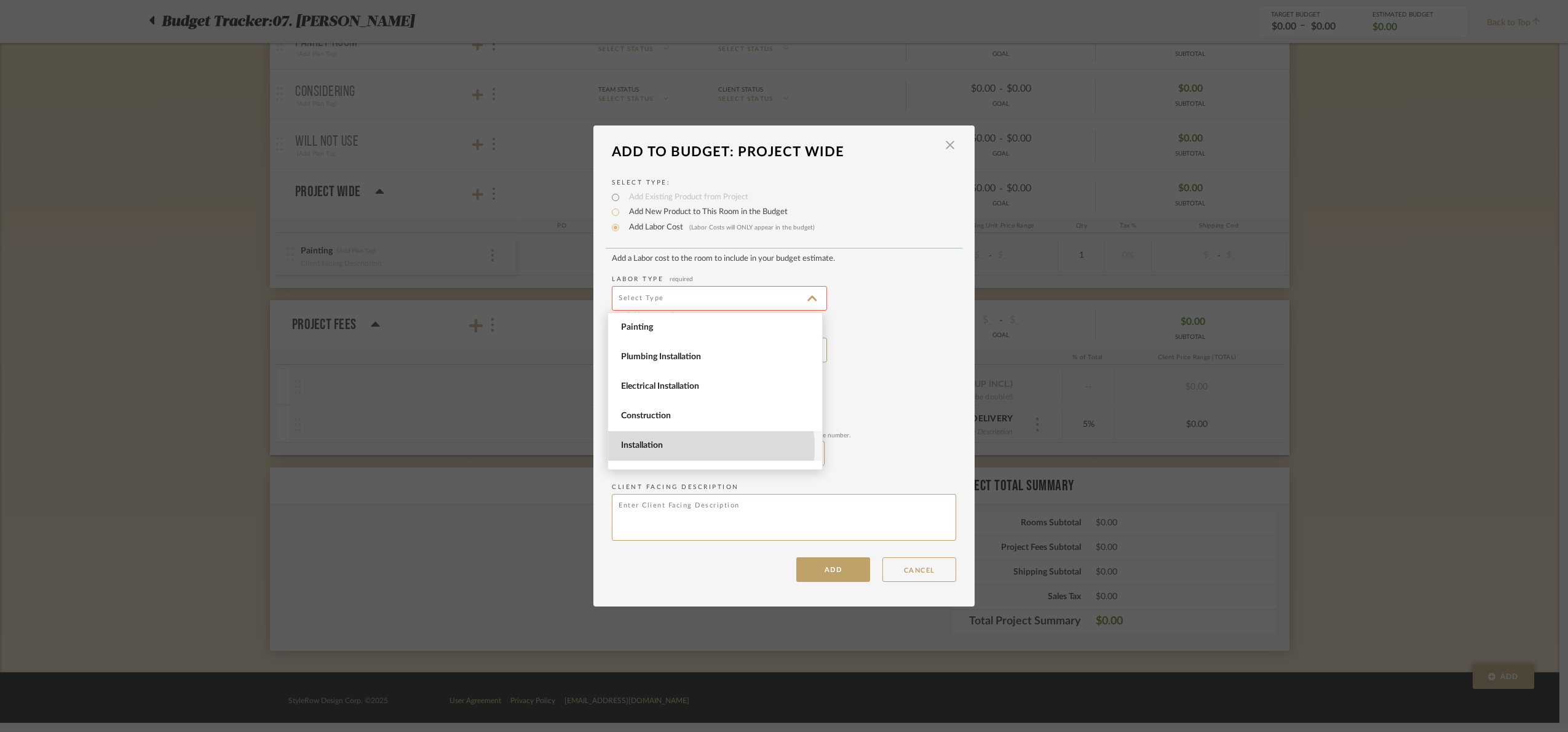
click at [685, 448] on span "Installation" at bounding box center [717, 446] width 192 height 10
type input "Installation"
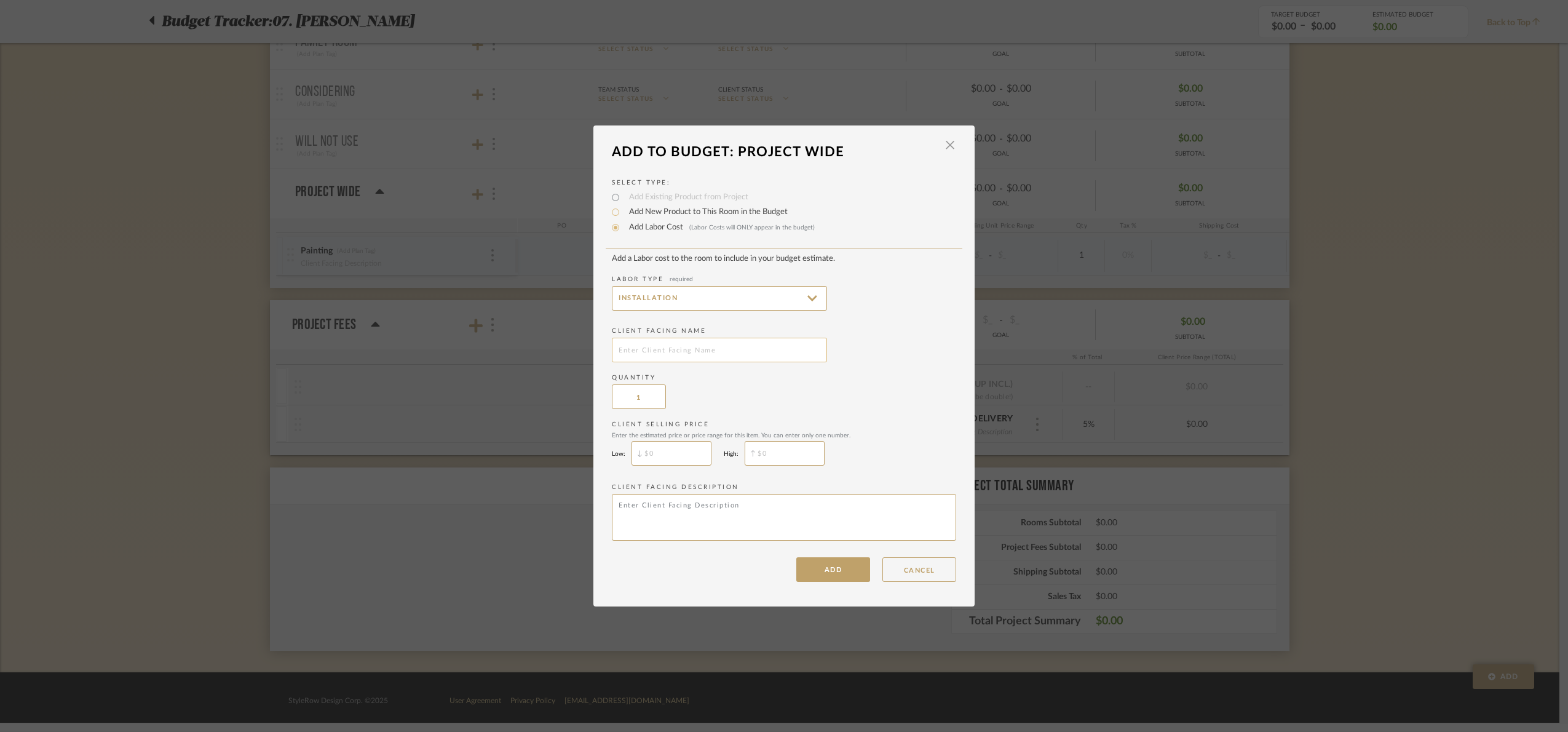
click at [677, 353] on input "text" at bounding box center [719, 350] width 215 height 24
type input "Builder allowance"
click at [849, 579] on button "ADD" at bounding box center [832, 569] width 73 height 24
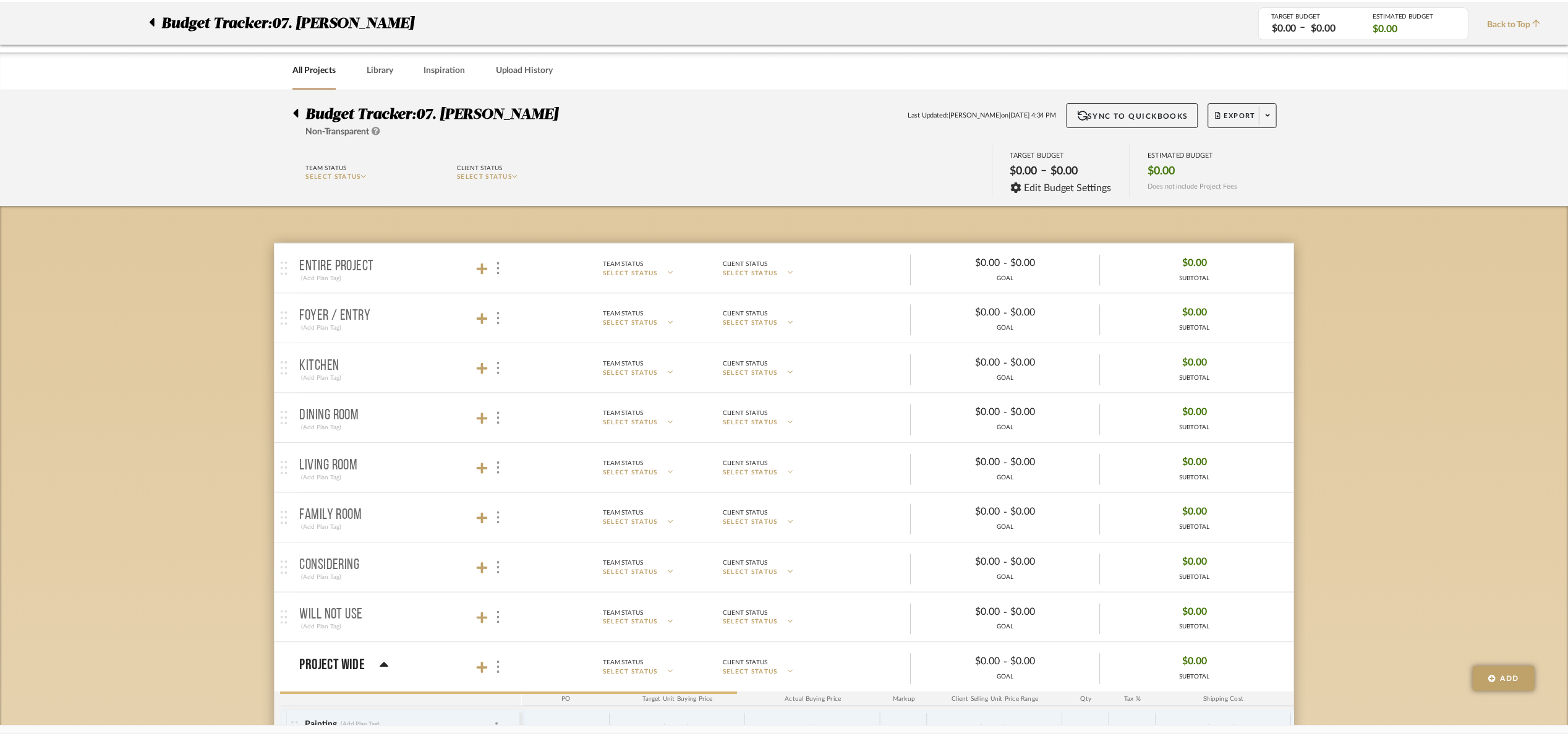
scroll to position [473, 0]
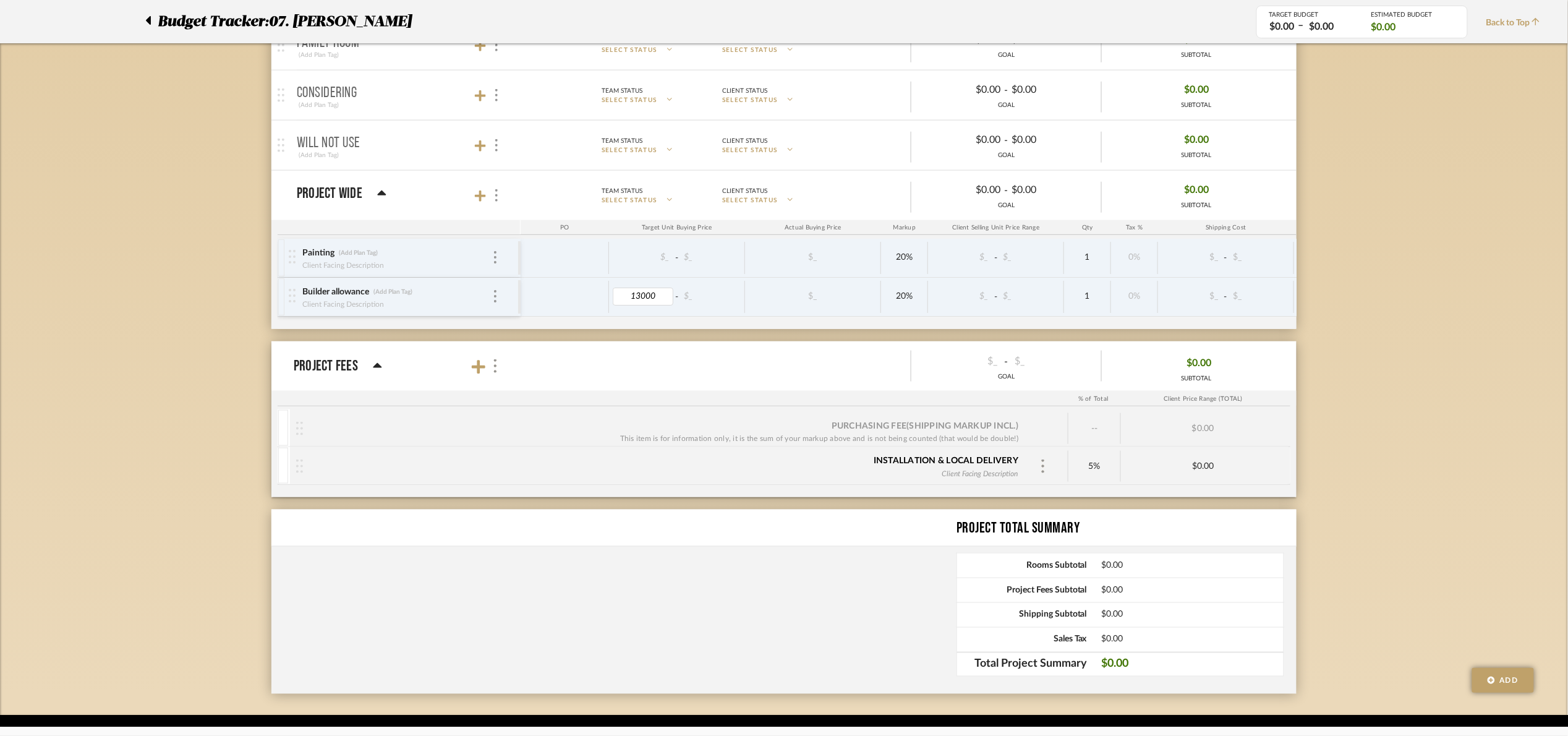
type input "$13,000.00"
click at [1377, 375] on div "Budget Tracker: 07. Vorhees Non-Transparent Last Updated: Maria Ortega on Aug 2…" at bounding box center [784, 166] width 1568 height 1100
drag, startPoint x: 649, startPoint y: 298, endPoint x: 666, endPoint y: 306, distance: 18.8
click at [651, 298] on input "13000.00" at bounding box center [642, 296] width 61 height 18
click at [665, 298] on input "13000.00" at bounding box center [642, 296] width 61 height 18
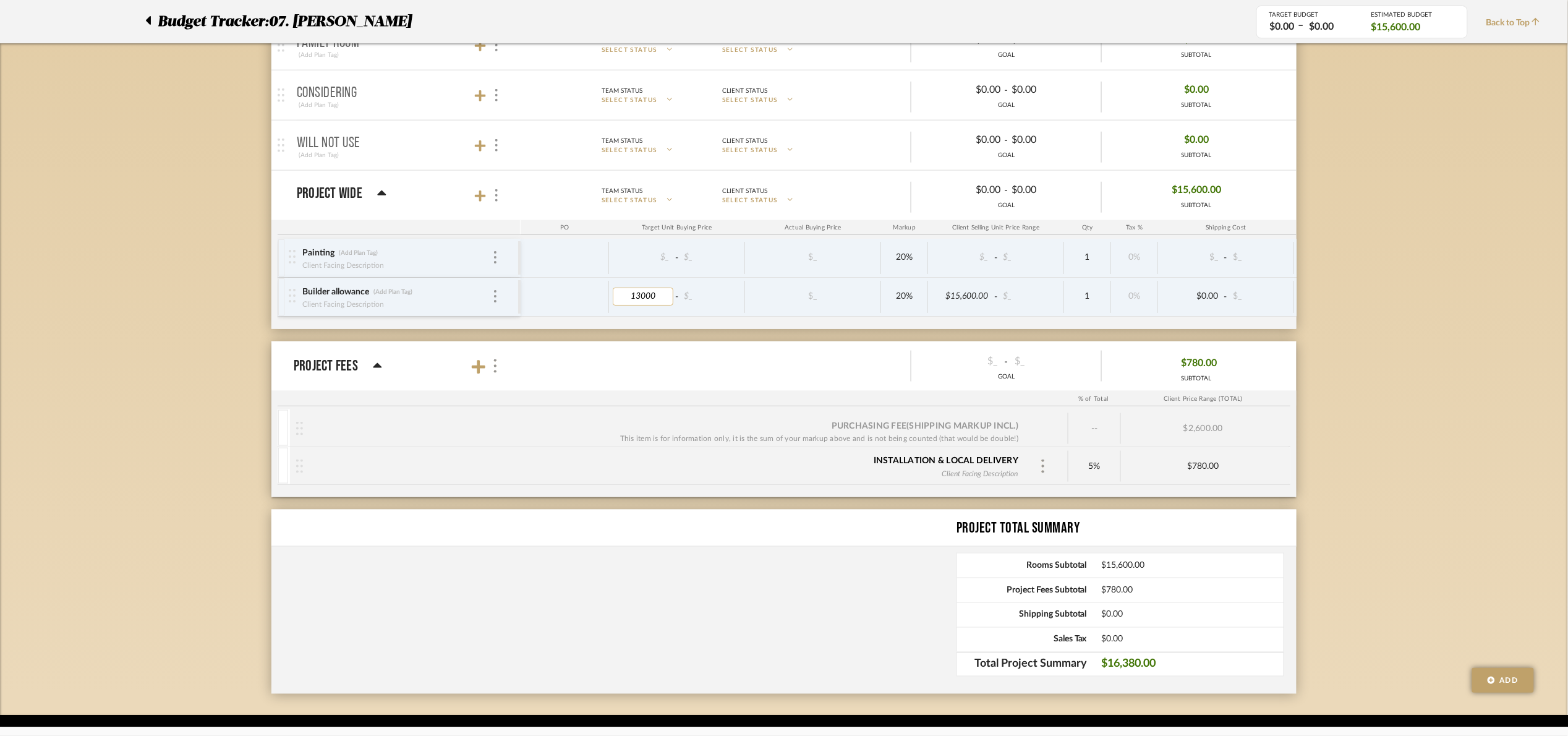
type input "130000"
click at [1507, 395] on div "Budget Tracker: 07. Vorhees Non-Transparent Last Updated: Maria Ortega on Aug 2…" at bounding box center [784, 166] width 1568 height 1100
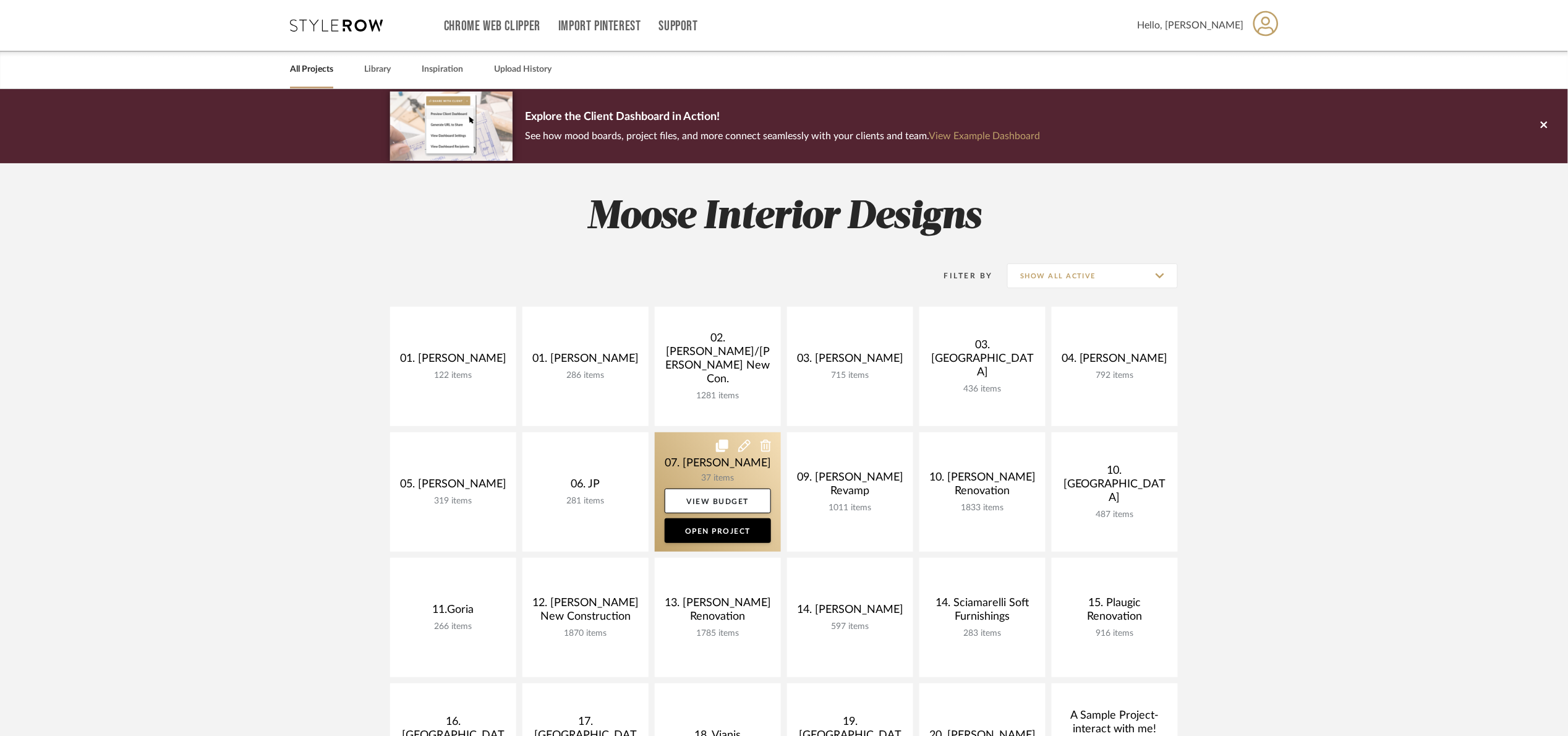
click at [691, 468] on link at bounding box center [717, 492] width 126 height 120
